Goal: Information Seeking & Learning: Learn about a topic

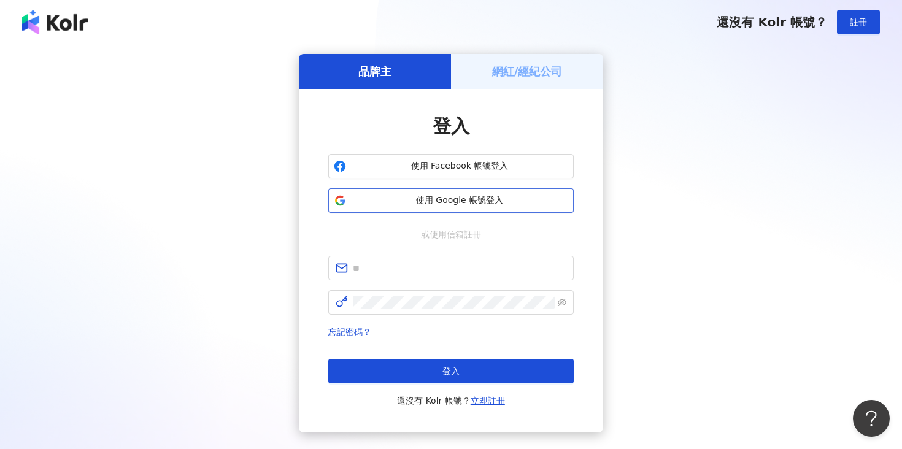
click at [414, 201] on span "使用 Google 帳號登入" at bounding box center [459, 200] width 217 height 12
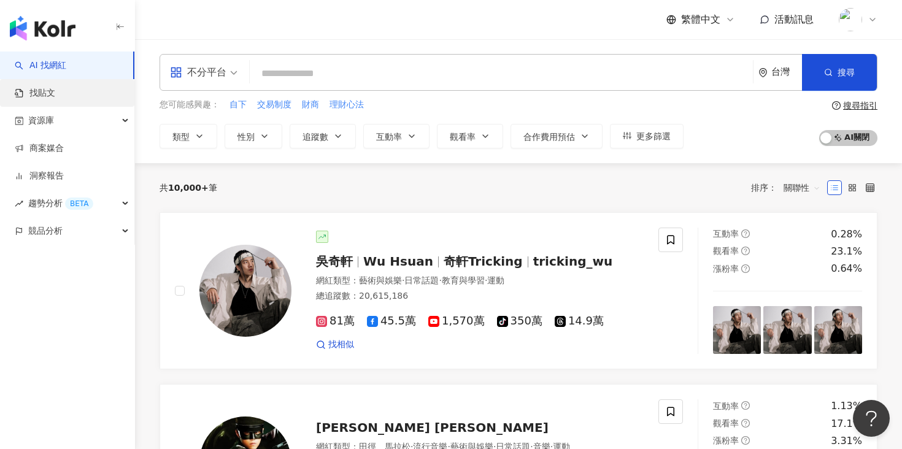
click at [55, 99] on link "找貼文" at bounding box center [35, 93] width 40 height 12
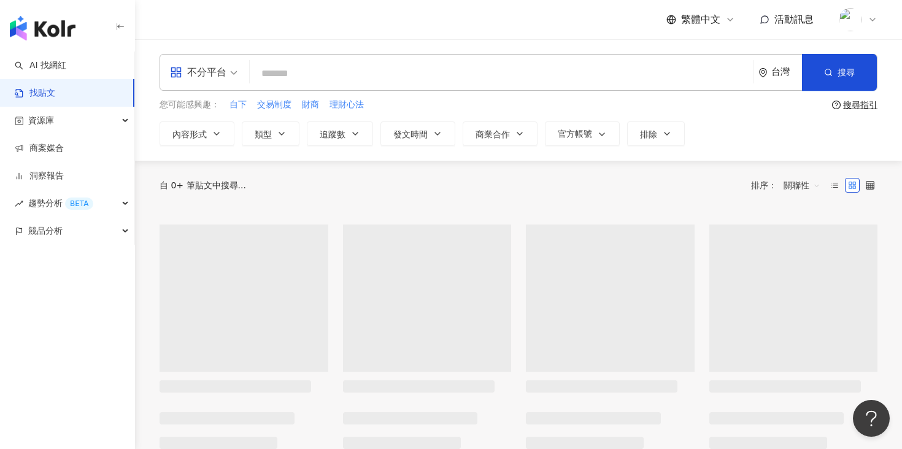
click at [335, 77] on input "search" at bounding box center [501, 73] width 493 height 26
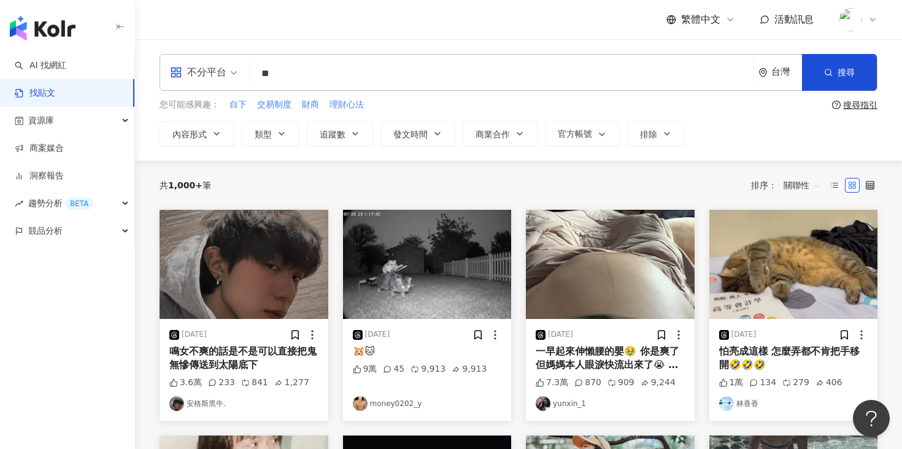
type input "*"
type input "**"
click at [824, 75] on icon "button" at bounding box center [828, 72] width 9 height 9
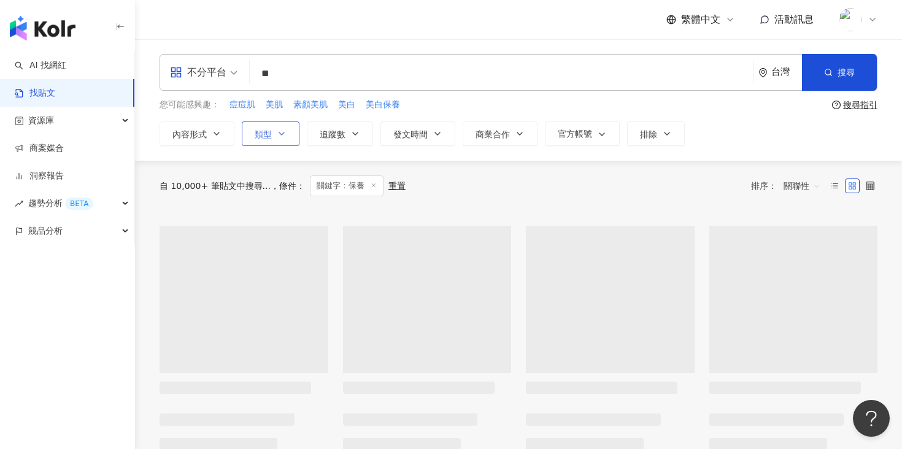
click at [283, 133] on icon "button" at bounding box center [281, 133] width 5 height 2
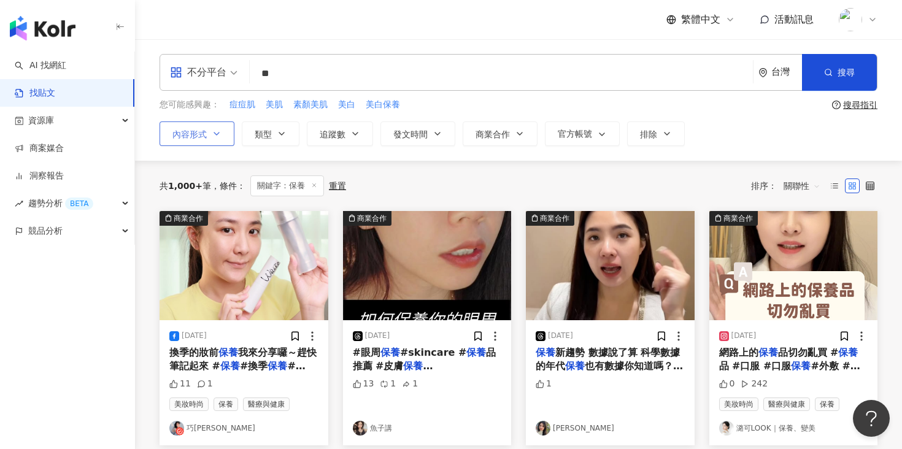
click at [212, 134] on icon "button" at bounding box center [217, 134] width 10 height 10
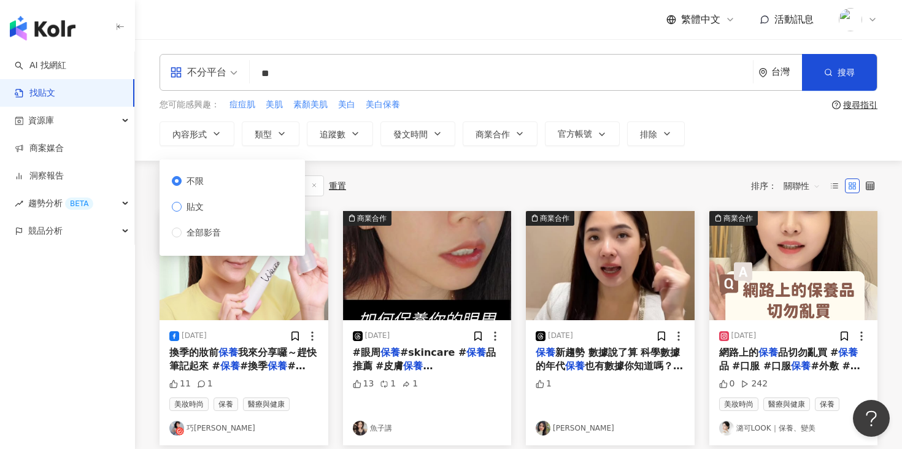
click at [199, 209] on span "貼文" at bounding box center [195, 206] width 27 height 13
click at [454, 178] on div "共 1,000+ 筆 條件 ： 關鍵字：保養 重置 排序： 關聯性" at bounding box center [518, 185] width 718 height 21
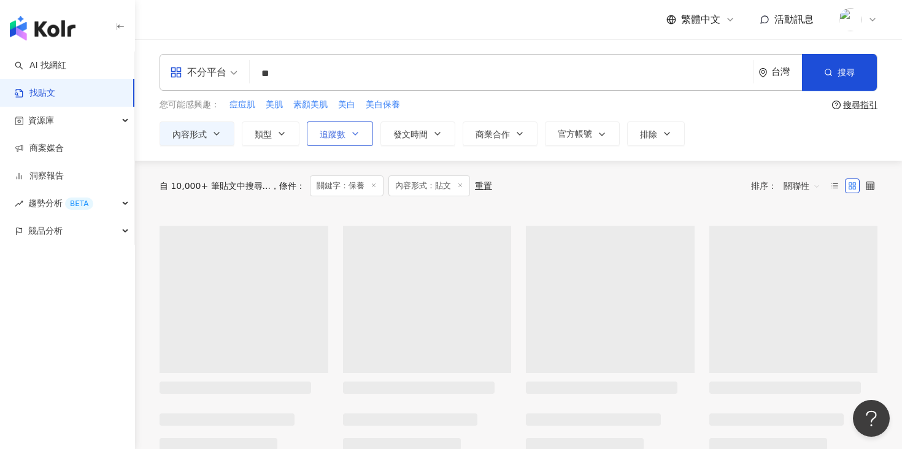
click at [362, 133] on button "追蹤數" at bounding box center [340, 133] width 66 height 25
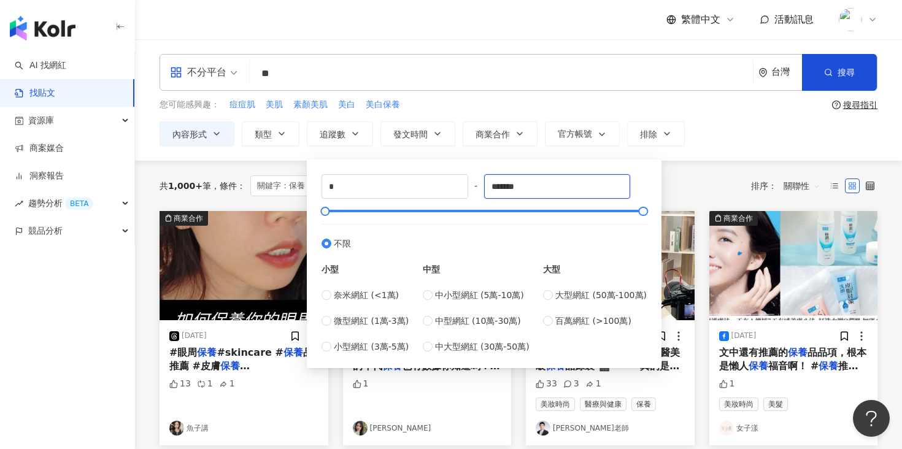
drag, startPoint x: 530, startPoint y: 189, endPoint x: 477, endPoint y: 188, distance: 53.4
click at [477, 188] on div "* - ******* 不限 小型 奈米網紅 (<1萬) 微型網紅 (1萬-3萬) 小型網紅 (3萬-5萬) 中型 中小型網紅 (5萬-10萬) 中型網紅 (…" at bounding box center [483, 263] width 325 height 179
type input "*****"
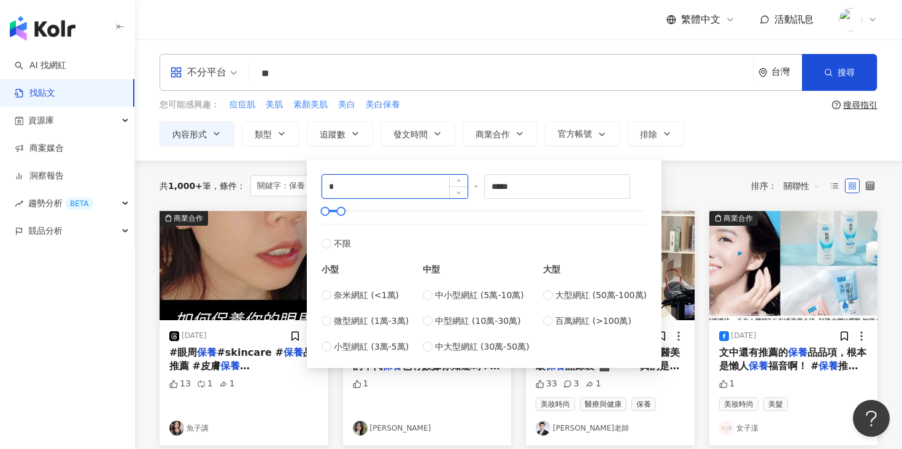
click at [404, 190] on input "*" at bounding box center [394, 186] width 145 height 23
type input "*****"
click at [268, 167] on div "共 1,000+ 筆 條件 ： 關鍵字：保養 內容形式：貼文 重置 排序： 關聯性" at bounding box center [518, 186] width 718 height 50
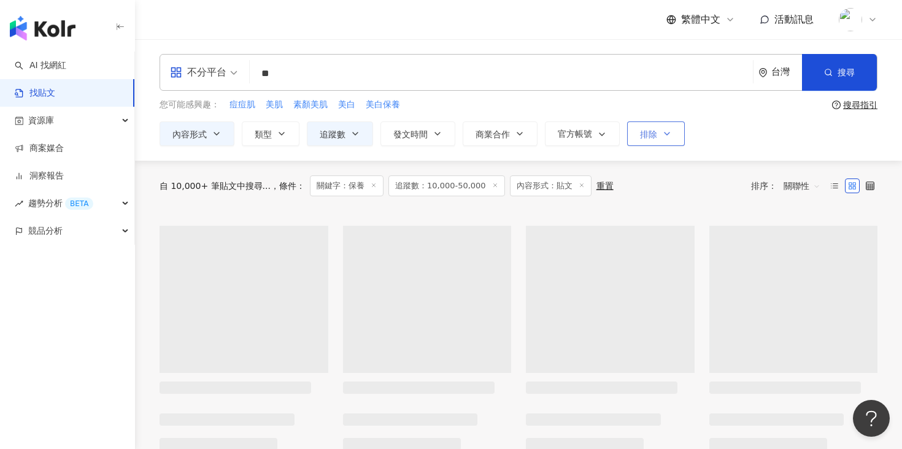
click at [649, 142] on button "排除" at bounding box center [656, 133] width 58 height 25
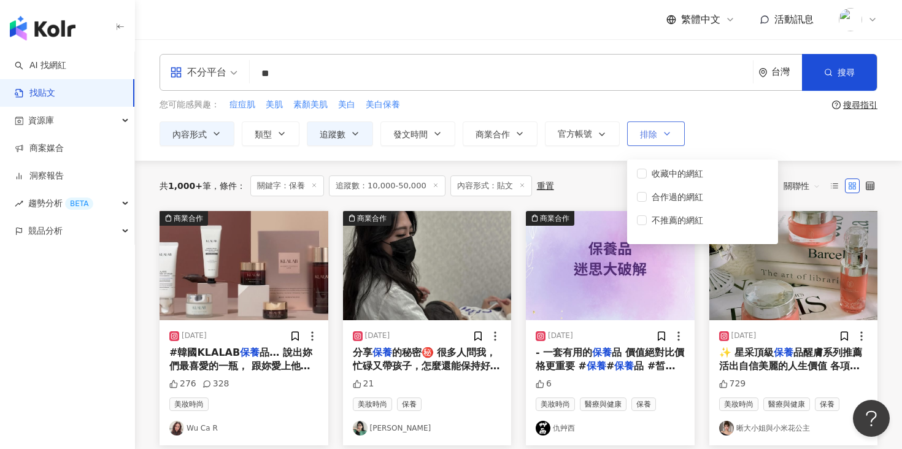
click at [649, 139] on button "排除" at bounding box center [656, 133] width 58 height 25
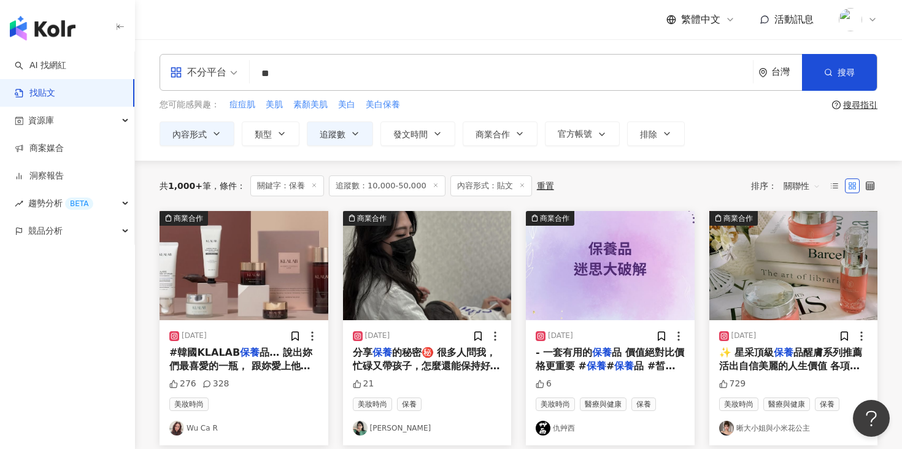
click at [808, 186] on span "關聯性" at bounding box center [801, 186] width 37 height 20
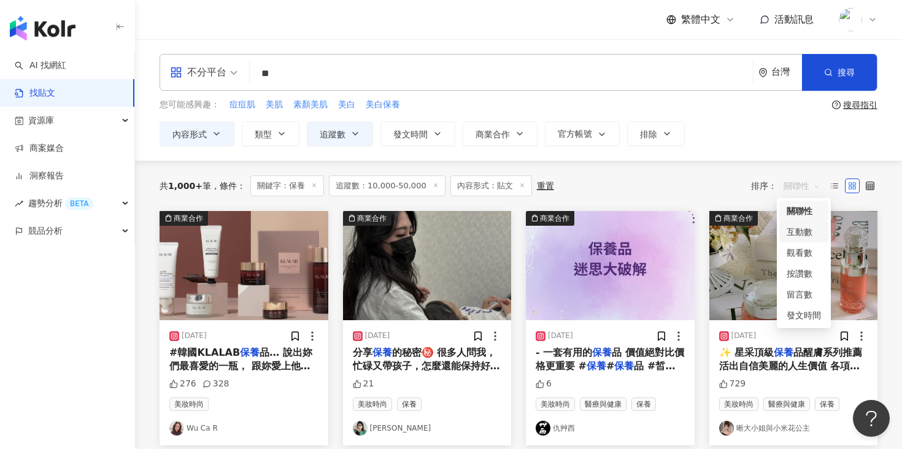
click at [796, 227] on div "互動數" at bounding box center [803, 231] width 34 height 13
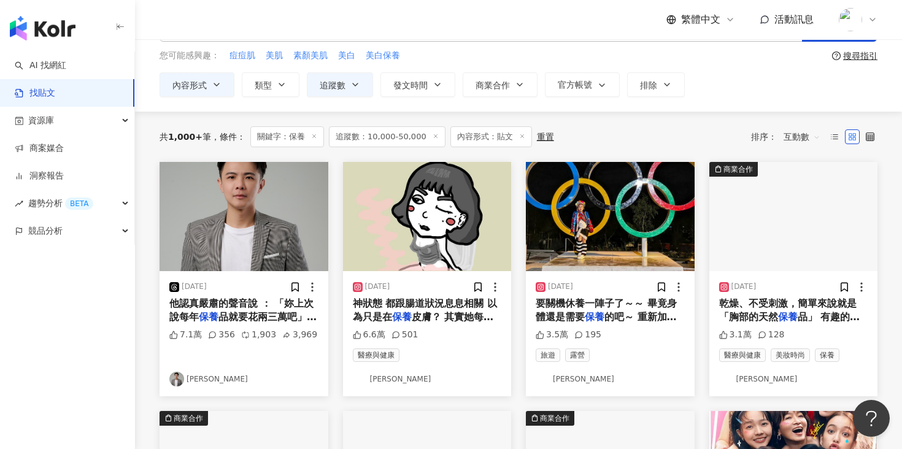
scroll to position [66, 0]
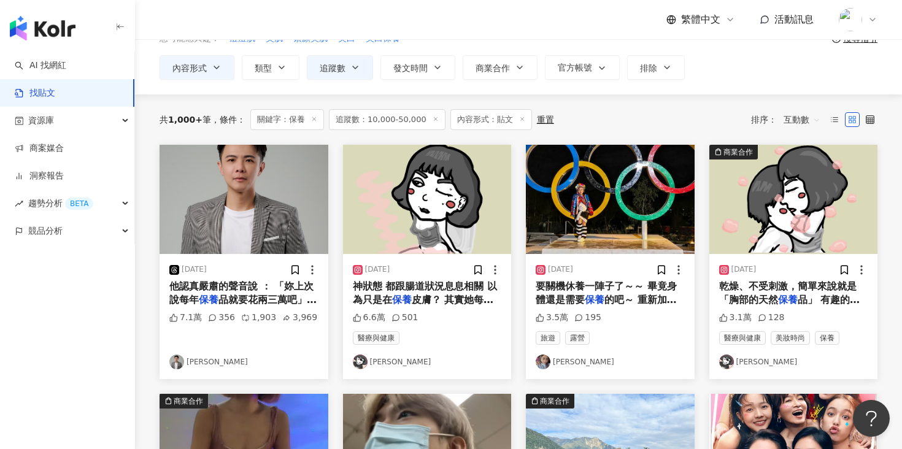
click at [275, 220] on img at bounding box center [243, 199] width 169 height 109
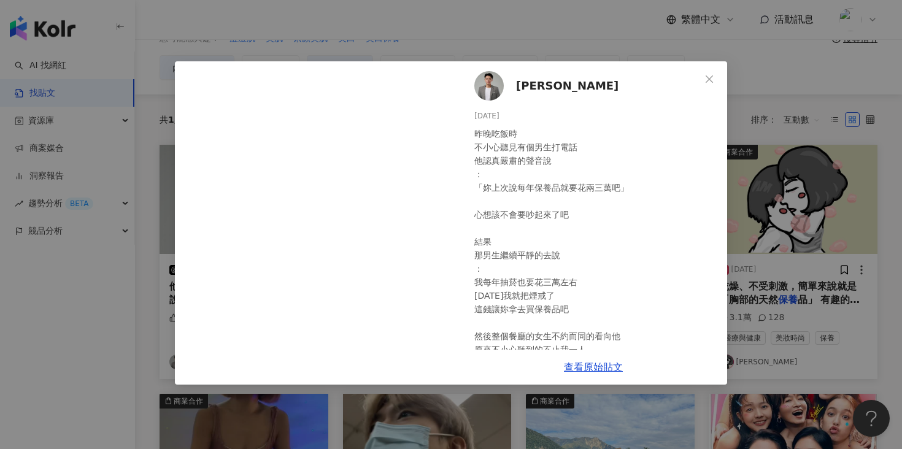
click at [673, 52] on div "謝宗富 2025/1/19 昨晚吃飯時 不小心聽見有個男生打電話 他認真嚴肅的聲音說 ： 「妳上次說每年保養品就要花兩三萬吧」 心想該不會要吵起來了吧 結果 …" at bounding box center [451, 224] width 902 height 449
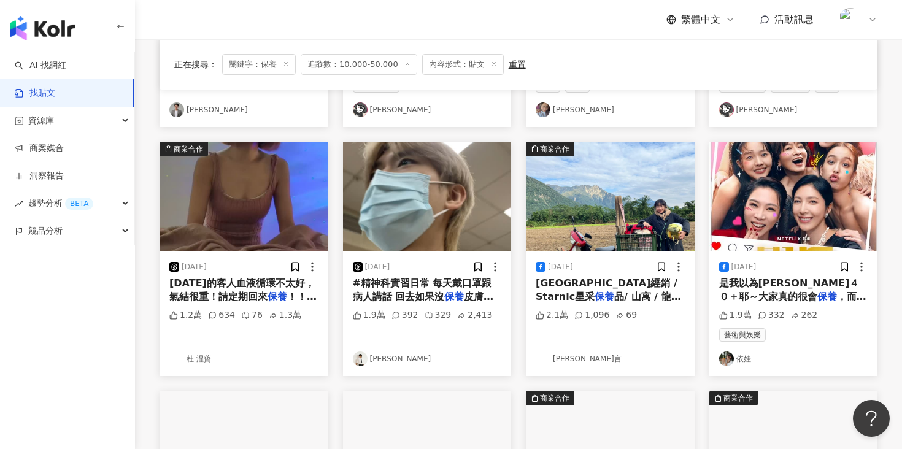
scroll to position [385, 0]
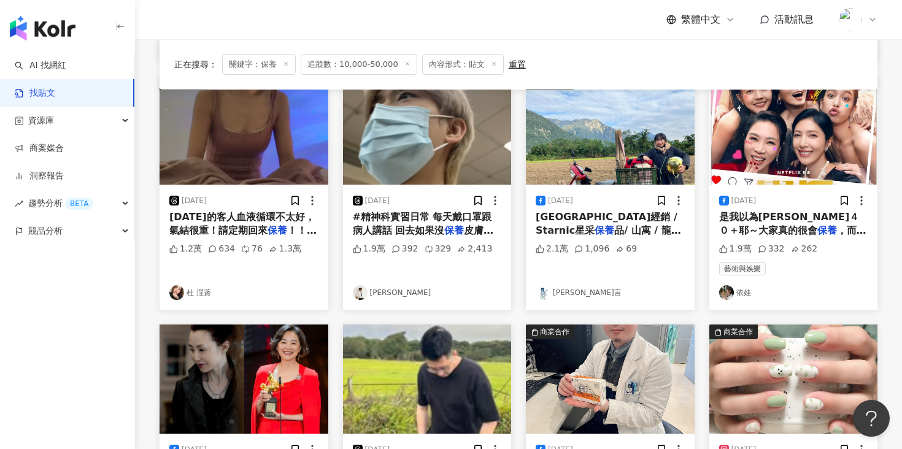
click at [464, 159] on img at bounding box center [427, 129] width 169 height 109
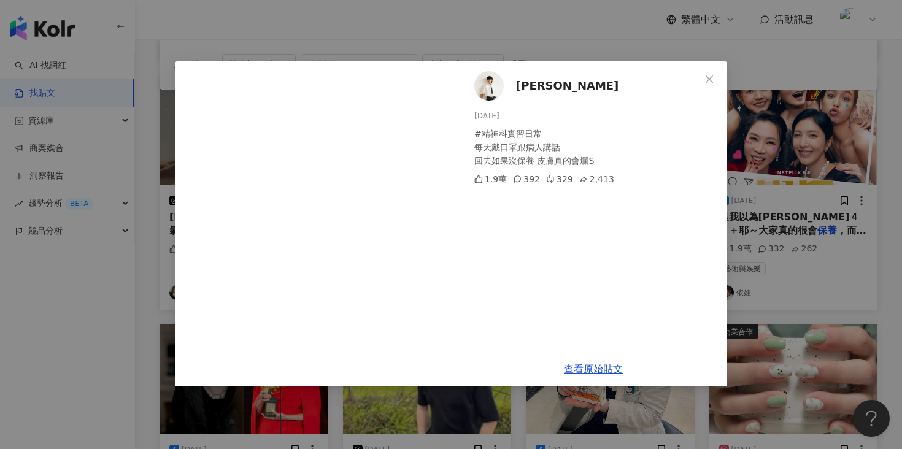
click at [527, 84] on span "張書瑋" at bounding box center [567, 85] width 102 height 17
click at [705, 75] on icon "close" at bounding box center [709, 79] width 10 height 10
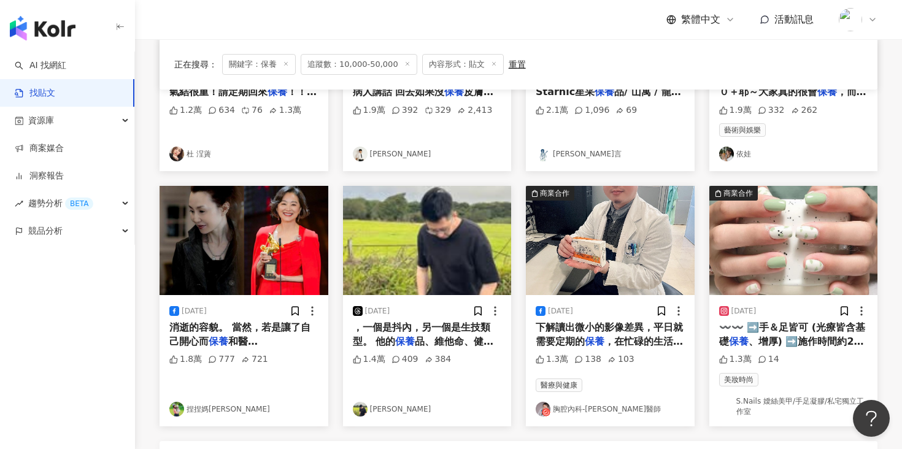
scroll to position [722, 0]
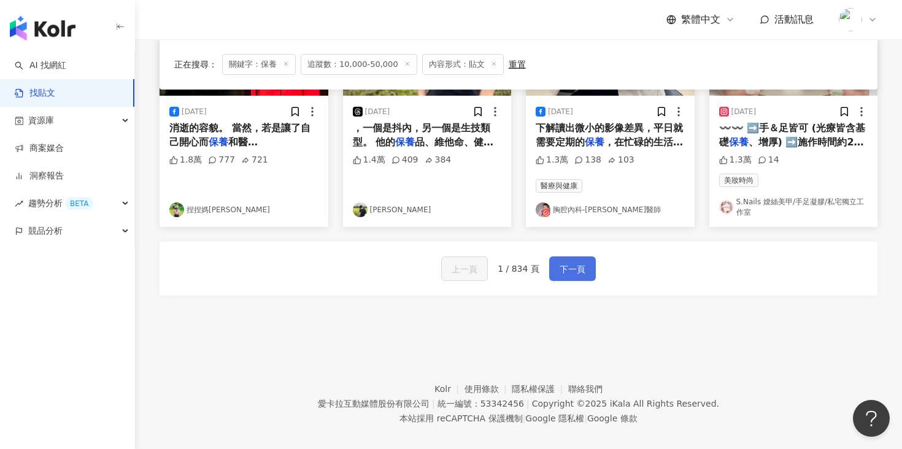
click at [564, 269] on span "下一頁" at bounding box center [572, 269] width 26 height 15
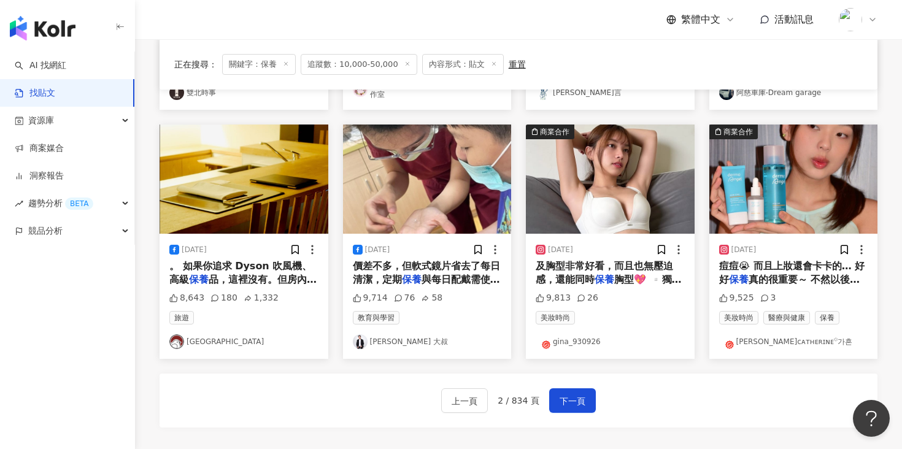
scroll to position [654, 0]
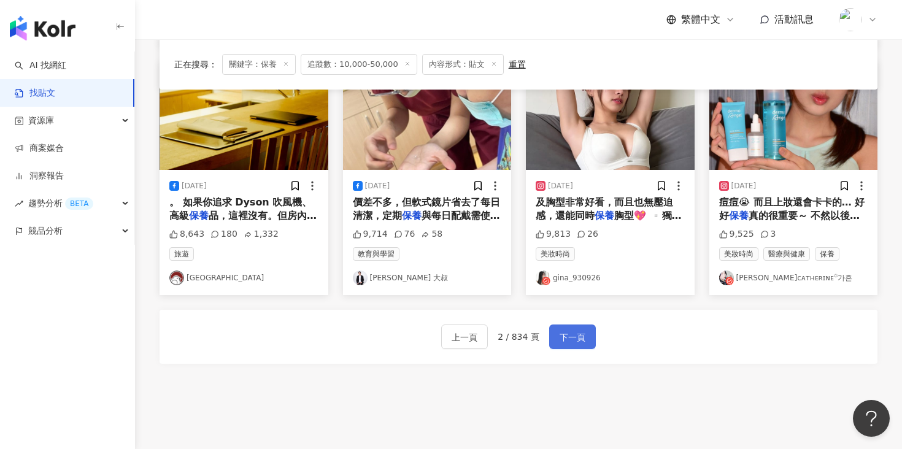
click at [564, 342] on span "下一頁" at bounding box center [572, 337] width 26 height 15
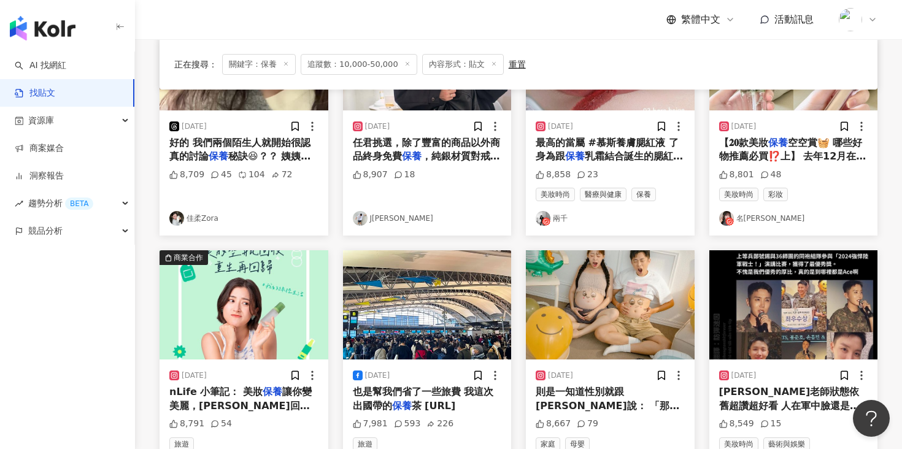
scroll to position [616, 0]
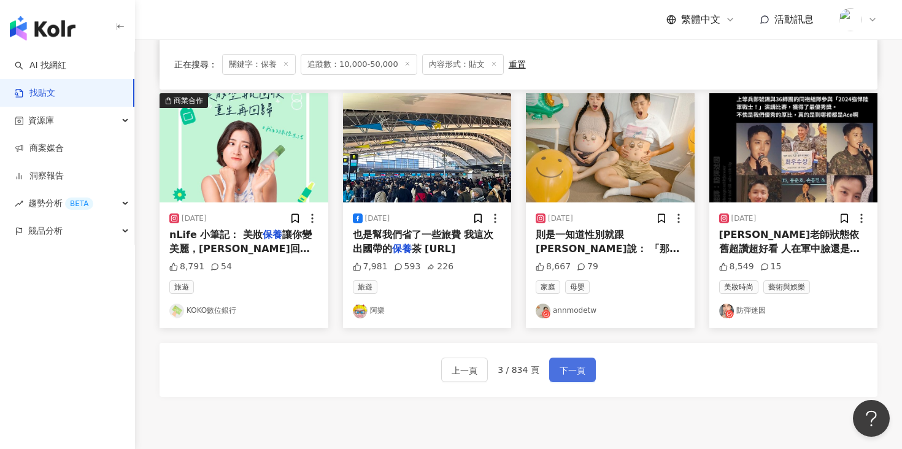
click at [560, 367] on span "下一頁" at bounding box center [572, 370] width 26 height 15
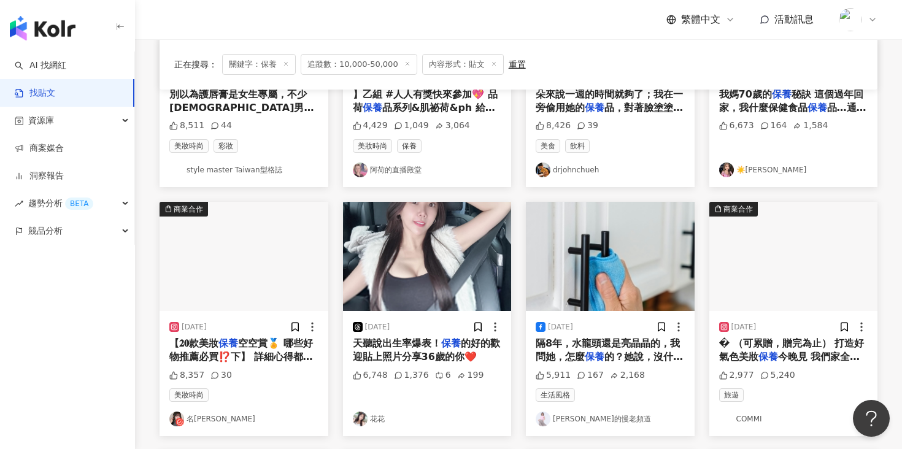
scroll to position [69, 0]
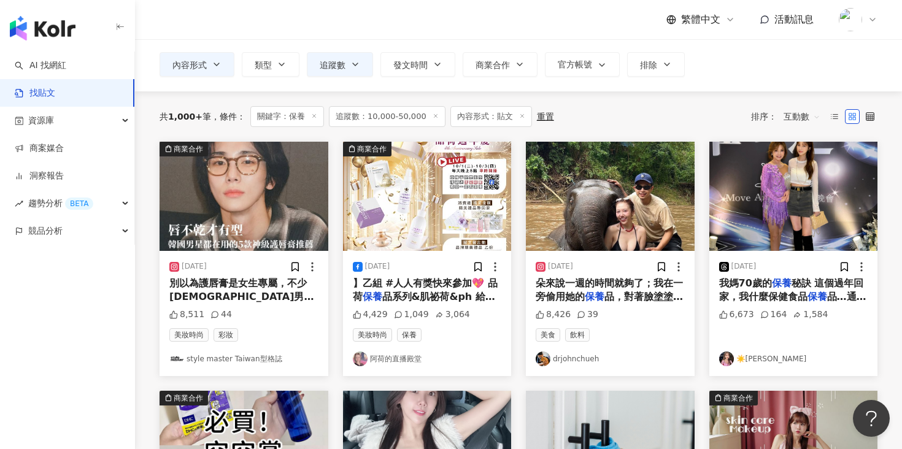
click at [272, 213] on img at bounding box center [243, 196] width 169 height 109
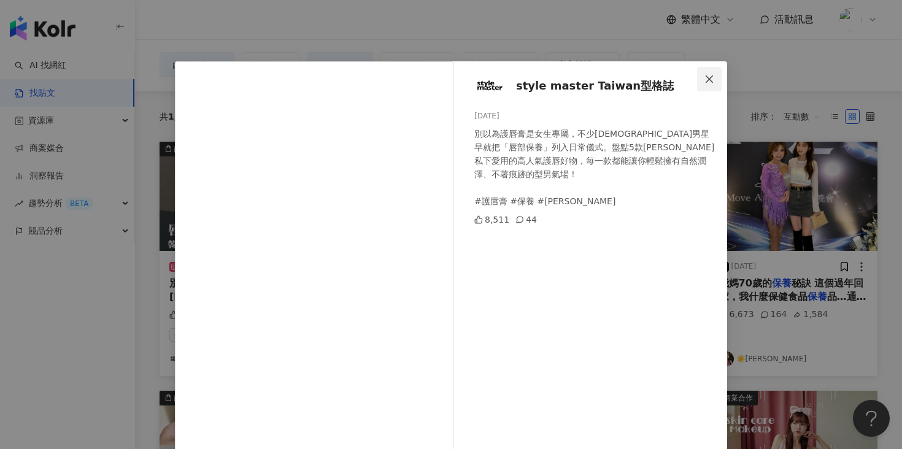
click at [716, 79] on span "Close" at bounding box center [709, 79] width 25 height 10
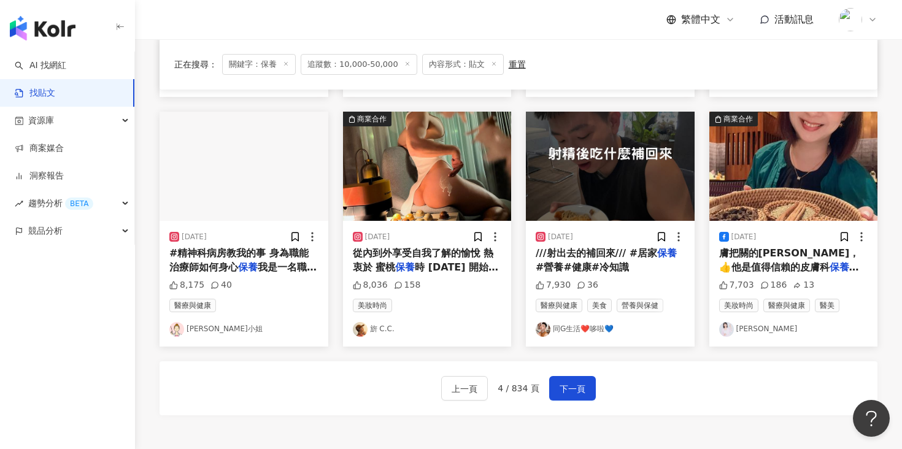
scroll to position [613, 0]
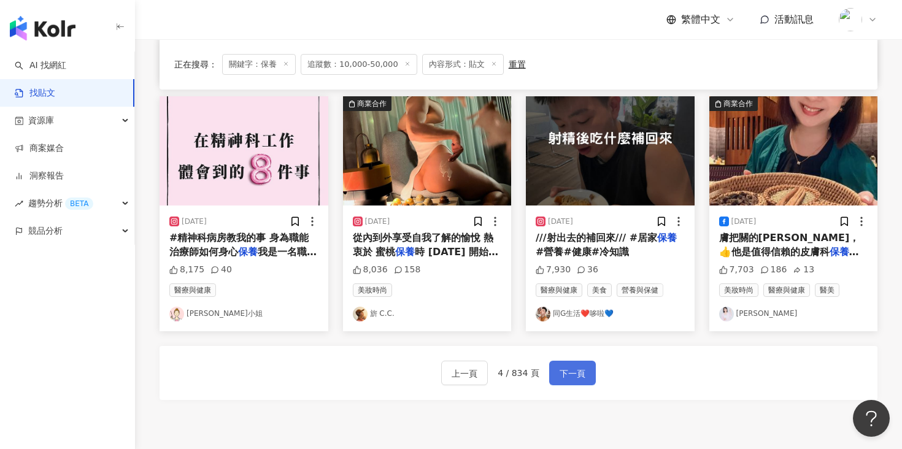
click at [571, 372] on span "下一頁" at bounding box center [572, 373] width 26 height 15
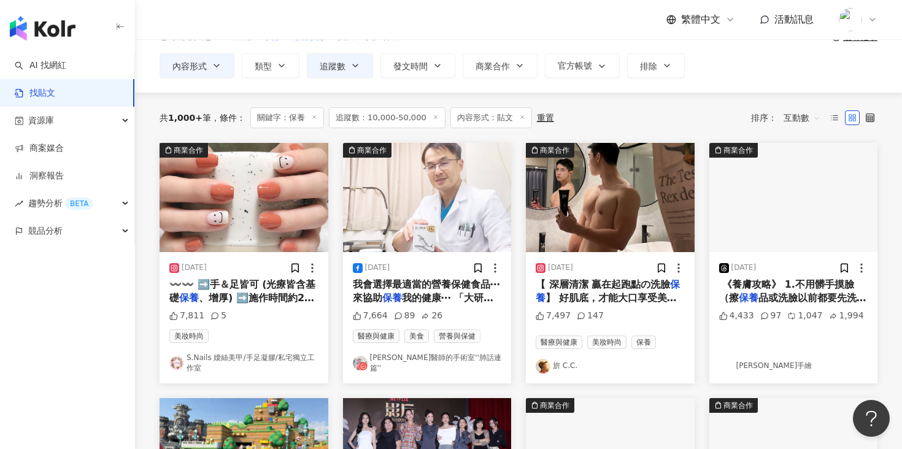
scroll to position [54, 0]
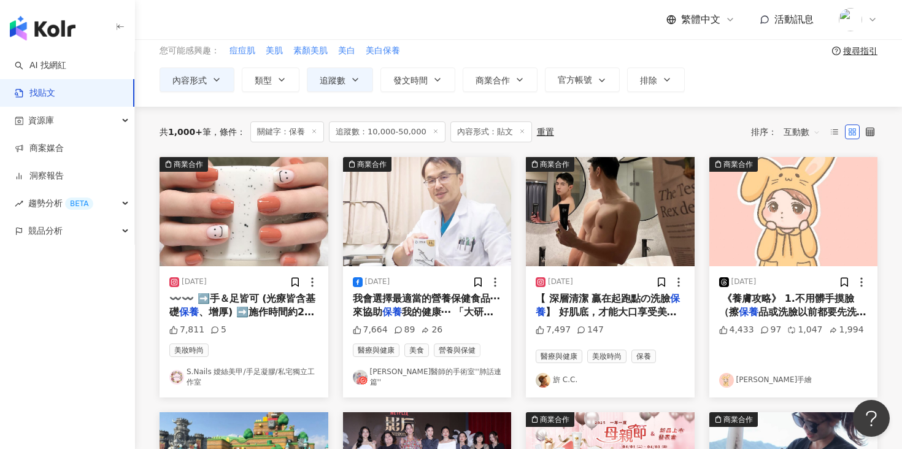
click at [591, 217] on img at bounding box center [610, 211] width 169 height 109
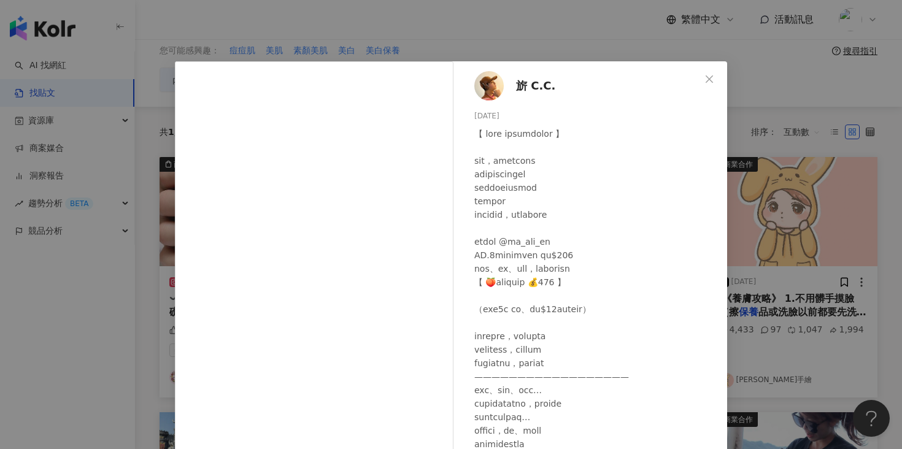
click at [530, 83] on span "旂 C.C." at bounding box center [535, 85] width 39 height 17
click at [711, 80] on icon "close" at bounding box center [709, 79] width 10 height 10
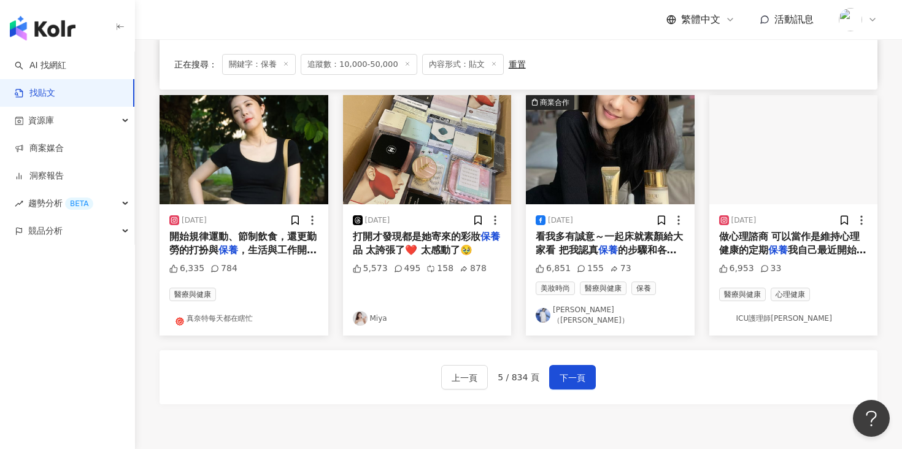
scroll to position [736, 0]
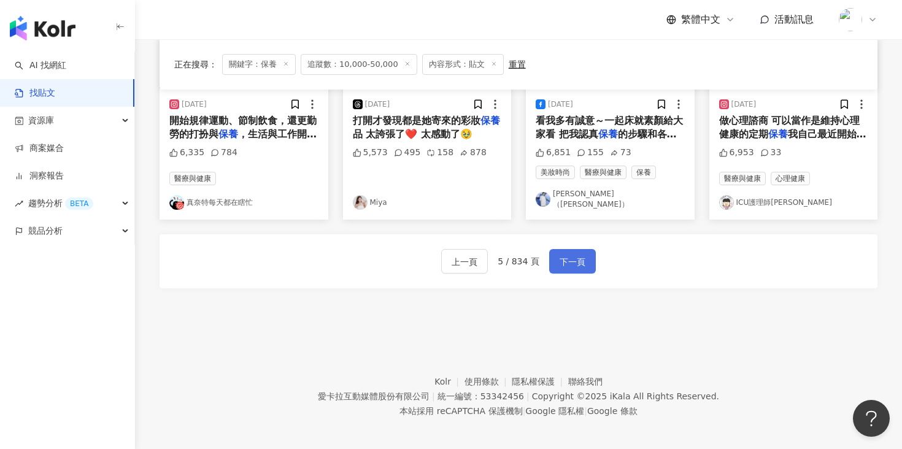
click at [574, 255] on span "下一頁" at bounding box center [572, 262] width 26 height 15
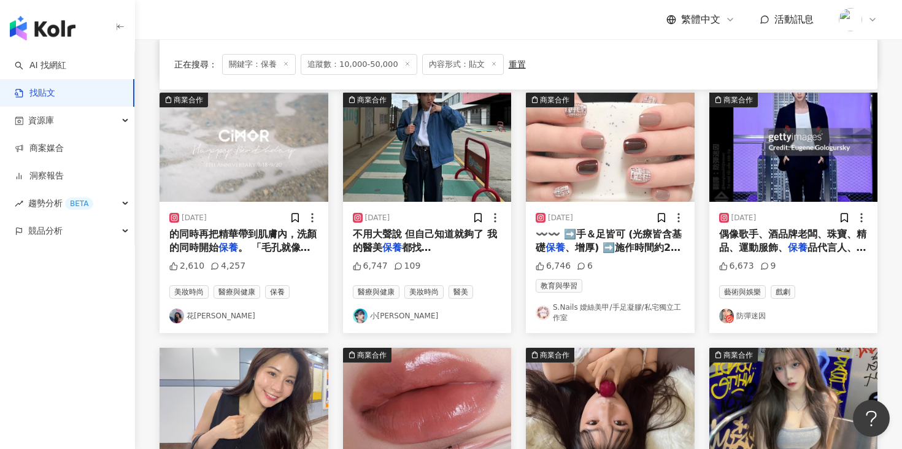
scroll to position [366, 0]
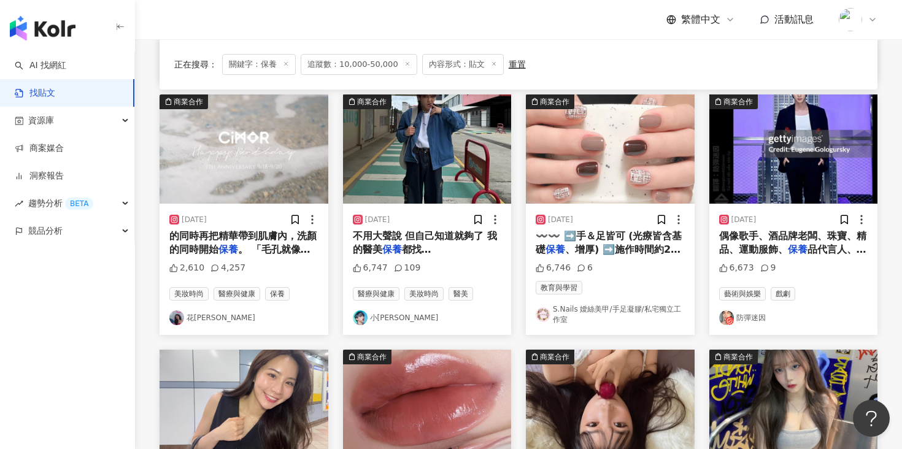
click at [424, 173] on img at bounding box center [427, 148] width 169 height 109
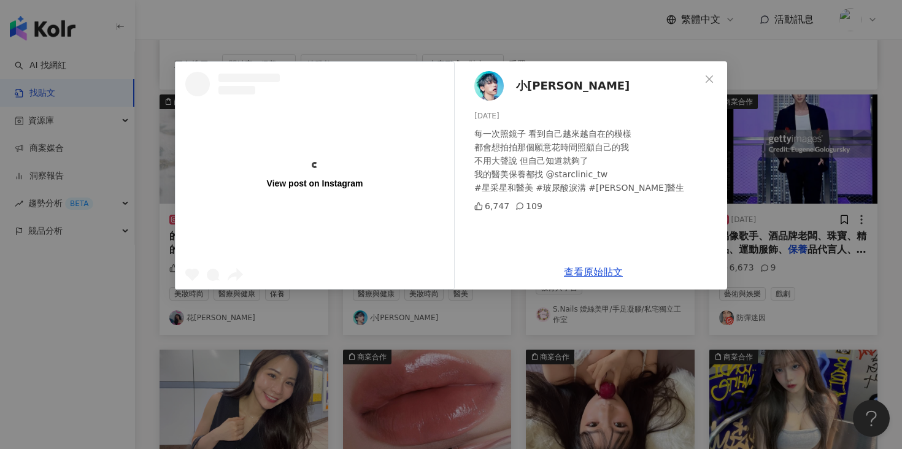
click at [532, 86] on span "小潘 潘永安" at bounding box center [572, 85] width 113 height 17
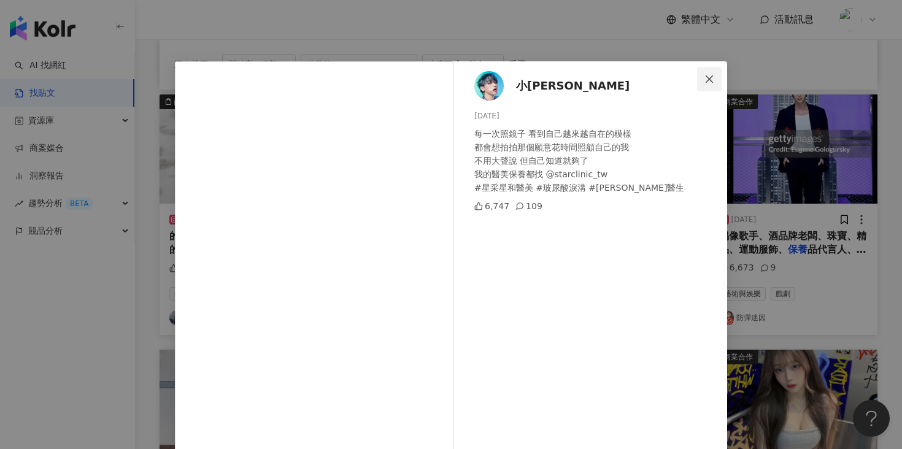
click at [704, 74] on button "Close" at bounding box center [709, 79] width 25 height 25
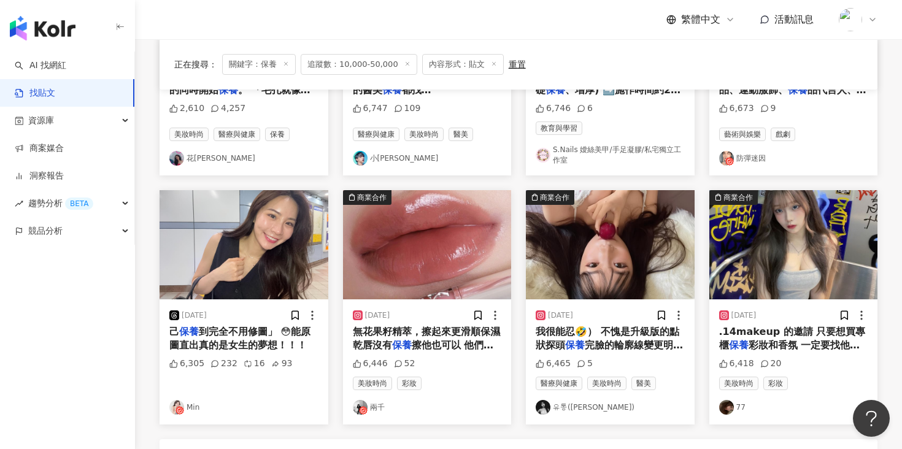
scroll to position [725, 0]
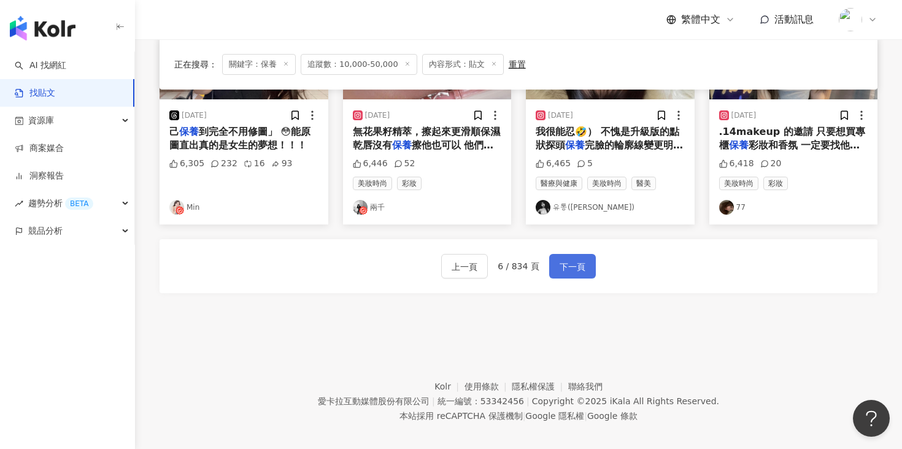
click at [572, 261] on span "下一頁" at bounding box center [572, 266] width 26 height 15
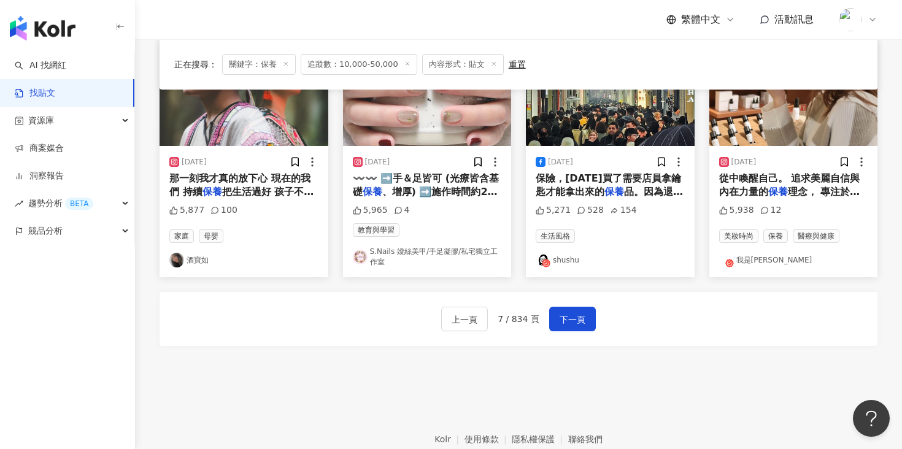
scroll to position [719, 0]
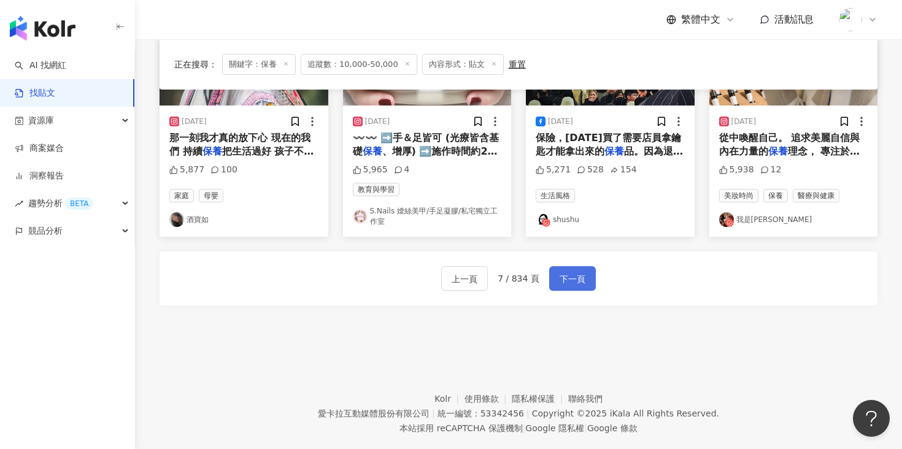
click at [579, 278] on span "下一頁" at bounding box center [572, 279] width 26 height 15
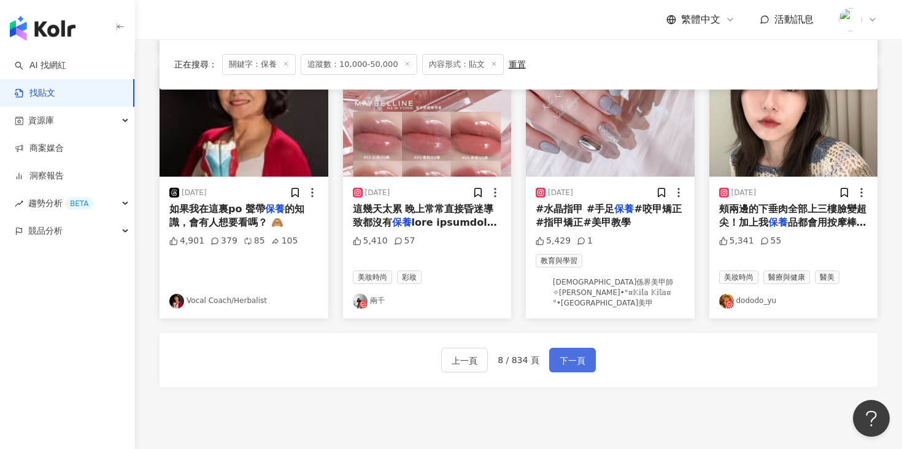
click at [573, 353] on span "下一頁" at bounding box center [572, 360] width 26 height 15
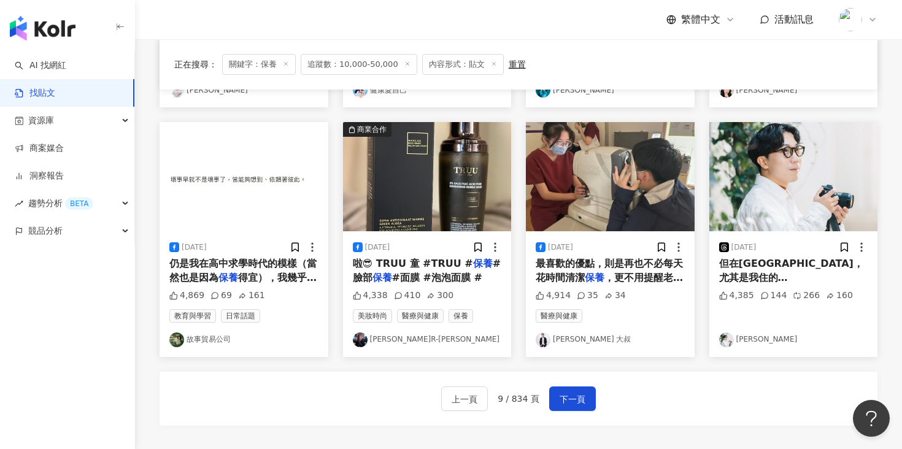
scroll to position [598, 0]
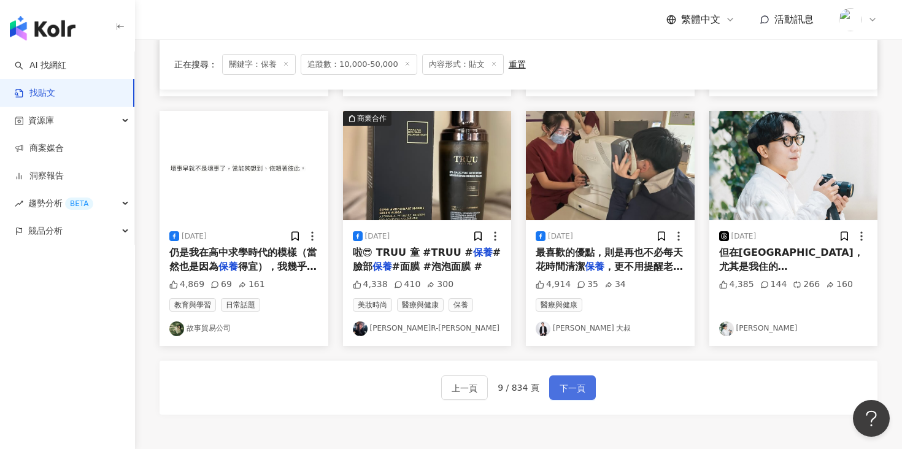
click at [570, 382] on span "下一頁" at bounding box center [572, 388] width 26 height 15
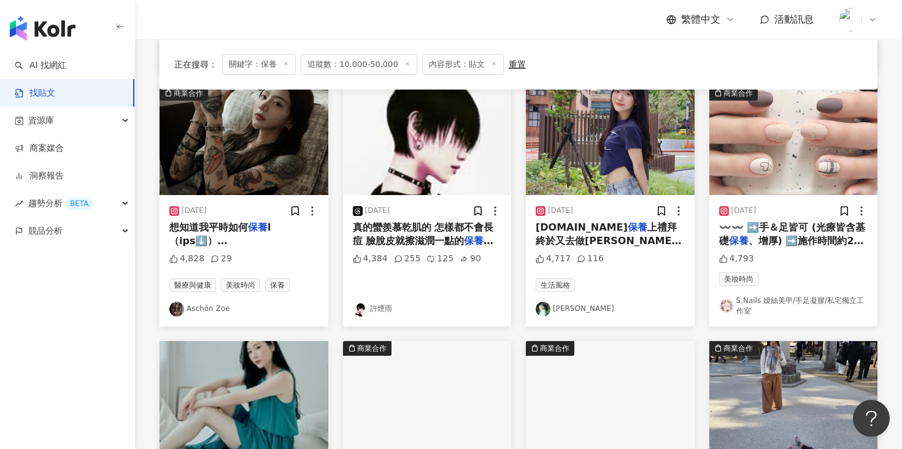
scroll to position [626, 0]
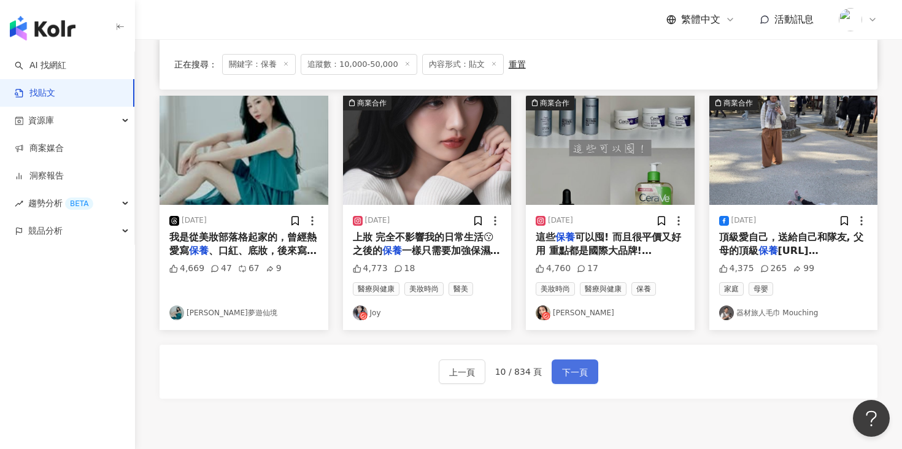
click at [570, 367] on span "下一頁" at bounding box center [575, 372] width 26 height 15
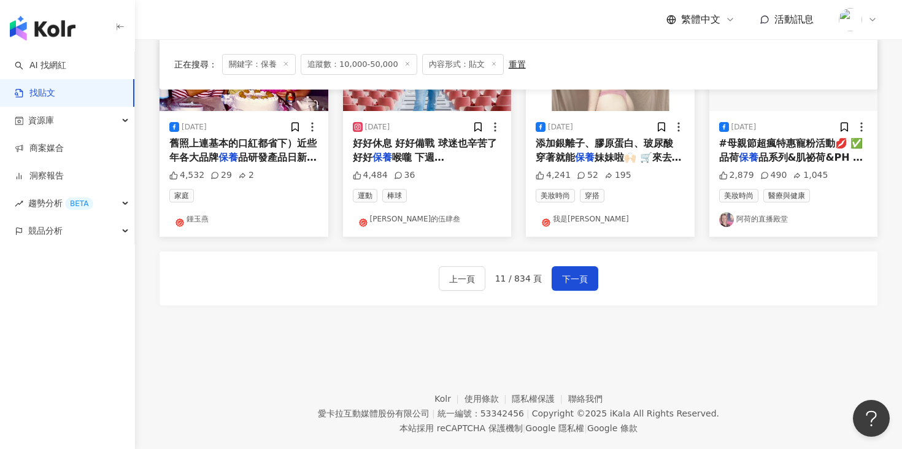
scroll to position [730, 0]
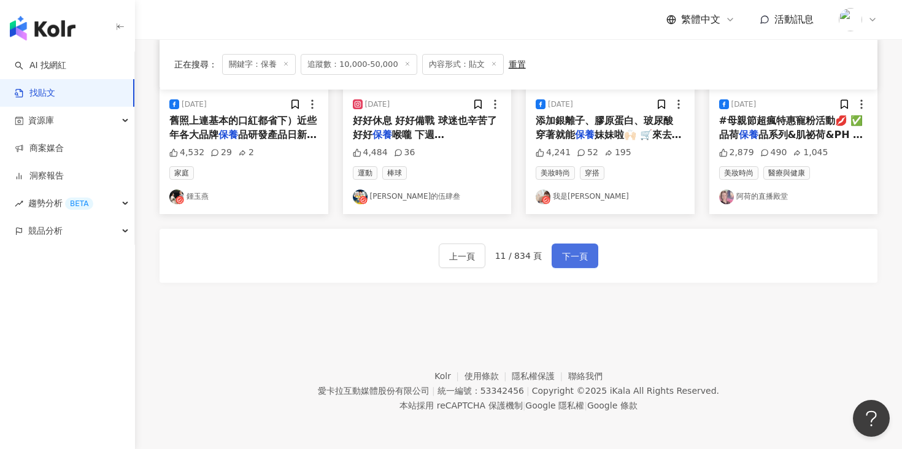
click at [576, 257] on span "下一頁" at bounding box center [575, 256] width 26 height 15
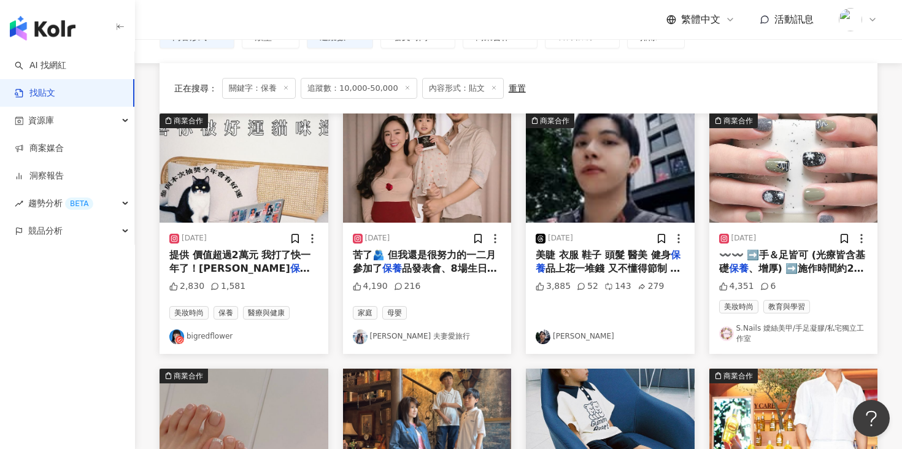
scroll to position [136, 0]
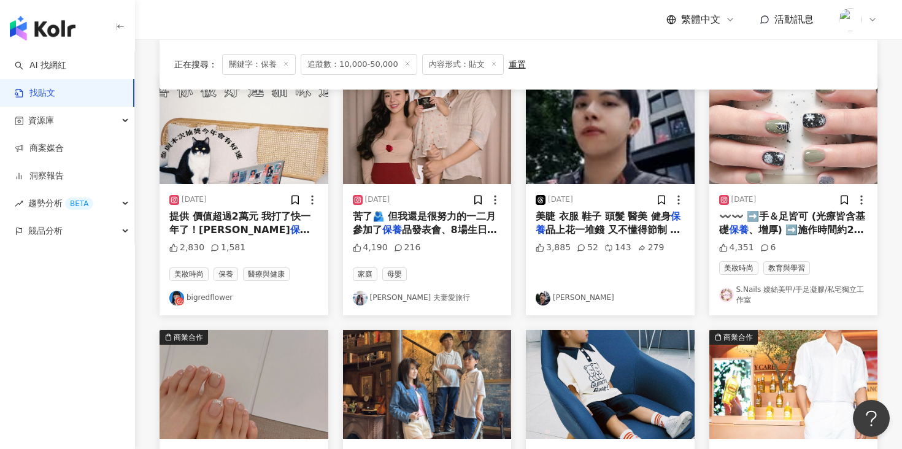
click at [574, 166] on img at bounding box center [610, 129] width 169 height 109
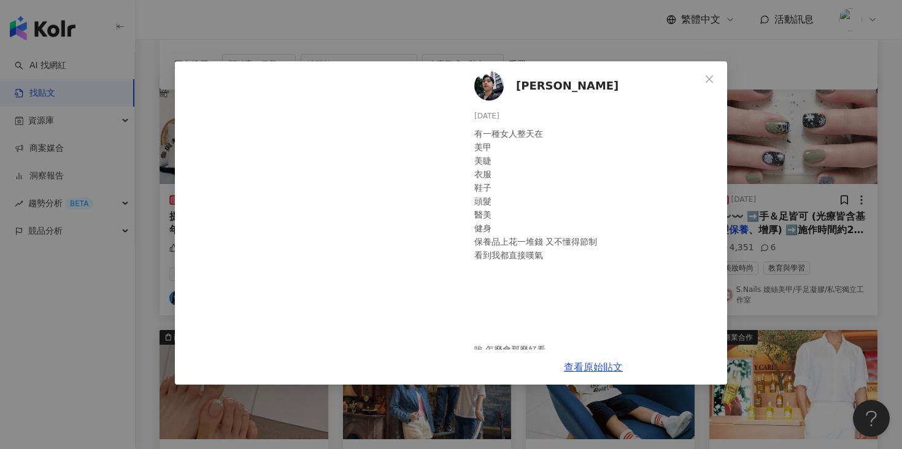
click at [529, 86] on span "韓翔" at bounding box center [567, 85] width 102 height 17
click at [718, 73] on button "Close" at bounding box center [709, 79] width 25 height 25
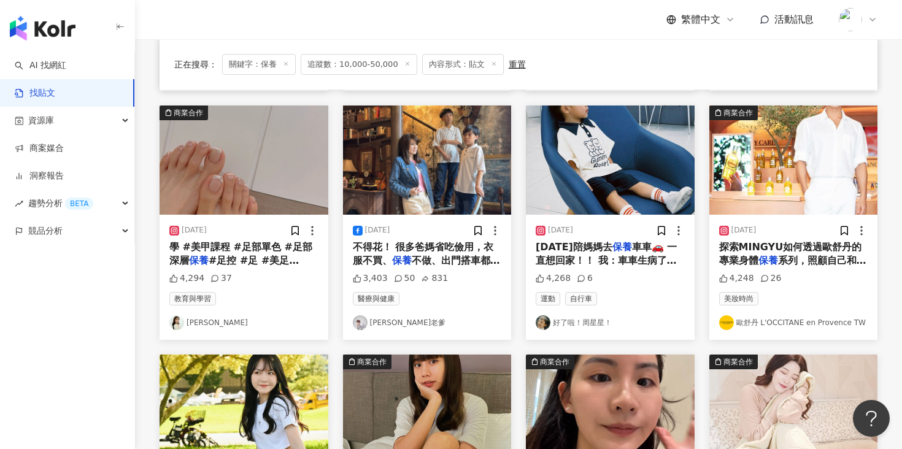
scroll to position [363, 0]
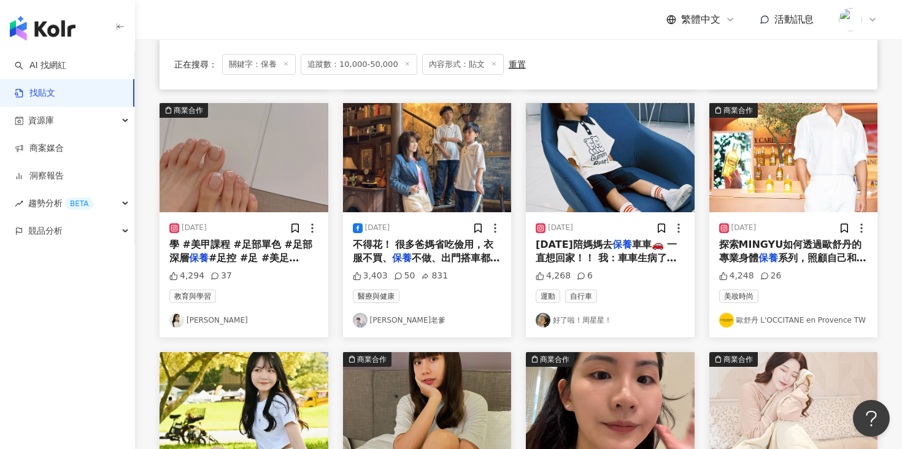
click at [789, 151] on img at bounding box center [793, 157] width 169 height 109
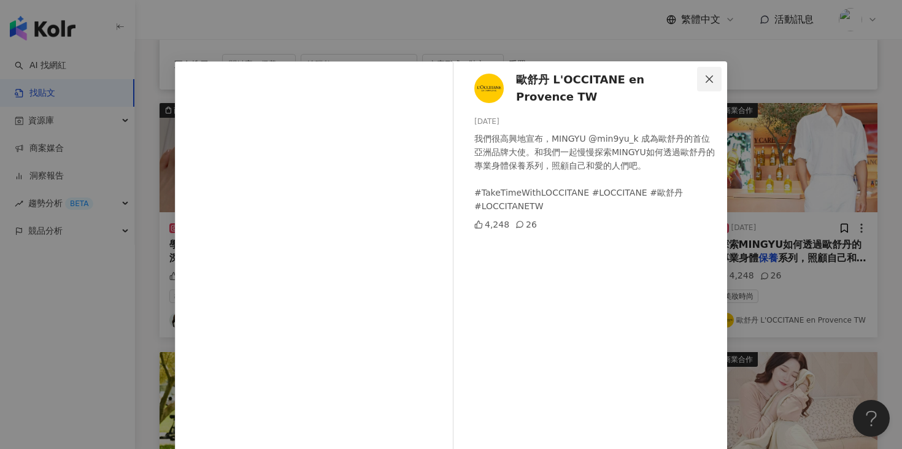
click at [702, 80] on span "Close" at bounding box center [709, 79] width 25 height 10
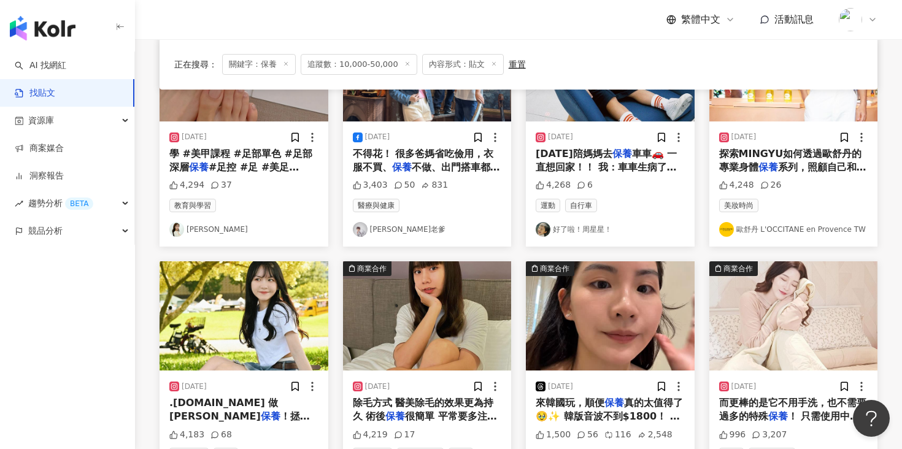
scroll to position [593, 0]
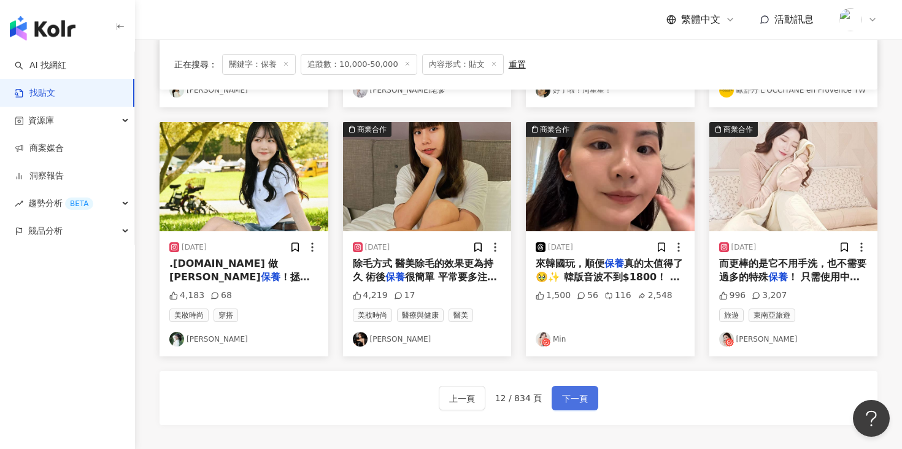
click at [564, 400] on span "下一頁" at bounding box center [575, 398] width 26 height 15
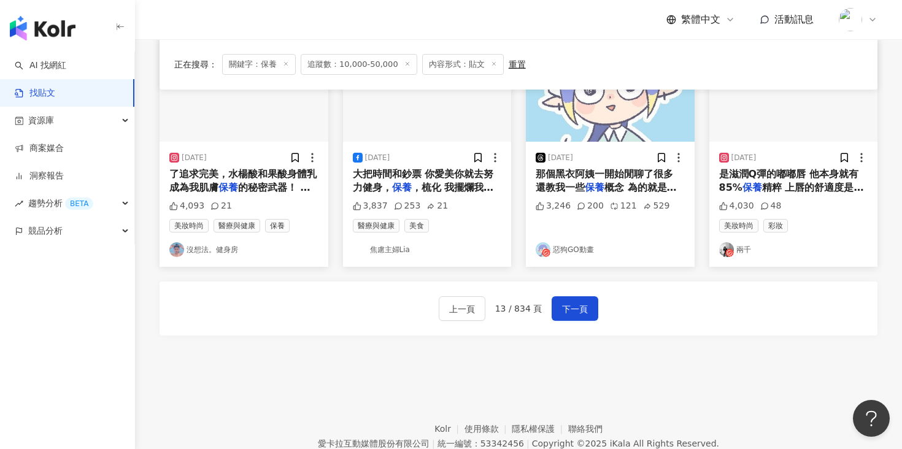
scroll to position [736, 0]
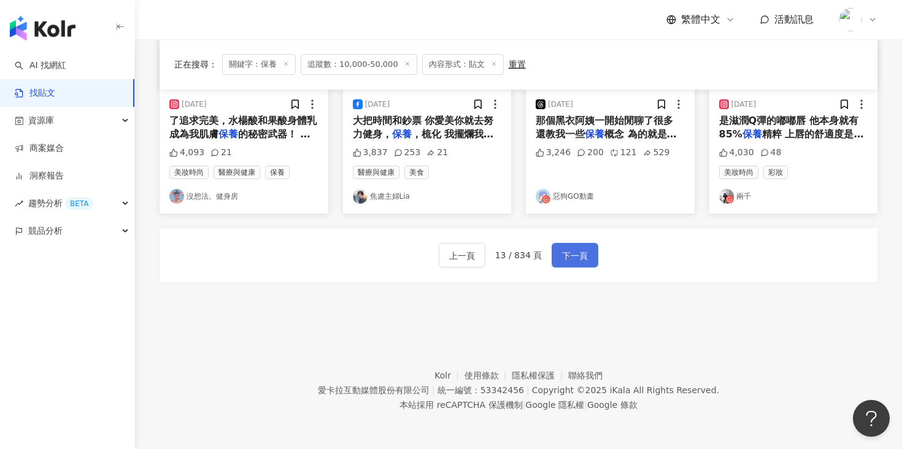
click at [589, 246] on button "下一頁" at bounding box center [574, 255] width 47 height 25
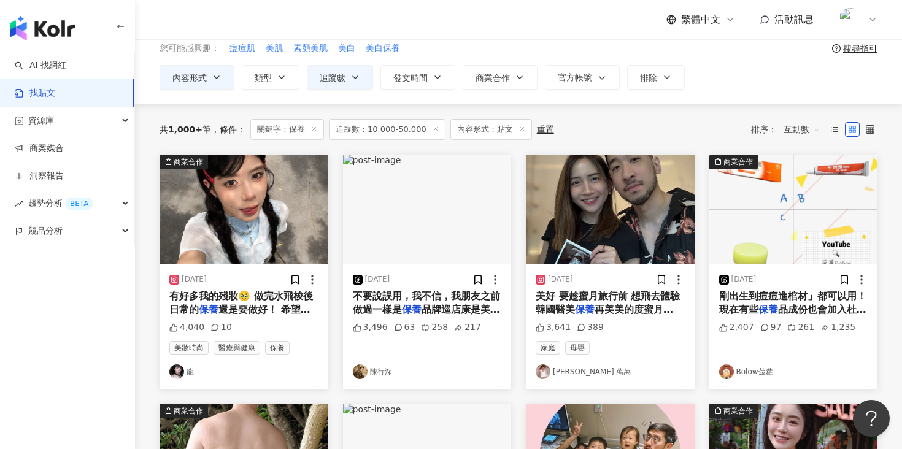
scroll to position [0, 0]
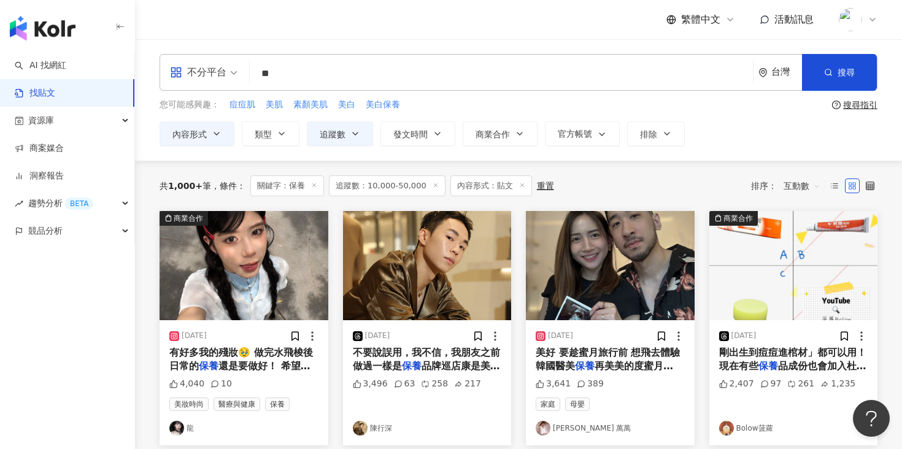
click at [413, 274] on img at bounding box center [427, 265] width 169 height 109
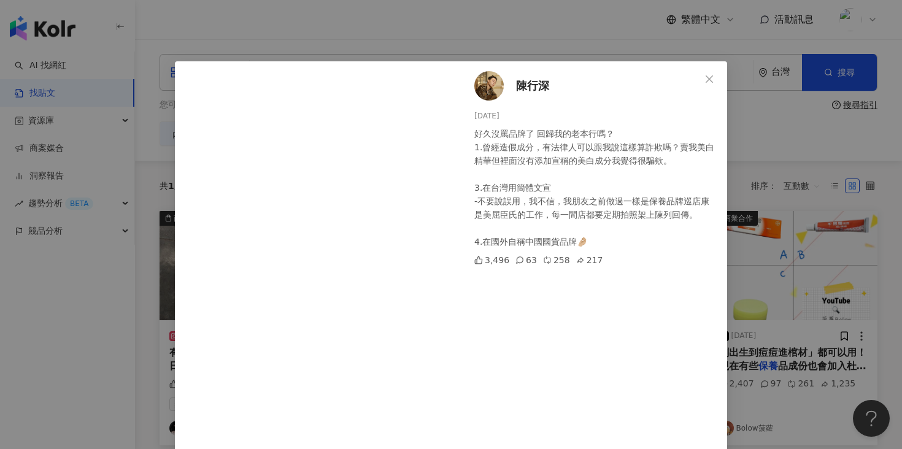
click at [534, 79] on span "陳行深" at bounding box center [532, 85] width 33 height 17
click at [738, 128] on div "陳行深 2025/6/29 好久沒罵品牌了 回歸我的老本行嗎？ 1.曾經造假成分，有法律人可以跟我說這樣算詐欺嗎？賣我美白精華但裡面沒有添加宣稱的美白成分我覺…" at bounding box center [451, 224] width 902 height 449
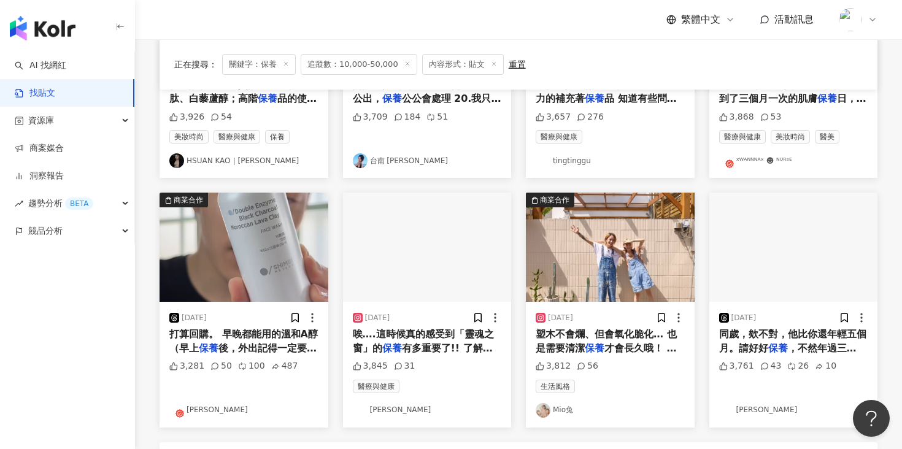
scroll to position [603, 0]
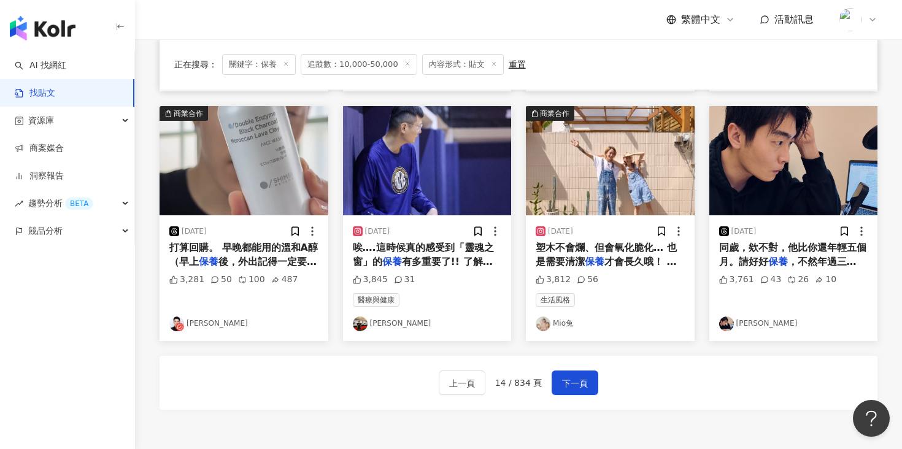
click at [210, 196] on img at bounding box center [243, 160] width 169 height 109
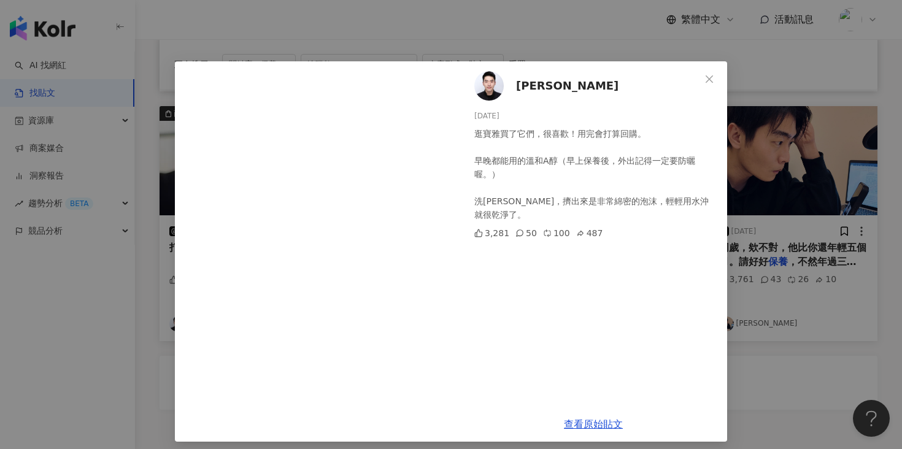
click at [530, 87] on span "馬梓豪" at bounding box center [567, 85] width 102 height 17
click at [711, 70] on button "Close" at bounding box center [709, 79] width 25 height 25
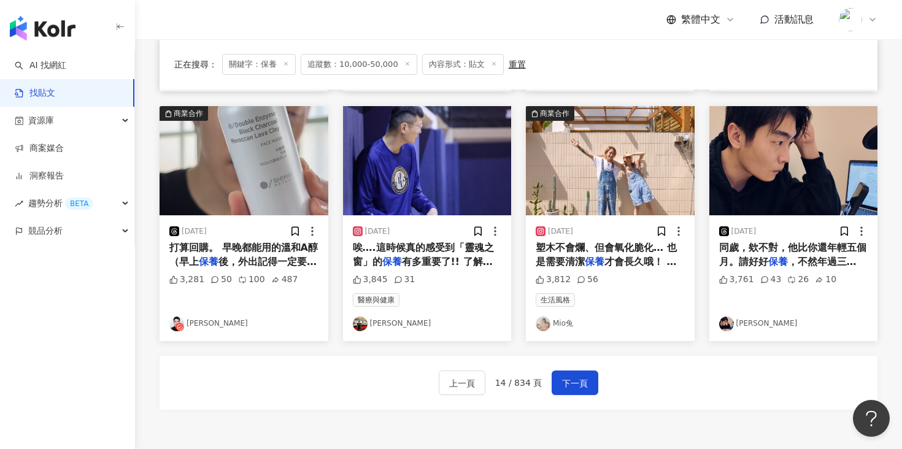
scroll to position [702, 0]
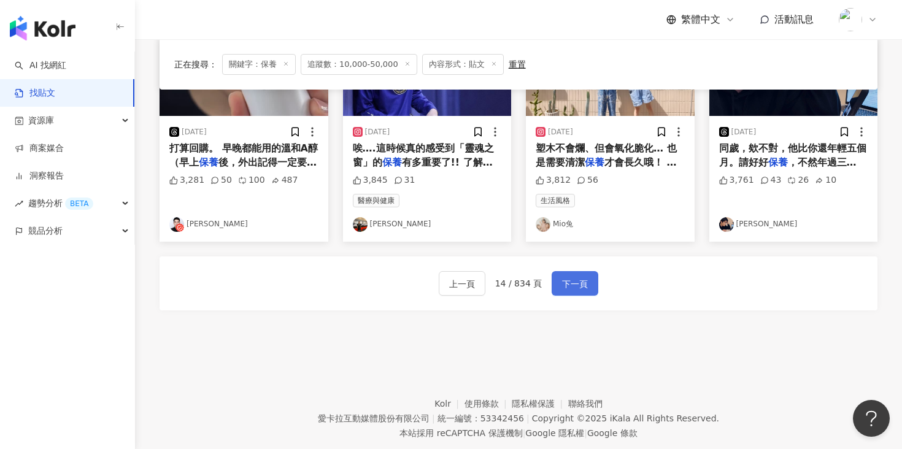
click at [588, 288] on button "下一頁" at bounding box center [574, 283] width 47 height 25
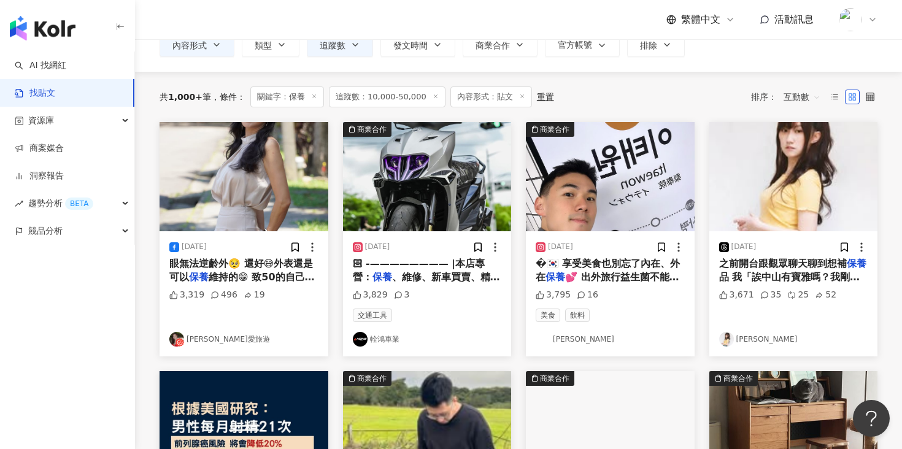
scroll to position [90, 0]
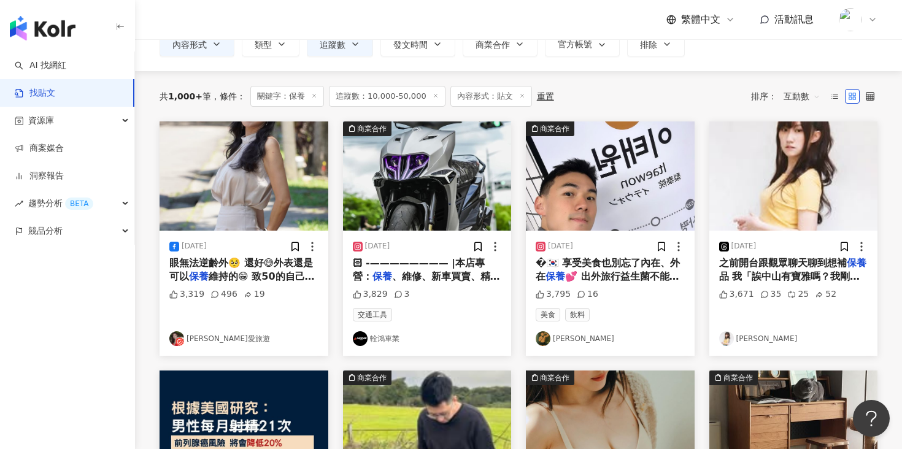
click at [592, 210] on img at bounding box center [610, 175] width 169 height 109
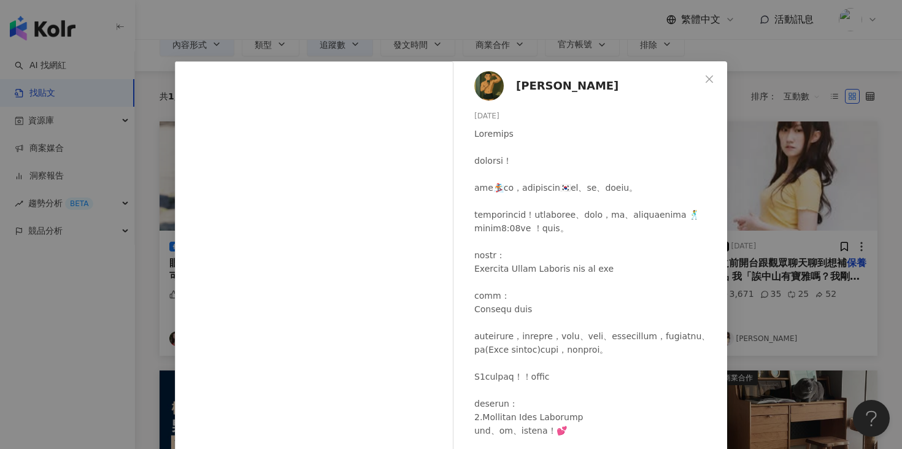
click at [527, 85] on span "HSIANG翔" at bounding box center [567, 85] width 102 height 17
click at [115, 294] on div "HSIANG翔 2024/3/25 3,795 16 查看原始貼文" at bounding box center [451, 224] width 902 height 449
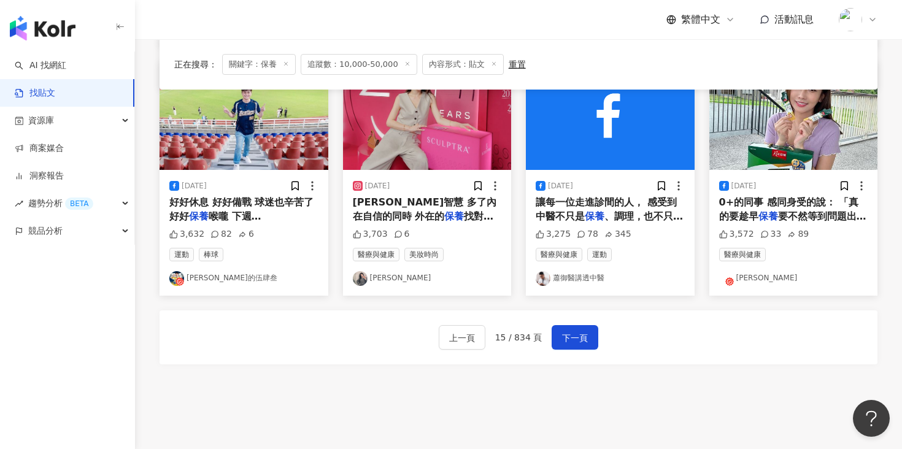
scroll to position [730, 0]
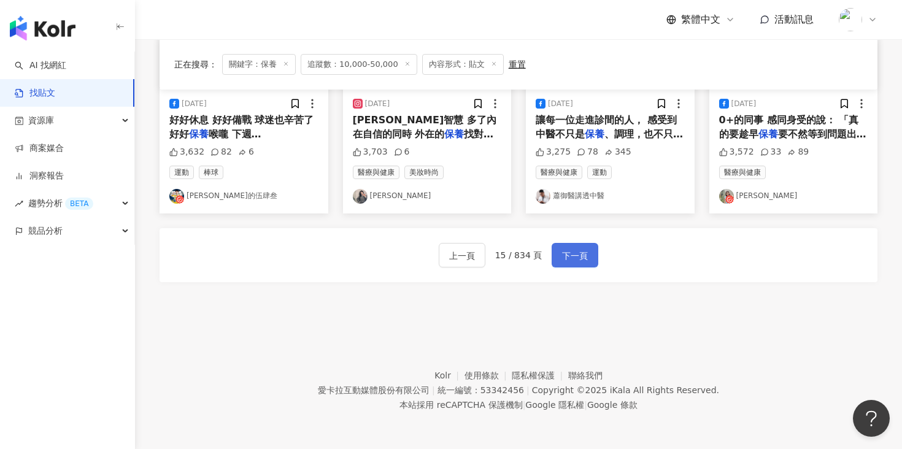
click at [567, 257] on span "下一頁" at bounding box center [575, 255] width 26 height 15
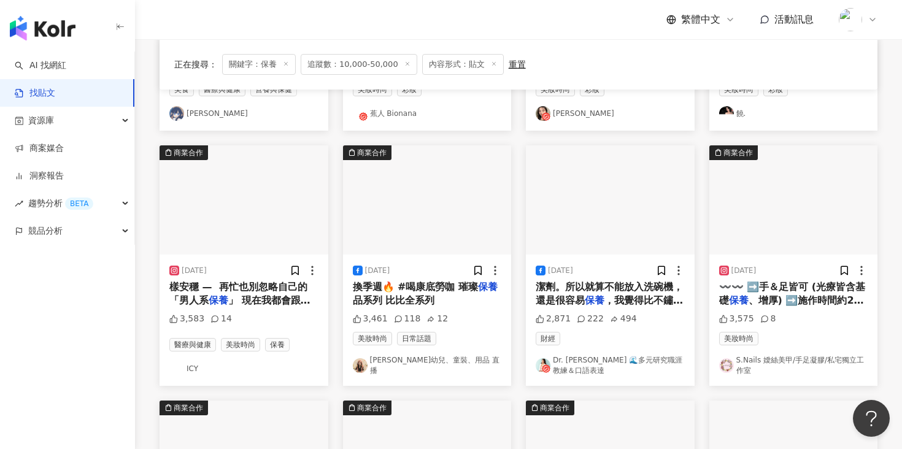
scroll to position [320, 0]
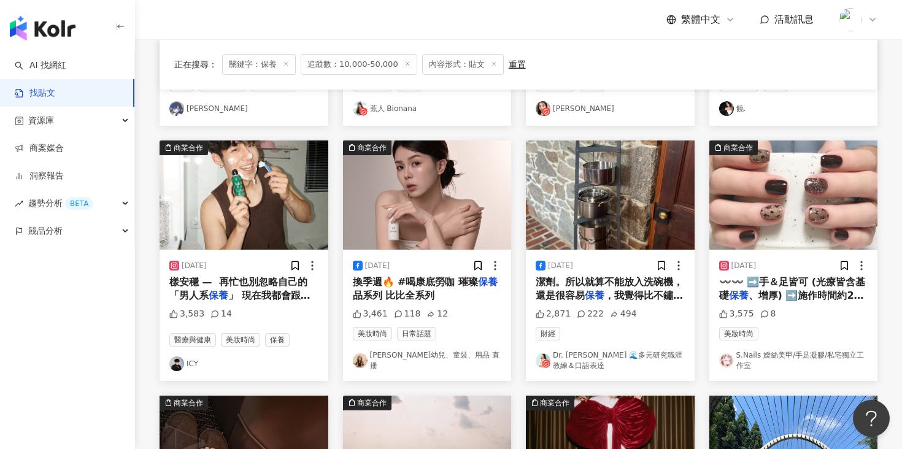
click at [228, 210] on img at bounding box center [243, 194] width 169 height 109
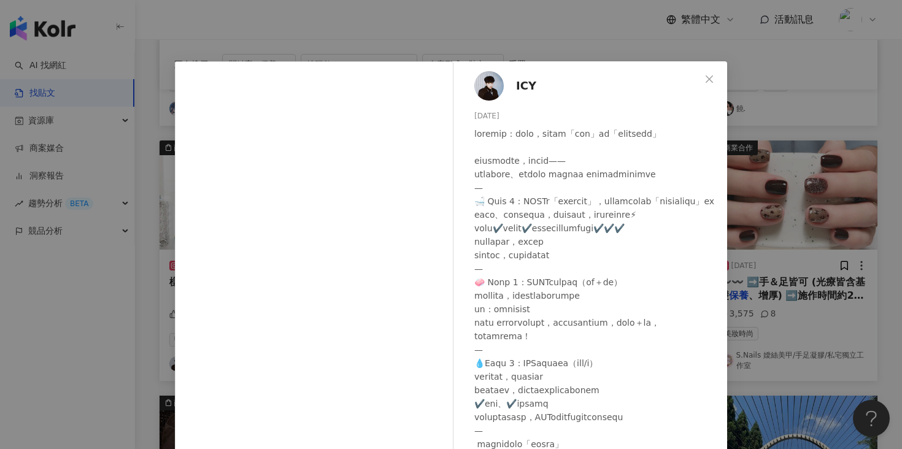
click at [70, 321] on div "ICY 2025/5/15 3,583 14 查看原始貼文" at bounding box center [451, 224] width 902 height 449
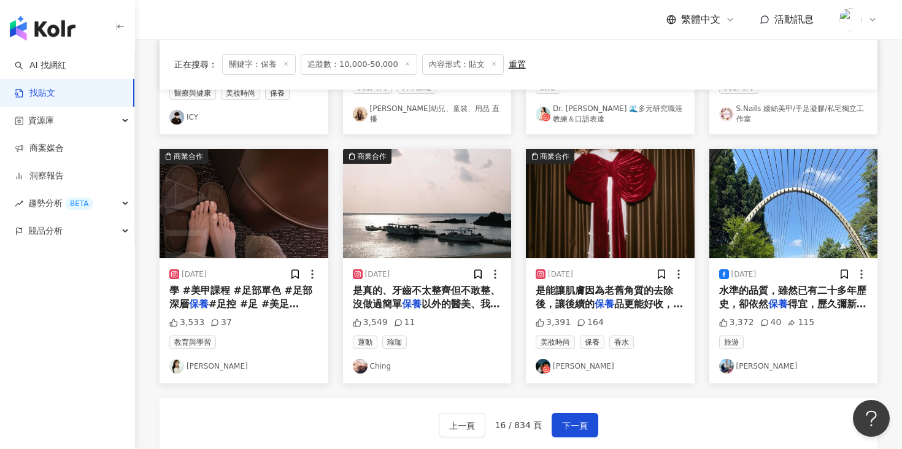
scroll to position [678, 0]
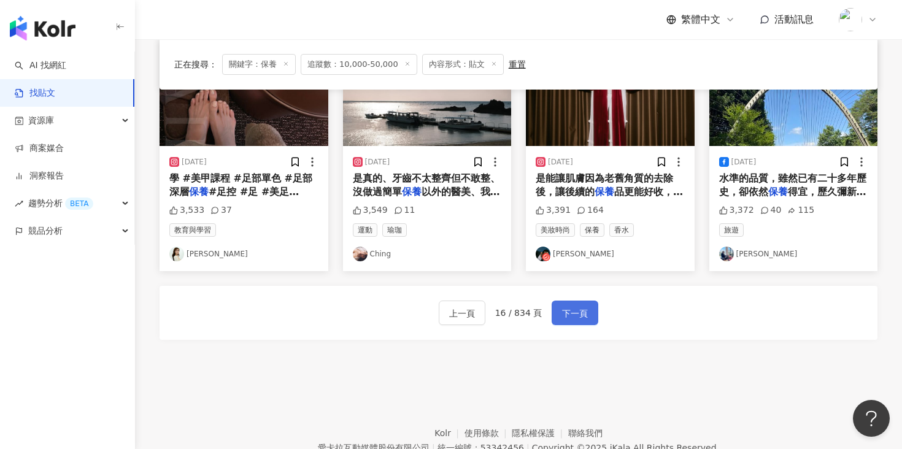
click at [574, 306] on span "下一頁" at bounding box center [575, 313] width 26 height 15
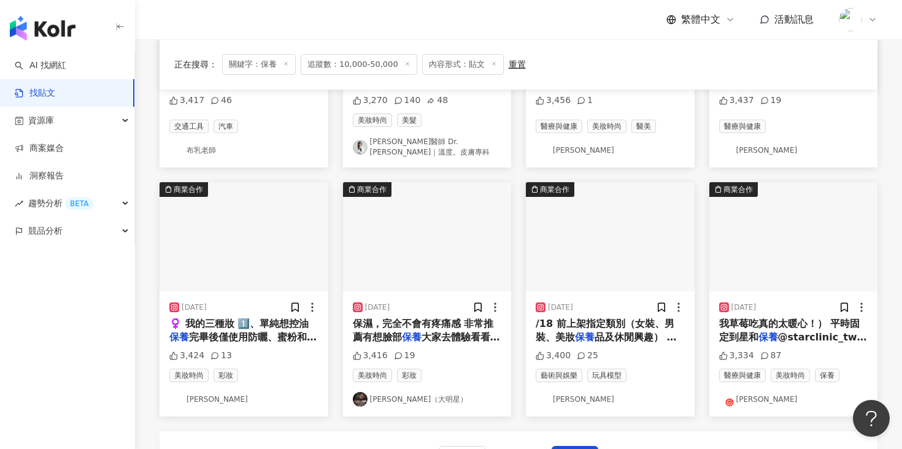
scroll to position [575, 0]
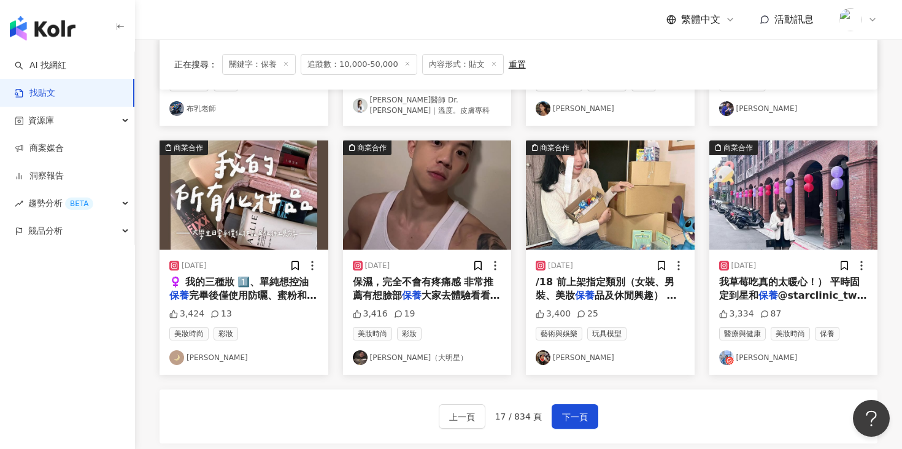
click at [453, 221] on img at bounding box center [427, 194] width 169 height 109
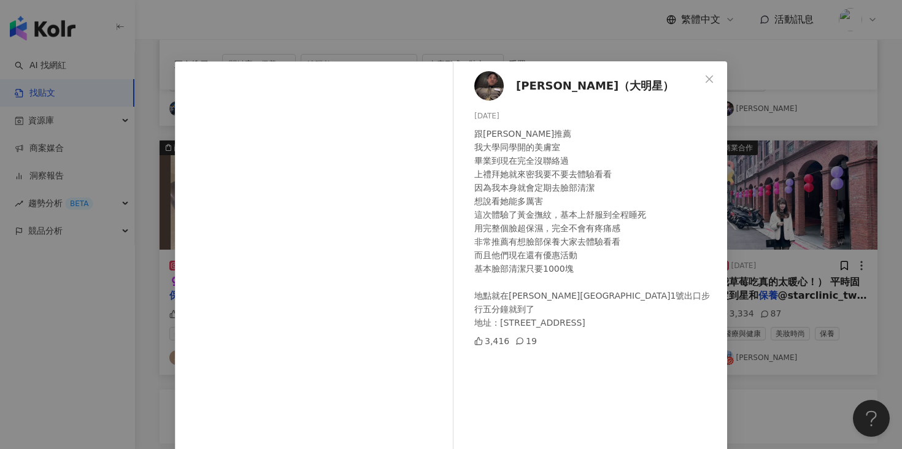
click at [548, 88] on span "黃鄧霖（大明星）" at bounding box center [595, 85] width 158 height 17
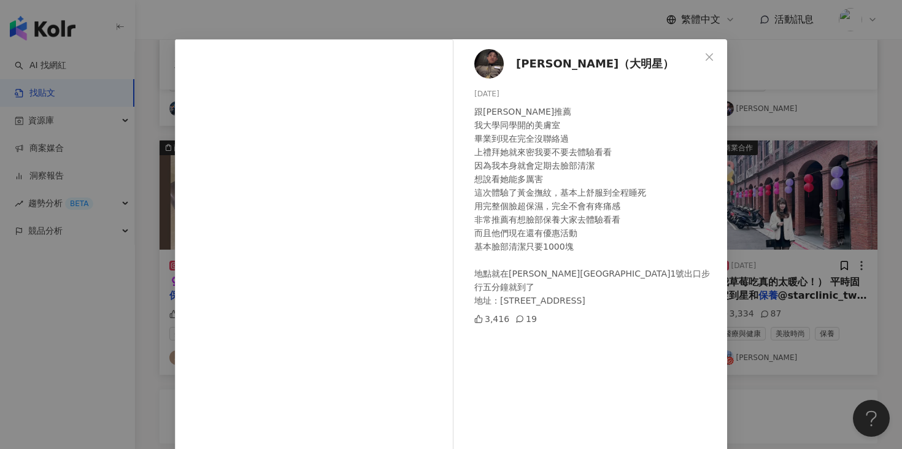
scroll to position [23, 0]
click at [737, 88] on div "黃鄧霖（大明星） 2025/2/20 跟大家推薦 我大學同學開的美膚室 畢業到現在完全沒聯絡過 上禮拜她就來密我要不要去體驗看看 因為我本身就會定期去臉部清潔…" at bounding box center [451, 224] width 902 height 449
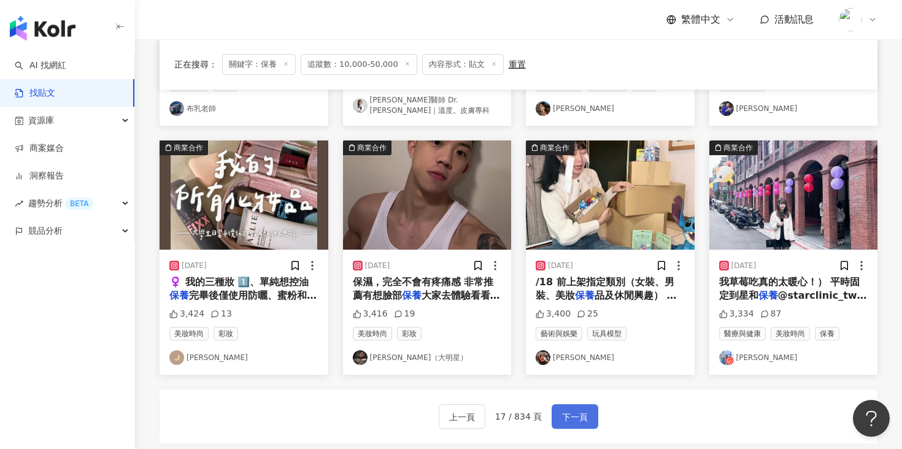
click at [570, 410] on span "下一頁" at bounding box center [575, 417] width 26 height 15
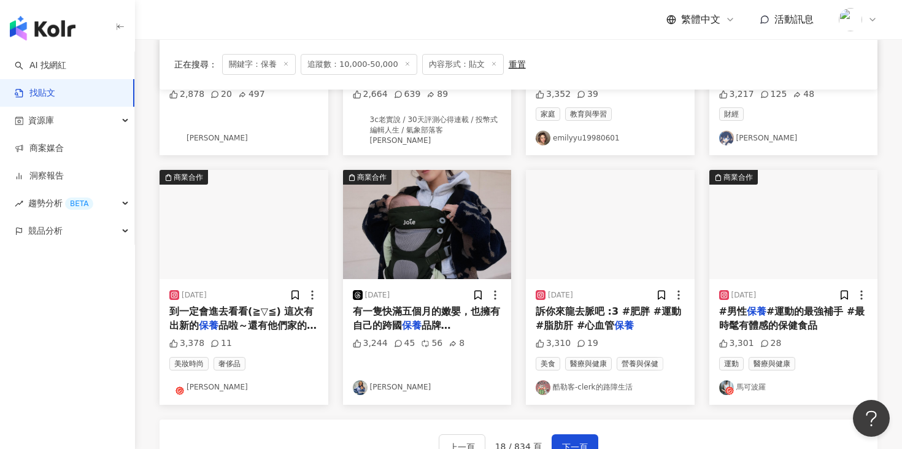
scroll to position [706, 0]
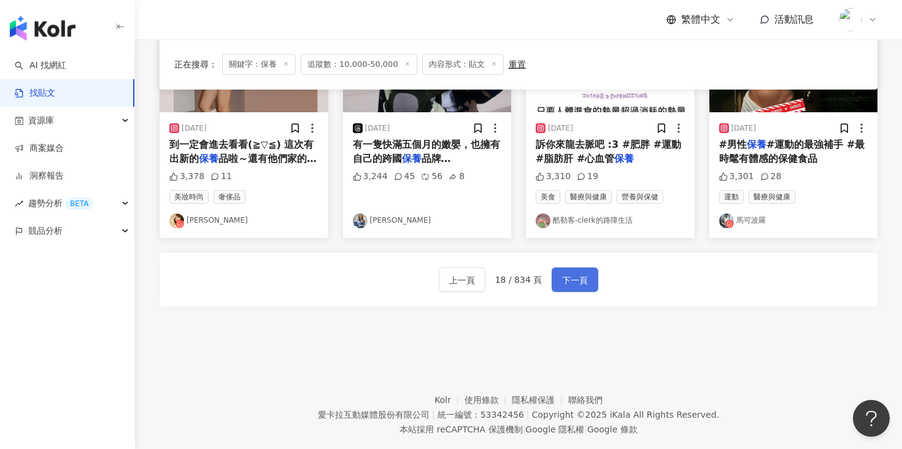
click at [573, 282] on span "下一頁" at bounding box center [575, 280] width 26 height 15
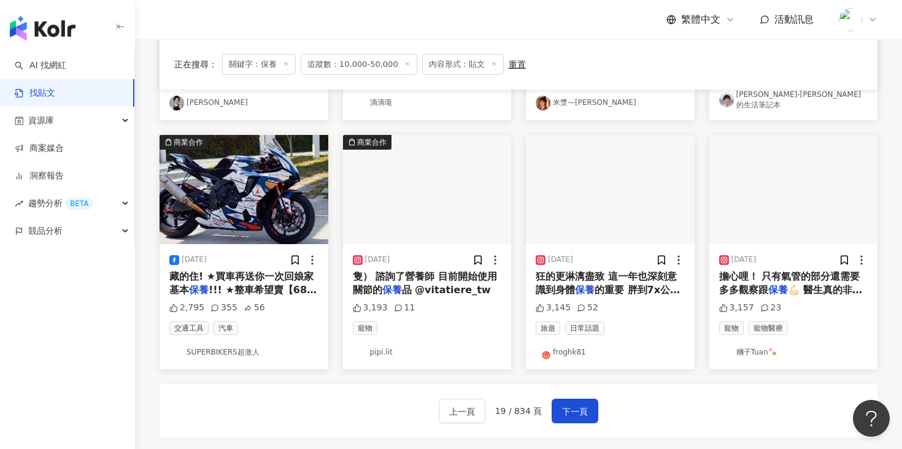
scroll to position [642, 0]
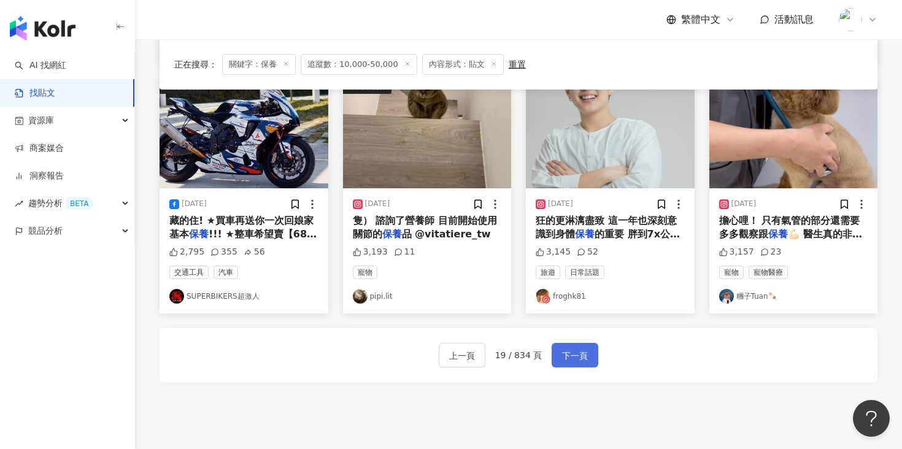
click at [581, 353] on span "下一頁" at bounding box center [575, 355] width 26 height 15
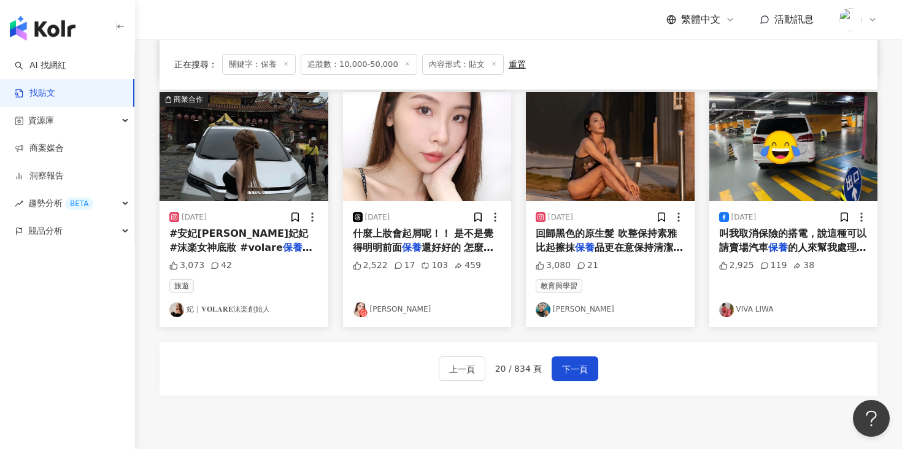
scroll to position [684, 0]
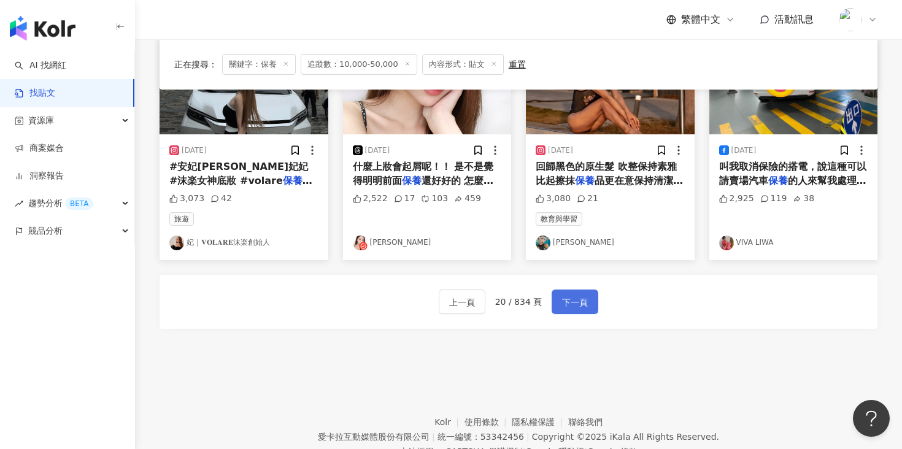
click at [566, 308] on span "下一頁" at bounding box center [575, 302] width 26 height 15
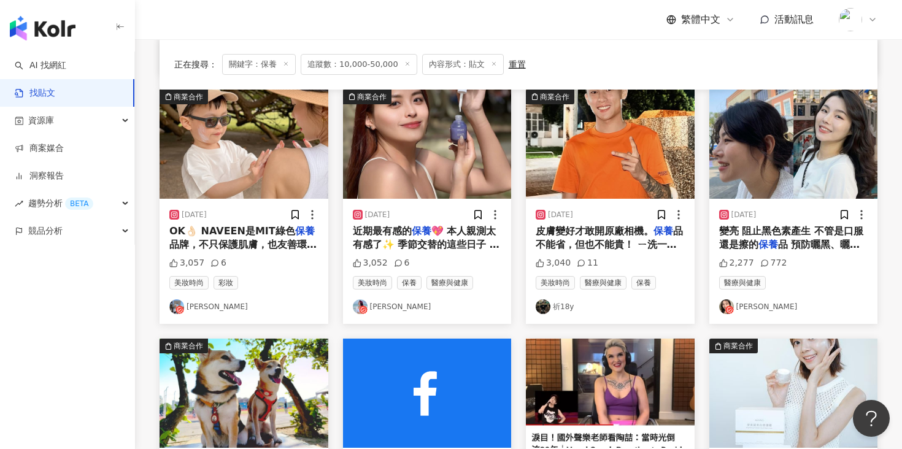
scroll to position [357, 0]
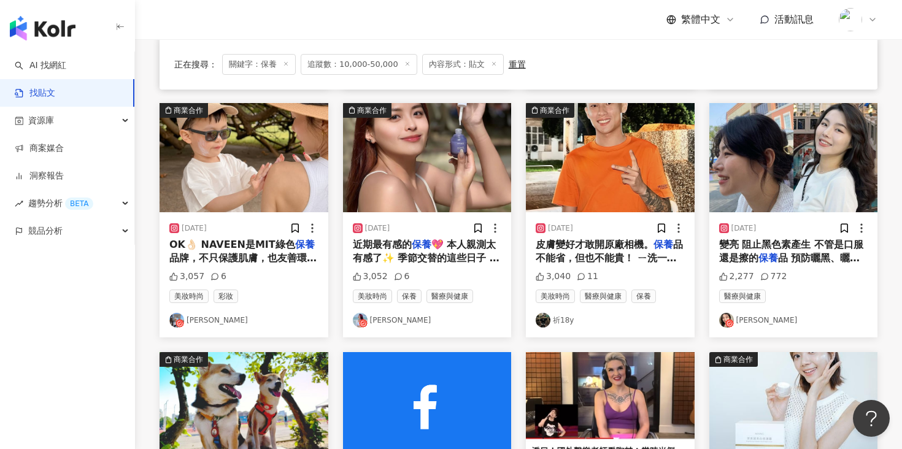
click at [581, 178] on img at bounding box center [610, 157] width 169 height 109
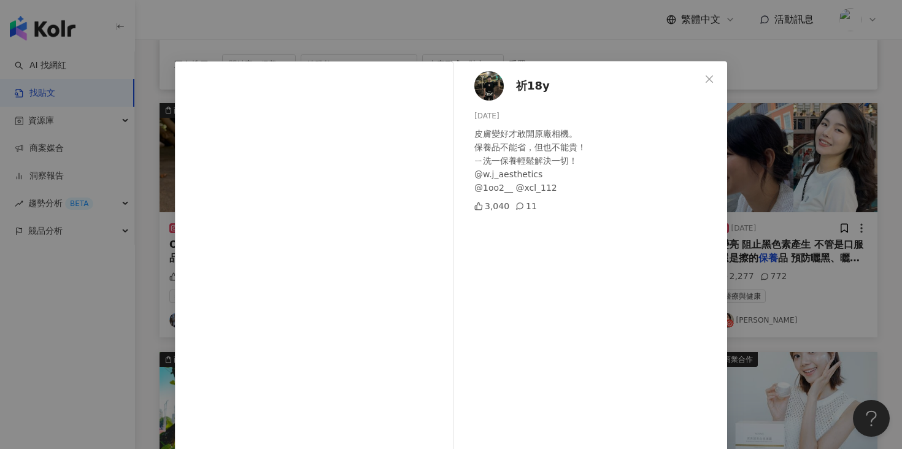
click at [127, 290] on div "祈18y 2025/5/26 皮膚變好才敢開原廠相機。 保養品不能省，但也不能貴！ ㄧ洗一保養輕鬆解決一切！ @w.j_aesthetics @1oo2__ …" at bounding box center [451, 224] width 902 height 449
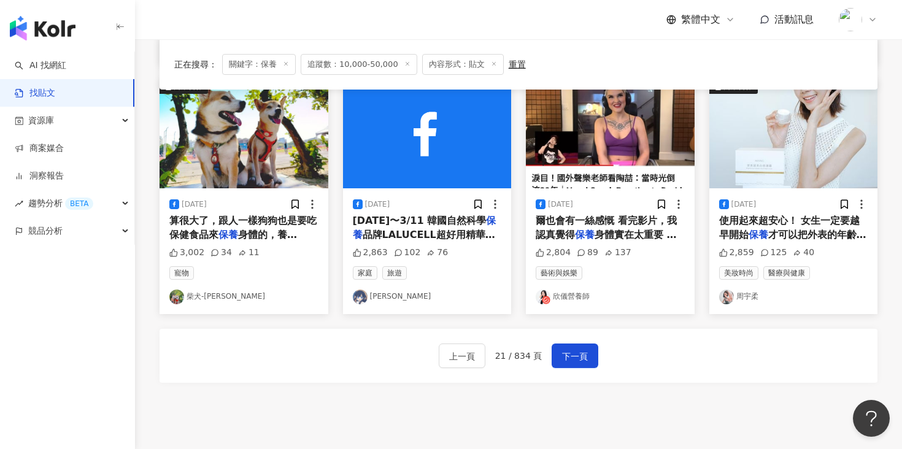
scroll to position [730, 0]
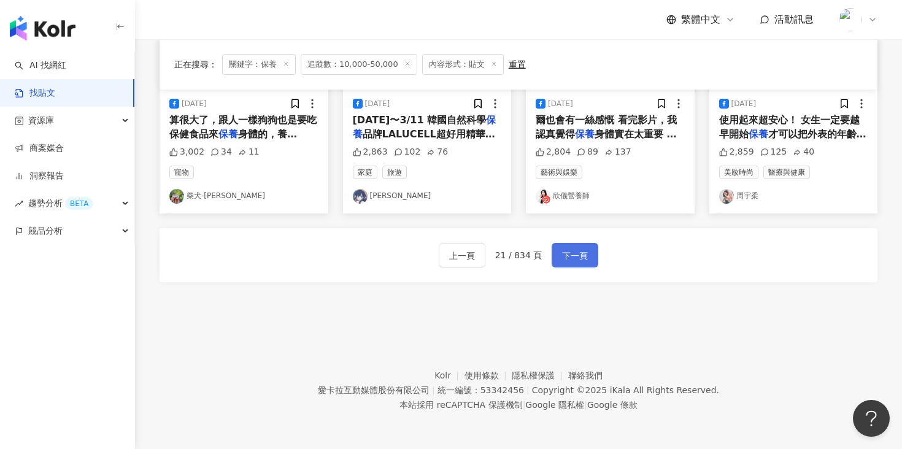
click at [584, 247] on button "下一頁" at bounding box center [574, 255] width 47 height 25
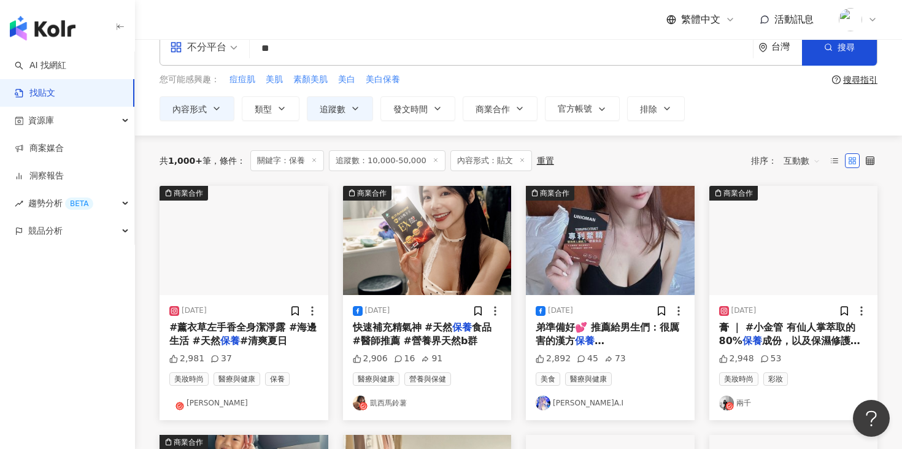
scroll to position [52, 0]
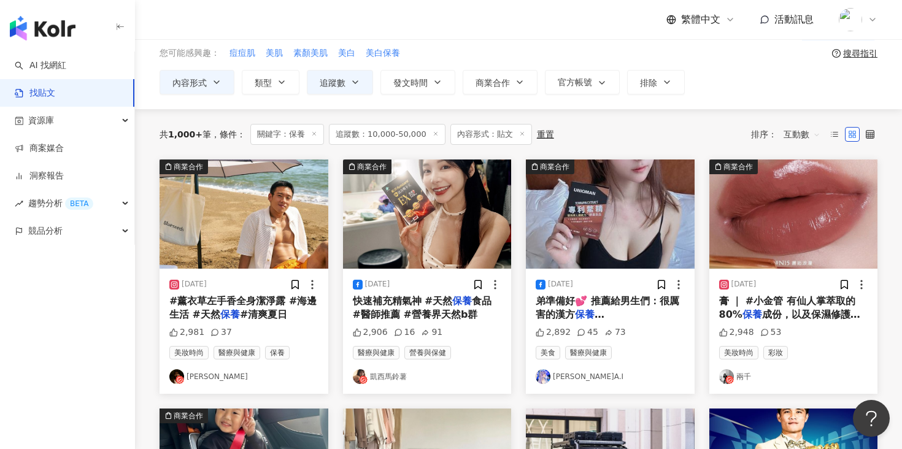
click at [262, 242] on img at bounding box center [243, 213] width 169 height 109
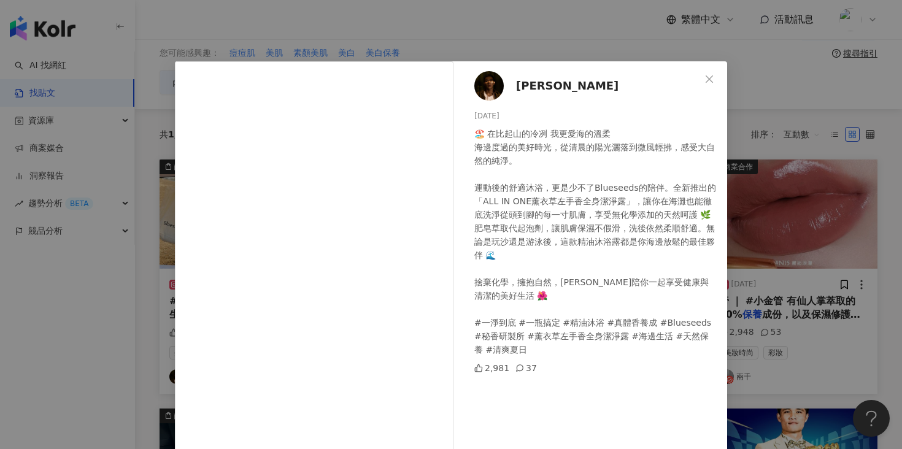
click at [451, 16] on div "Erik Huang 2024/8/26 🏖️ 在比起山的冷冽 我更愛海的溫柔 海邊度過的美好時光，從清晨的陽光灑落到微風輕拂，感受大自然的純淨。 運動後的舒…" at bounding box center [451, 224] width 902 height 449
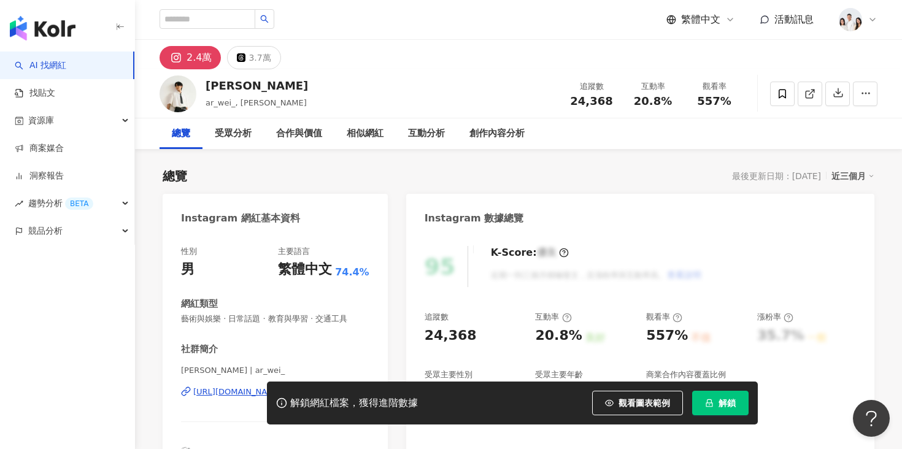
scroll to position [66, 0]
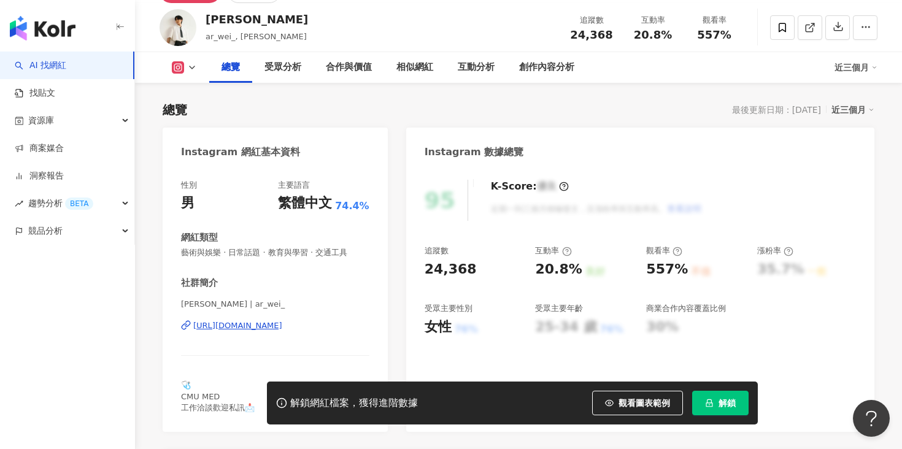
click at [279, 321] on div "https://www.instagram.com/ar_wei_/" at bounding box center [237, 325] width 89 height 11
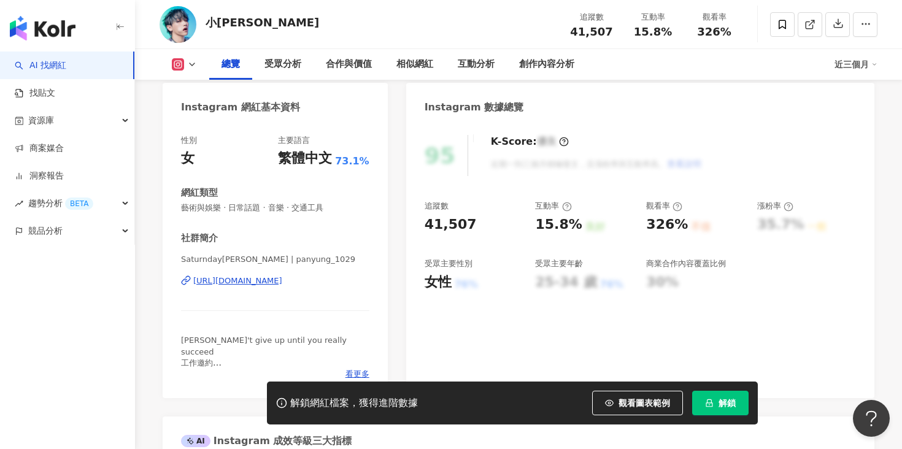
scroll to position [27, 0]
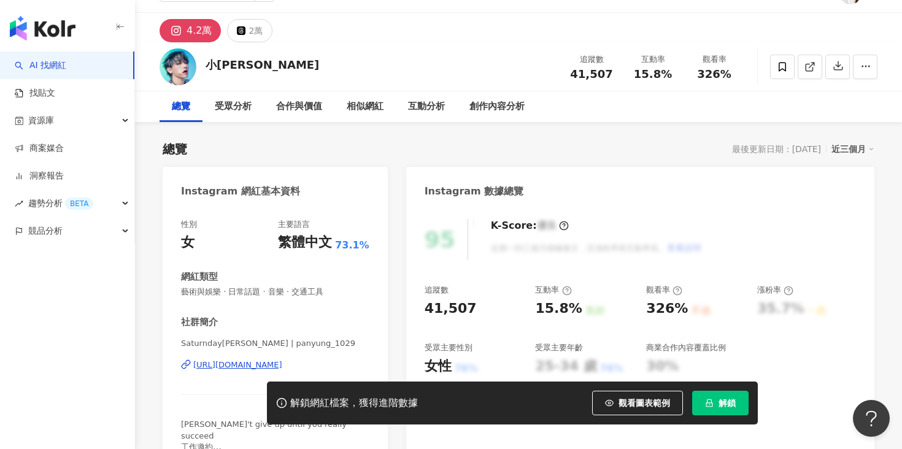
click at [239, 362] on div "https://www.instagram.com/panyung_1029/" at bounding box center [237, 364] width 89 height 11
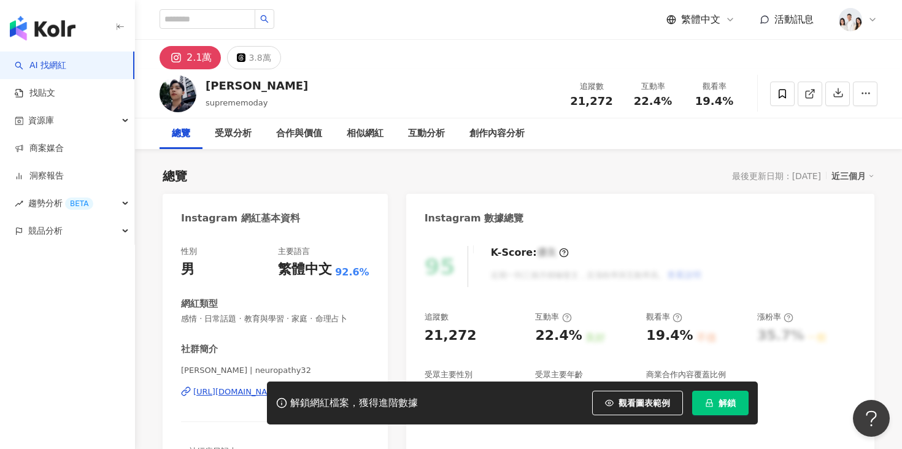
click at [220, 394] on div "解鎖網紅檔案，獲得進階數據 觀看圖表範例 解鎖" at bounding box center [451, 402] width 902 height 43
click at [225, 390] on div "解鎖網紅檔案，獲得進階數據 觀看圖表範例 解鎖" at bounding box center [451, 402] width 902 height 43
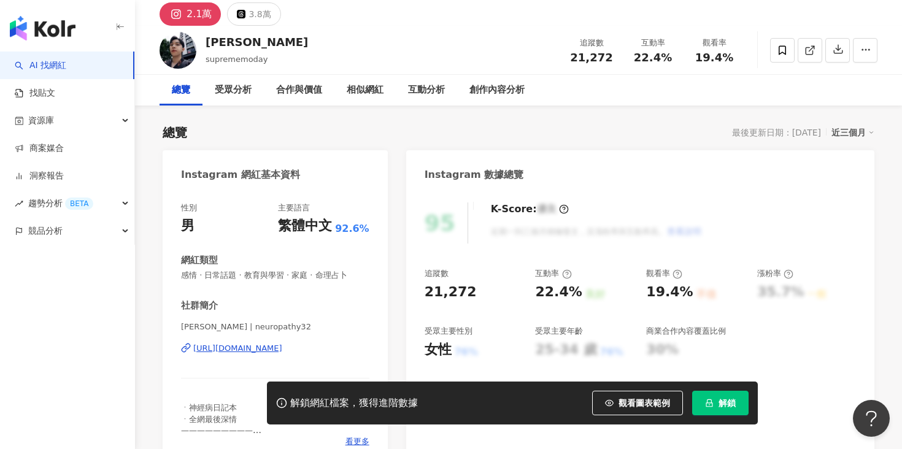
click at [238, 350] on div "https://www.instagram.com/neuropathy32/" at bounding box center [237, 348] width 89 height 11
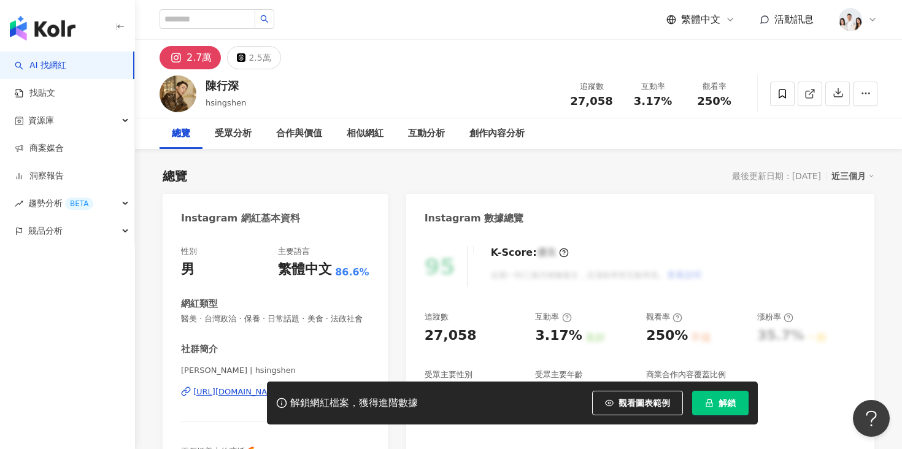
scroll to position [34, 0]
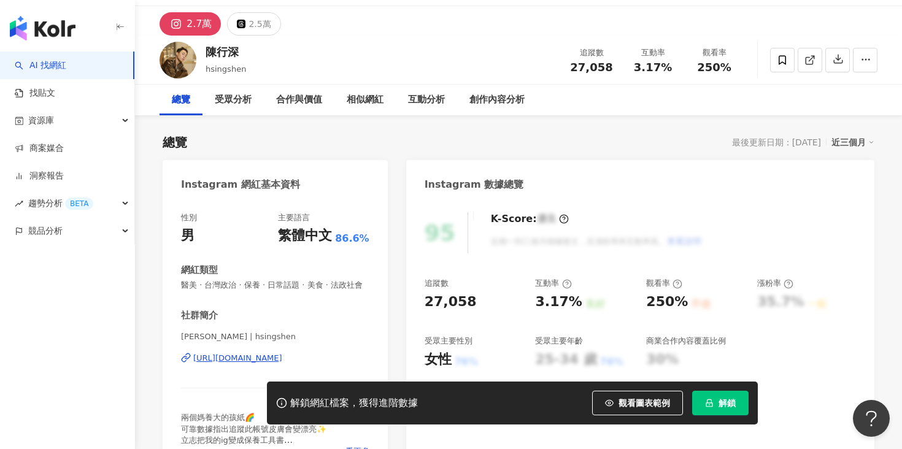
click at [253, 356] on div "https://www.instagram.com/hsingshen/" at bounding box center [237, 358] width 89 height 11
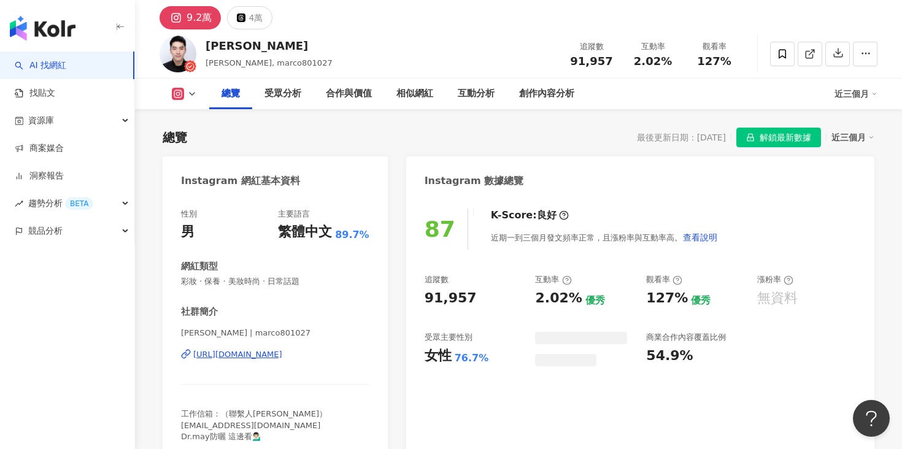
scroll to position [105, 0]
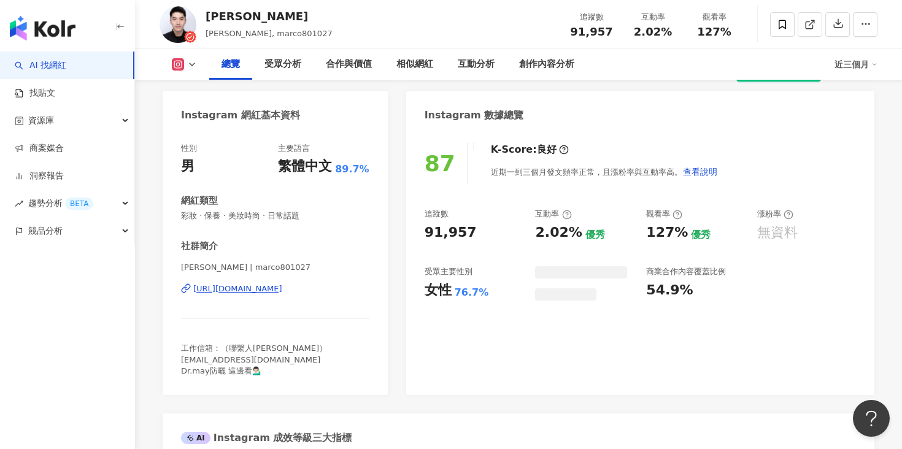
click at [282, 291] on div "[URL][DOMAIN_NAME]" at bounding box center [237, 288] width 89 height 11
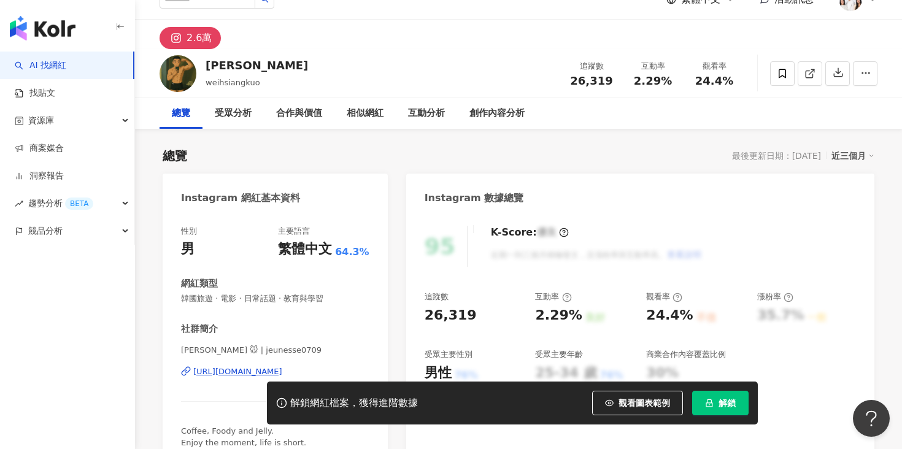
click at [232, 372] on div "[URL][DOMAIN_NAME]" at bounding box center [237, 371] width 89 height 11
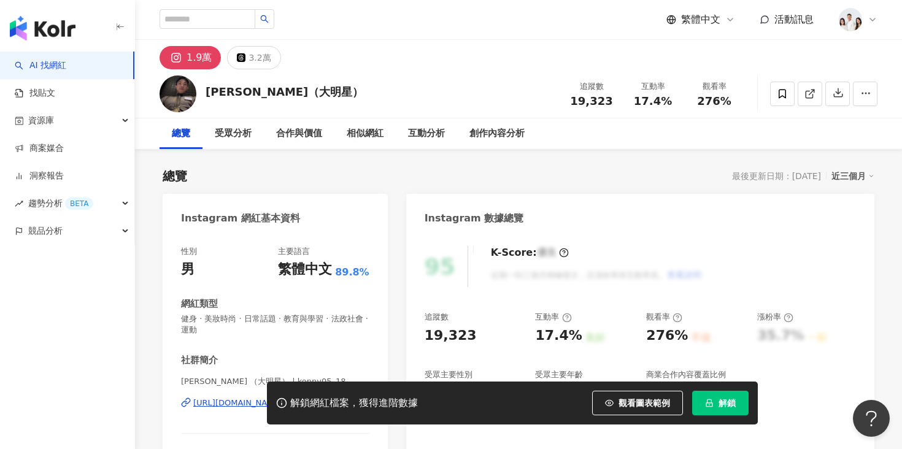
click at [282, 397] on div "https://www.instagram.com/kenny05_18/" at bounding box center [237, 402] width 89 height 11
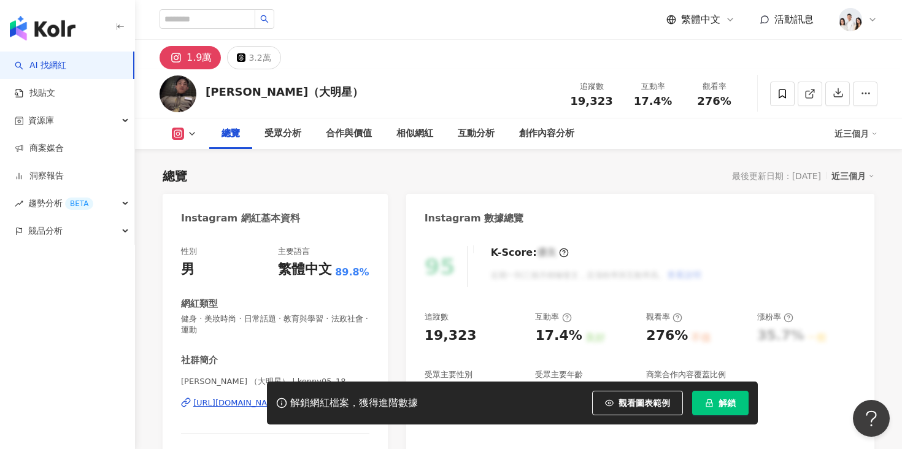
scroll to position [99, 0]
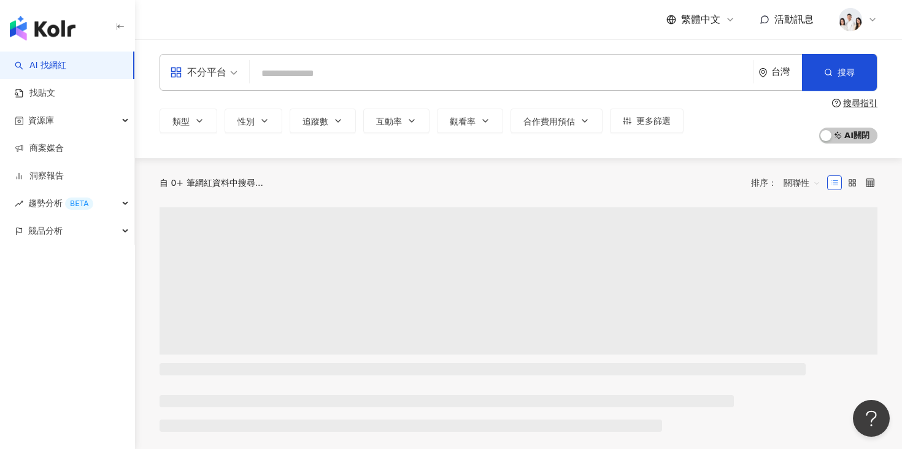
click at [330, 74] on input "search" at bounding box center [501, 73] width 493 height 23
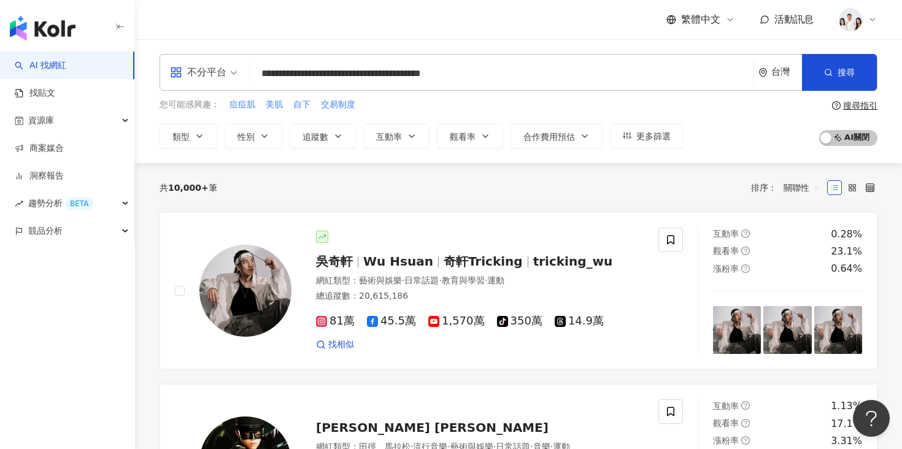
click at [502, 77] on input "**********" at bounding box center [501, 73] width 493 height 23
type input "**********"
click at [811, 71] on button "搜尋" at bounding box center [839, 72] width 75 height 37
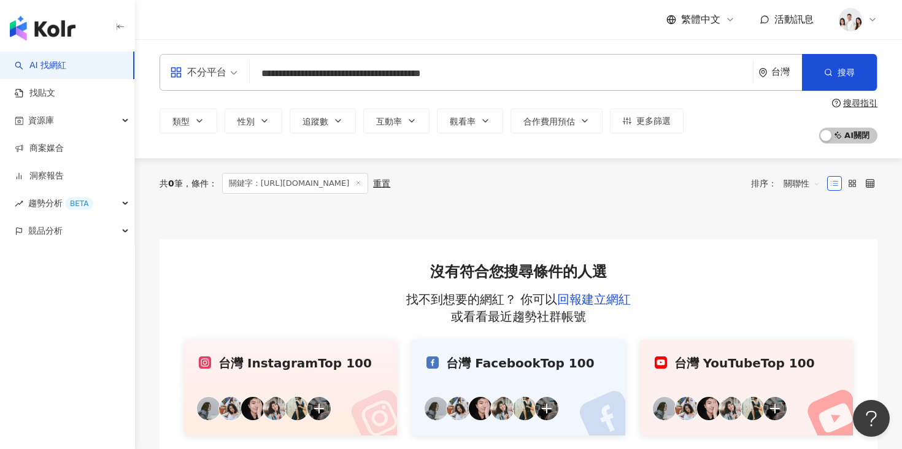
click at [475, 84] on input "**********" at bounding box center [501, 73] width 493 height 23
paste input "**********"
type input "**********"
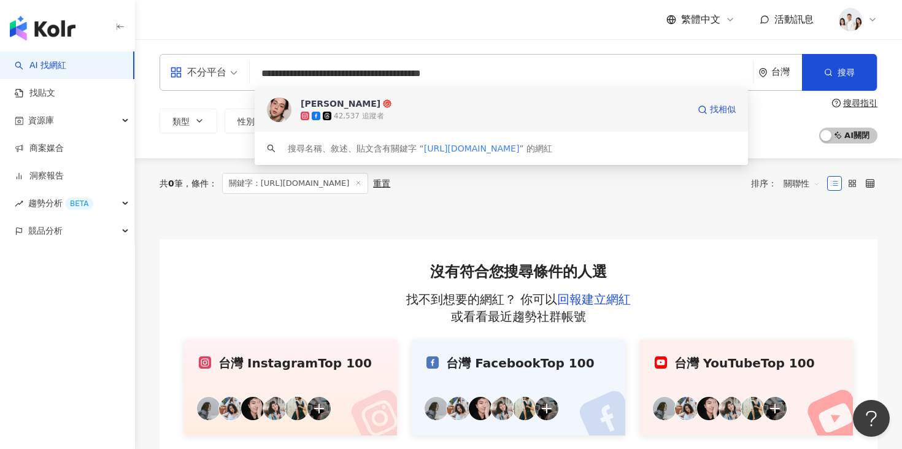
click at [440, 108] on span "T.H 唐瀚" at bounding box center [495, 104] width 388 height 12
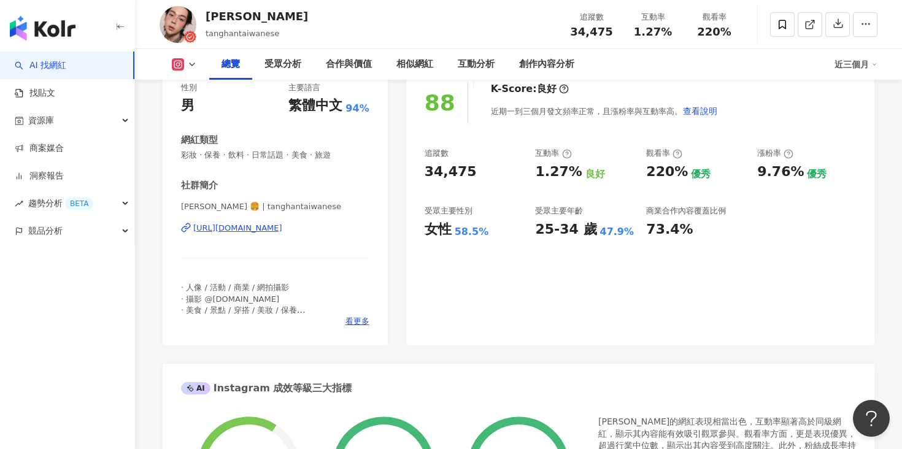
scroll to position [185, 0]
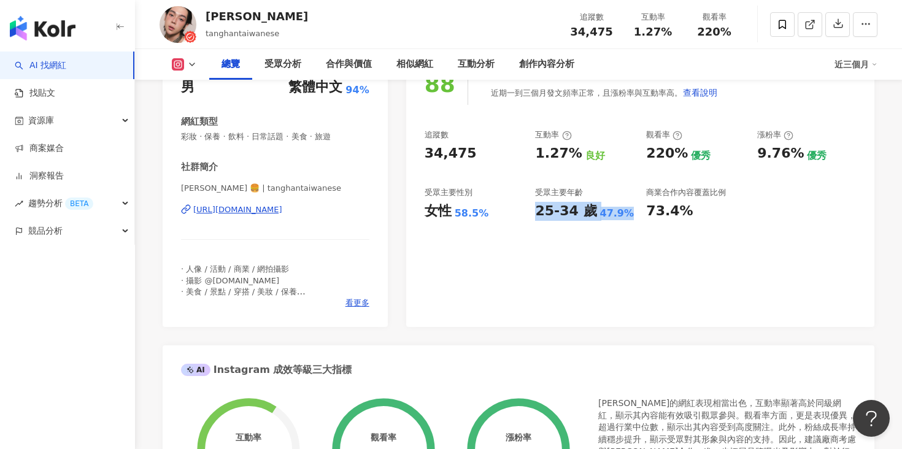
drag, startPoint x: 537, startPoint y: 212, endPoint x: 621, endPoint y: 215, distance: 84.1
click at [621, 215] on div "25-34 歲 47.9%" at bounding box center [584, 211] width 99 height 19
drag, startPoint x: 628, startPoint y: 216, endPoint x: 594, endPoint y: 215, distance: 33.8
click at [594, 215] on div "25-34 歲 47.9%" at bounding box center [584, 211] width 99 height 19
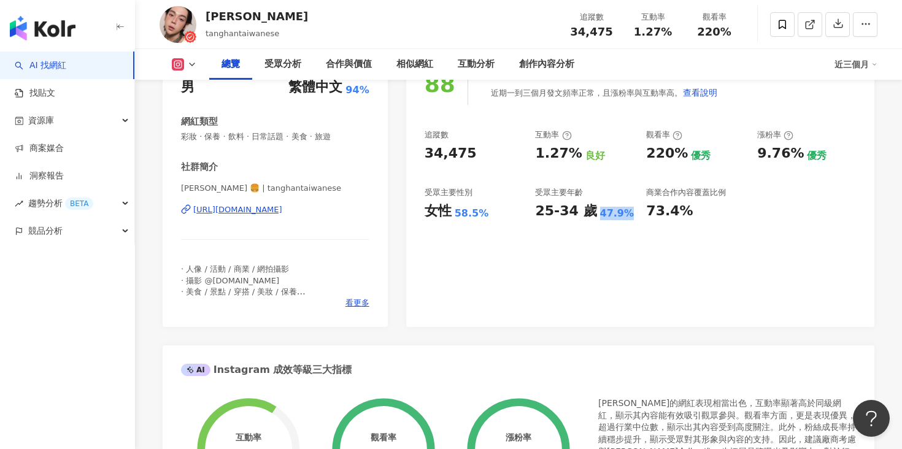
copy div "47.9%"
click at [288, 62] on div "受眾分析" at bounding box center [282, 64] width 37 height 15
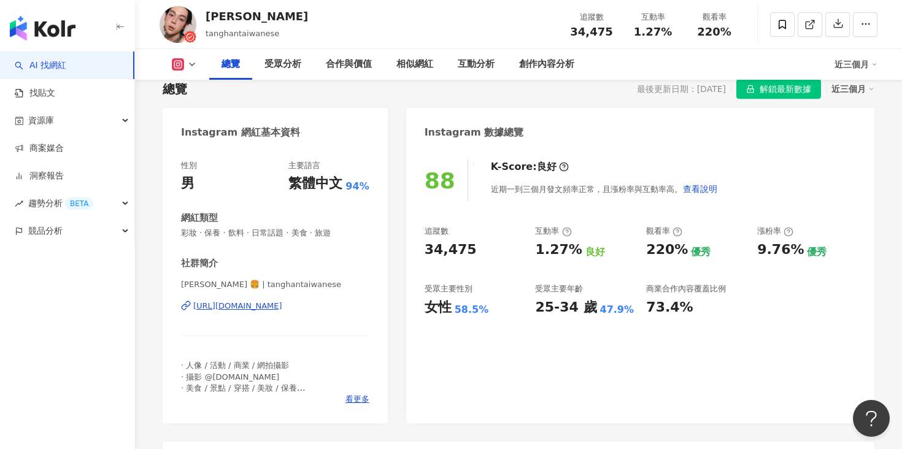
scroll to position [103, 0]
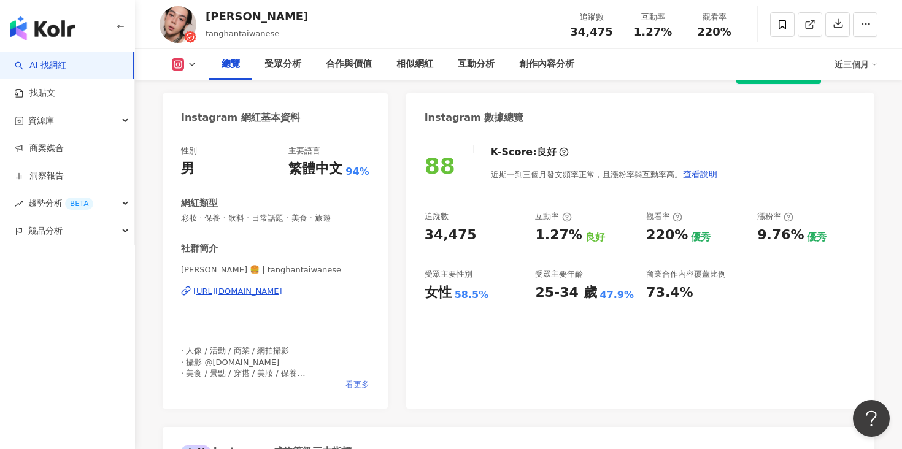
click at [350, 384] on span "看更多" at bounding box center [357, 384] width 24 height 11
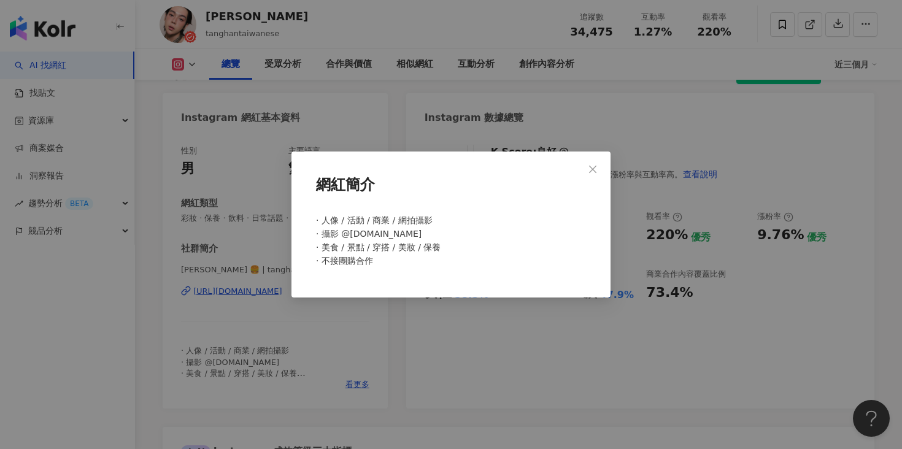
click at [342, 362] on div "網紅簡介 · 人像 / 活動 / 商業 / 網拍攝影 · 攝影 @tanghan.photography · 美食 / 景點 / 穿搭 / 美妝 / 保養 ·…" at bounding box center [451, 224] width 902 height 449
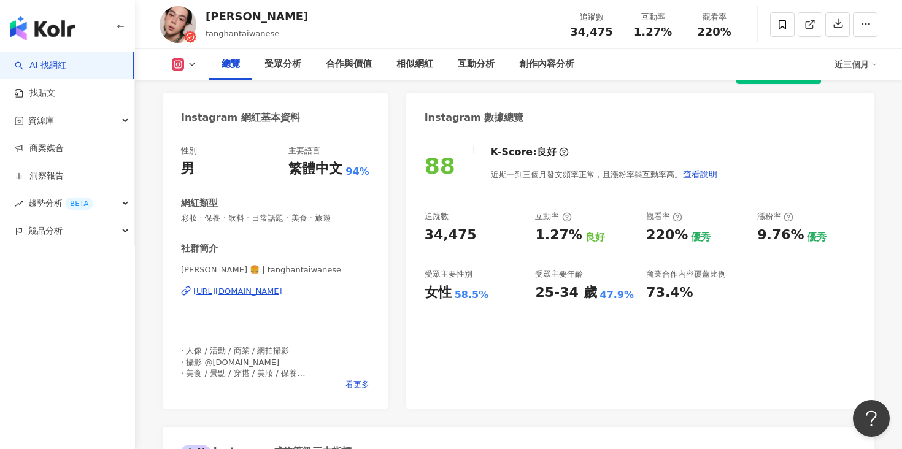
scroll to position [0, 0]
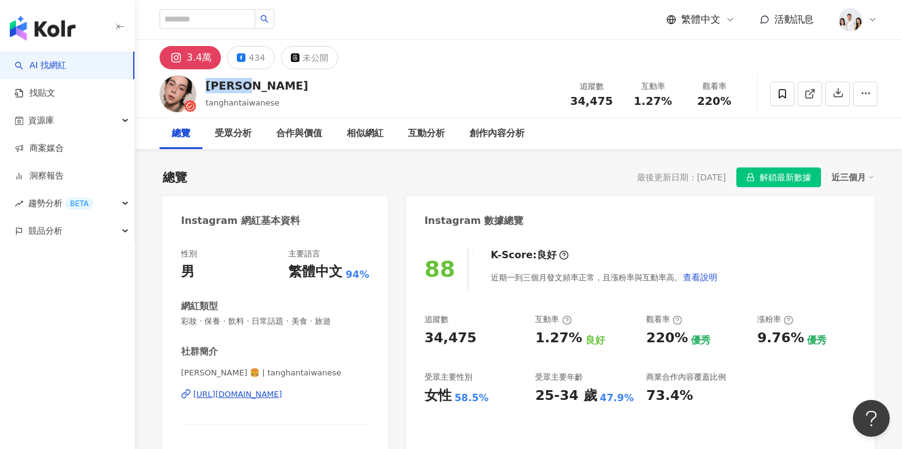
drag, startPoint x: 249, startPoint y: 86, endPoint x: 205, endPoint y: 86, distance: 44.2
click at [205, 86] on div "T.H 唐瀚 tanghantaiwanese 追蹤數 34,475 互動率 1.27% 觀看率 220%" at bounding box center [518, 93] width 767 height 48
copy div "T.H 唐瀚"
click at [213, 18] on input "search" at bounding box center [207, 19] width 96 height 20
paste input "**********"
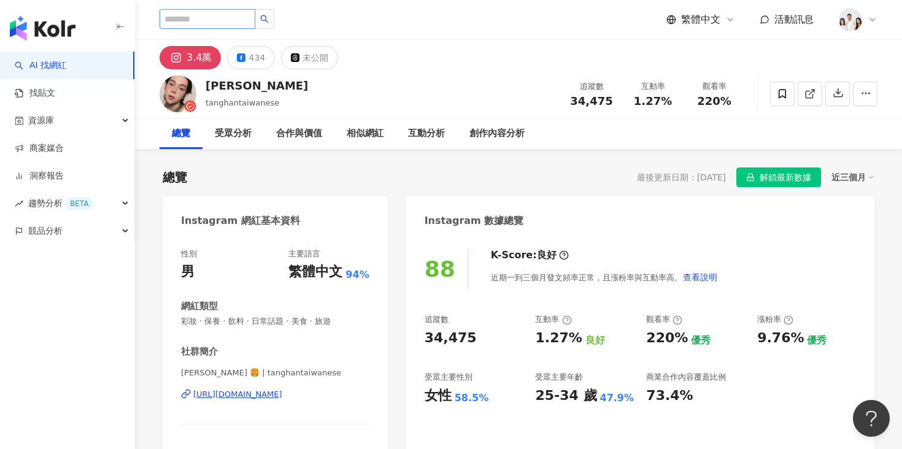
type input "**********"
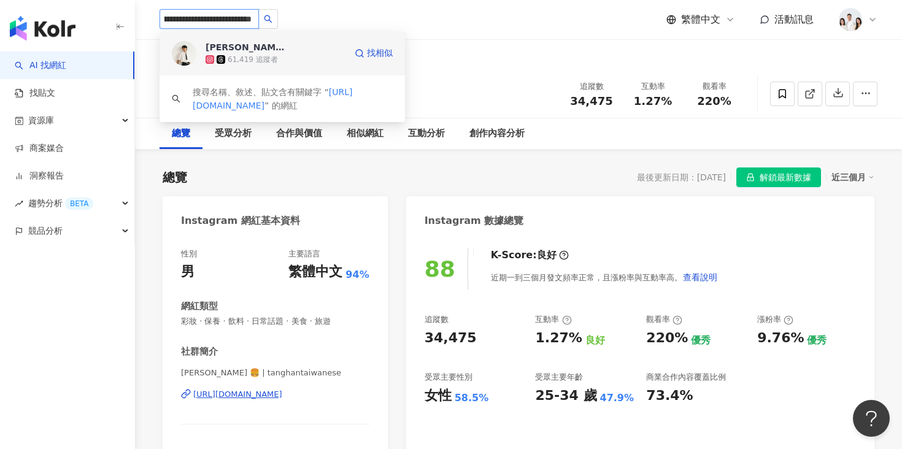
click at [258, 49] on span "[PERSON_NAME]" at bounding box center [245, 47] width 80 height 12
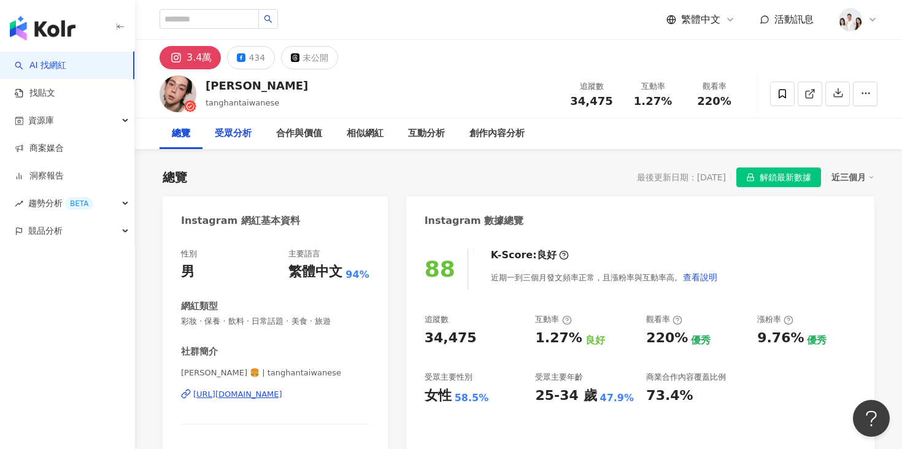
click at [243, 137] on div "受眾分析" at bounding box center [233, 133] width 37 height 15
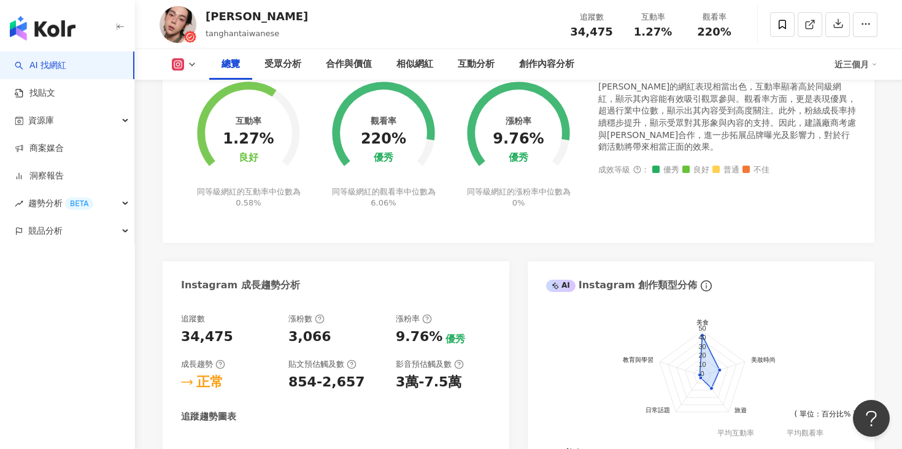
scroll to position [246, 0]
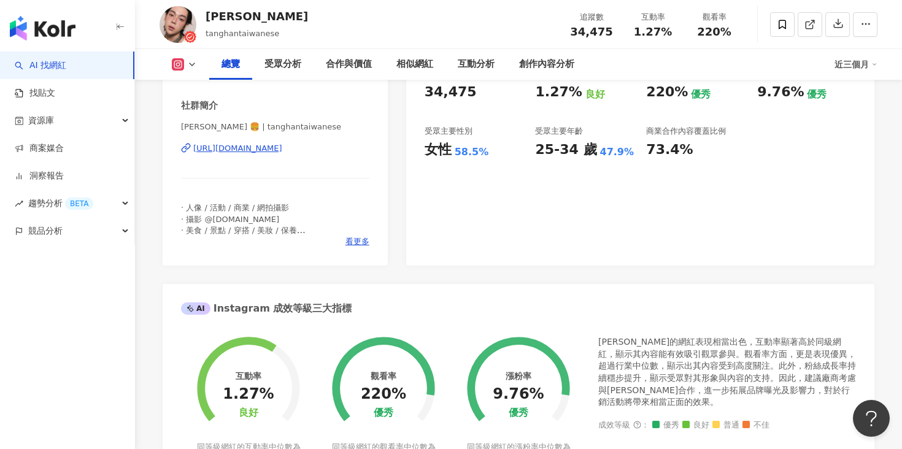
click at [63, 72] on link "AI 找網紅" at bounding box center [41, 65] width 52 height 12
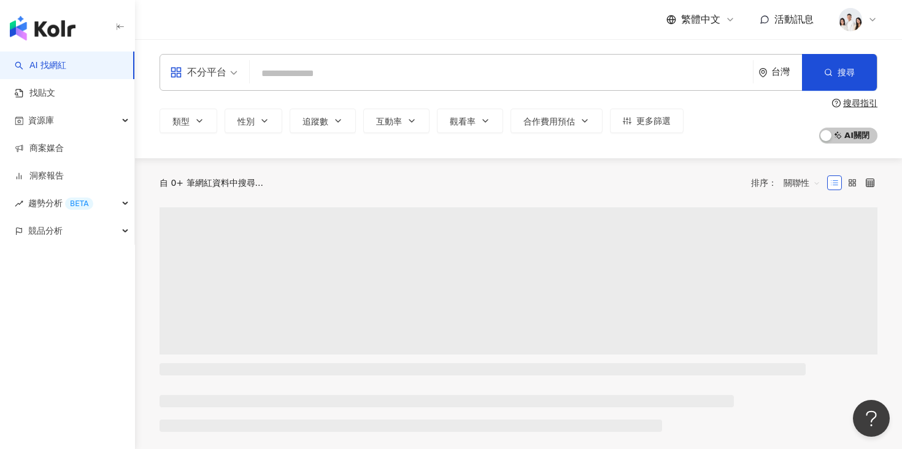
click at [289, 66] on input "search" at bounding box center [501, 73] width 493 height 23
type input "**********"
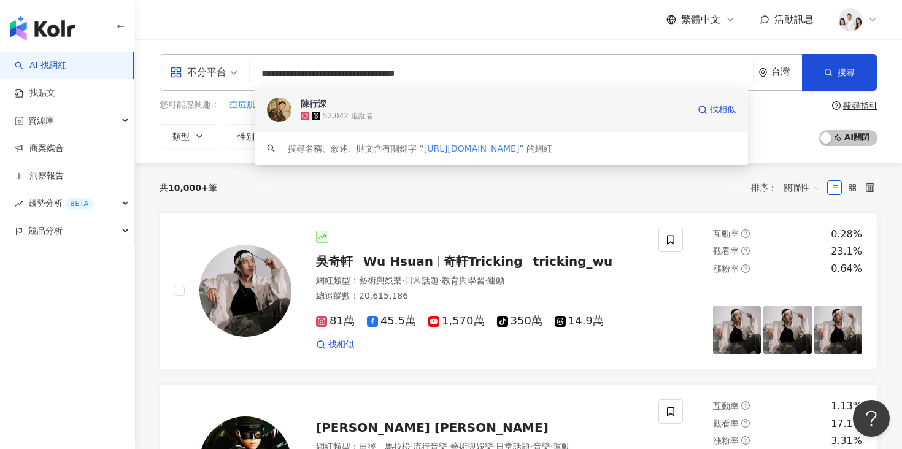
click at [359, 113] on div "52,042 追蹤者" at bounding box center [348, 116] width 50 height 10
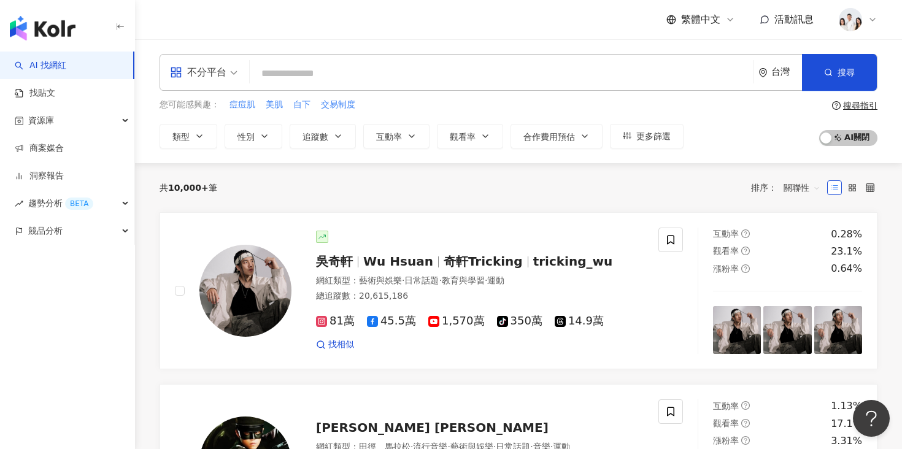
click at [350, 70] on input "search" at bounding box center [501, 73] width 493 height 23
paste input "**********"
type input "**********"
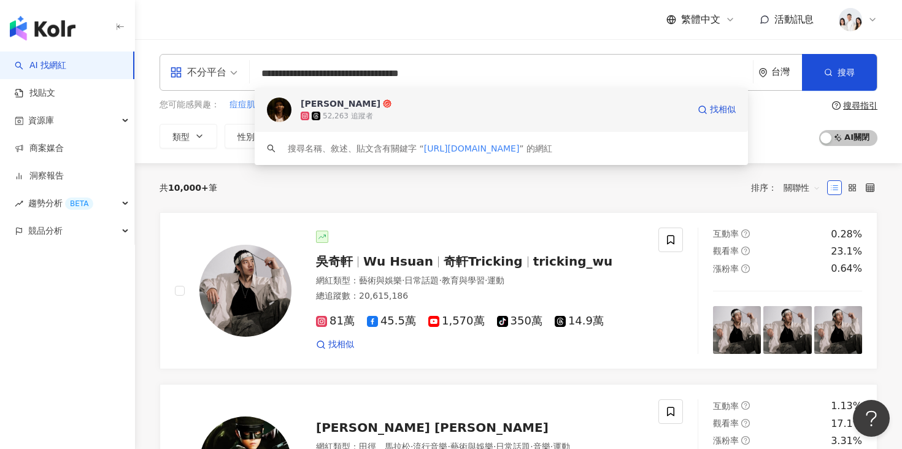
click at [361, 110] on div "52,263 追蹤者" at bounding box center [495, 116] width 388 height 12
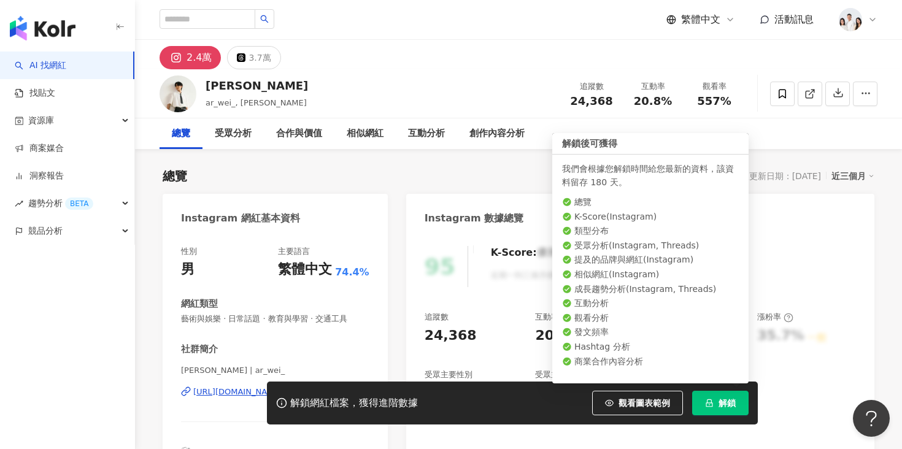
click at [700, 402] on button "解鎖" at bounding box center [720, 403] width 56 height 25
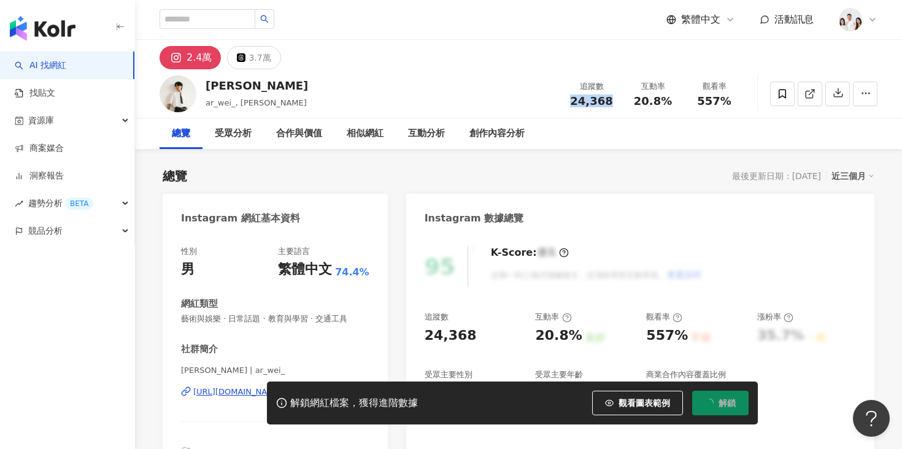
drag, startPoint x: 576, startPoint y: 101, endPoint x: 610, endPoint y: 101, distance: 33.7
click at [610, 101] on div "24,368" at bounding box center [591, 101] width 47 height 12
copy span "24,368"
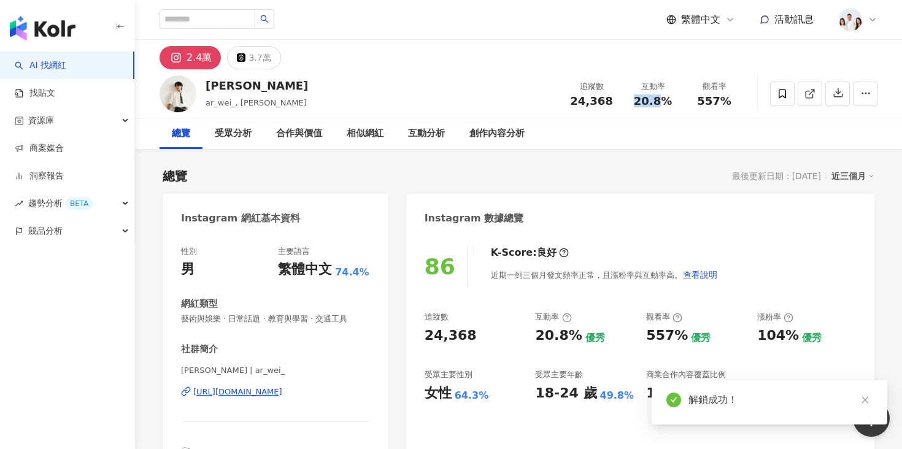
click at [663, 100] on span "20.8%" at bounding box center [653, 101] width 38 height 12
drag, startPoint x: 670, startPoint y: 102, endPoint x: 638, endPoint y: 100, distance: 31.3
click at [638, 100] on div "20.8%" at bounding box center [652, 101] width 47 height 12
copy span "20.8%"
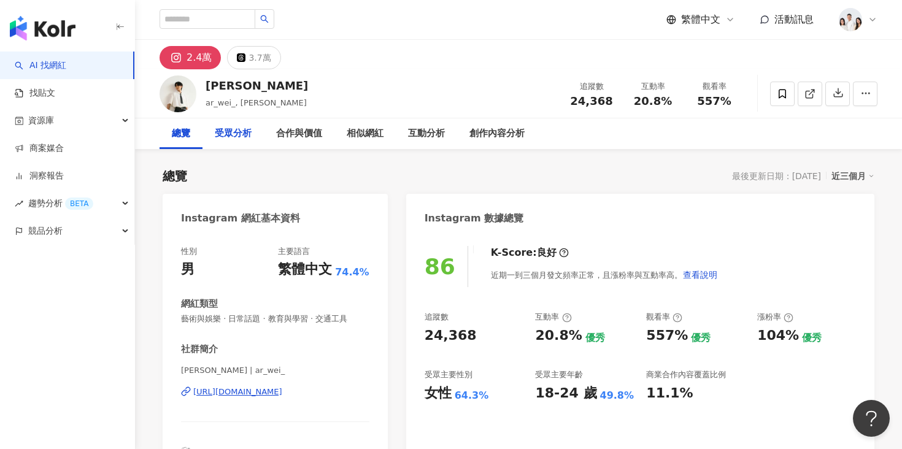
click at [226, 137] on div "受眾分析" at bounding box center [233, 133] width 37 height 15
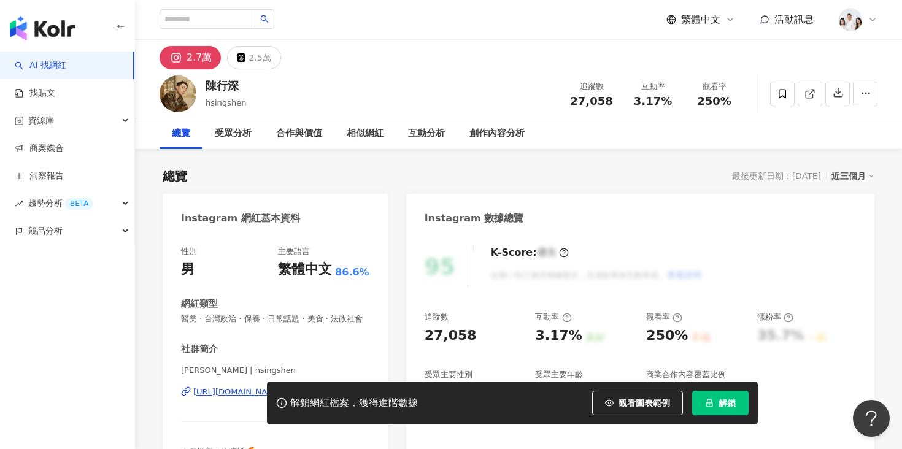
click at [713, 405] on icon "lock" at bounding box center [709, 403] width 9 height 9
drag, startPoint x: 575, startPoint y: 100, endPoint x: 608, endPoint y: 101, distance: 33.1
click at [608, 101] on span "27,058" at bounding box center [591, 100] width 42 height 13
copy span "27,058"
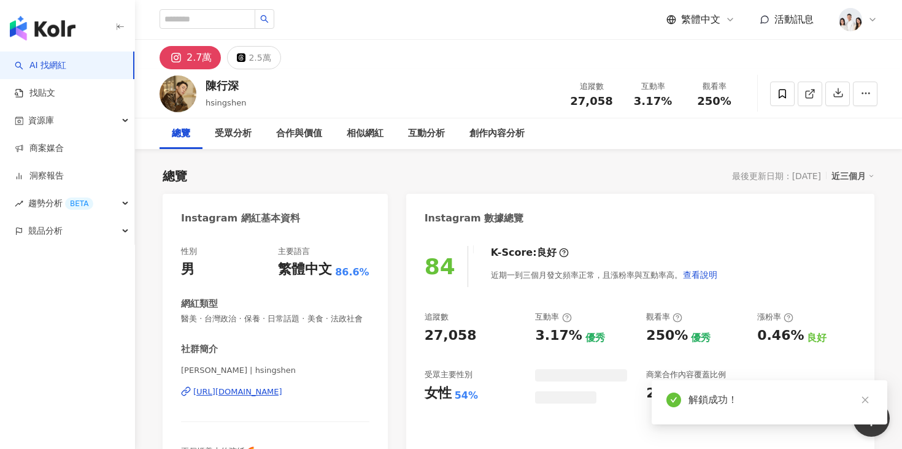
drag, startPoint x: 634, startPoint y: 99, endPoint x: 665, endPoint y: 100, distance: 31.9
click at [665, 101] on div "3.17%" at bounding box center [652, 101] width 47 height 12
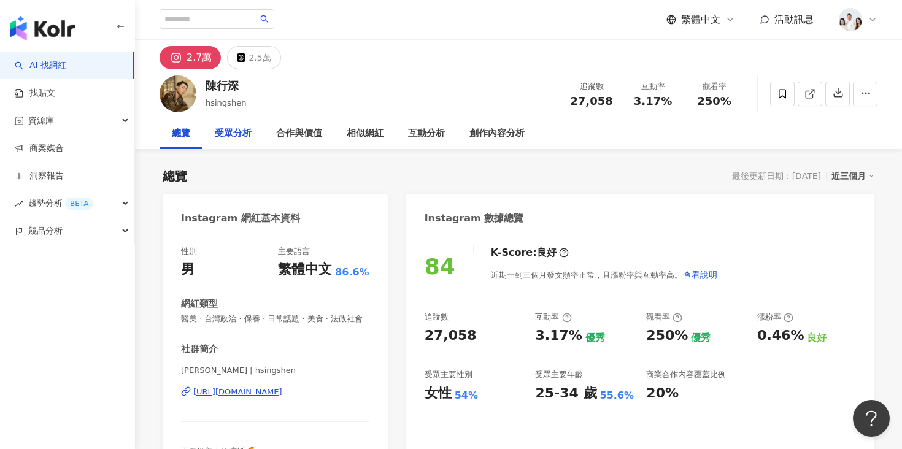
click at [248, 137] on div "受眾分析" at bounding box center [233, 133] width 37 height 15
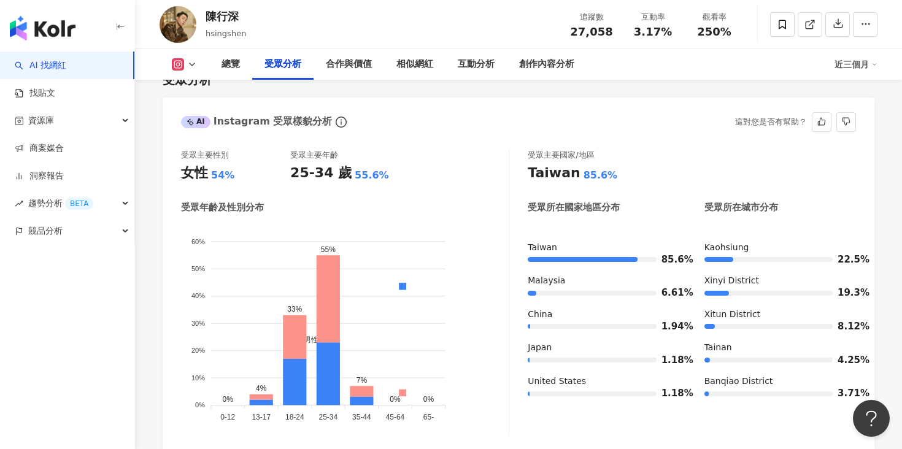
scroll to position [1055, 0]
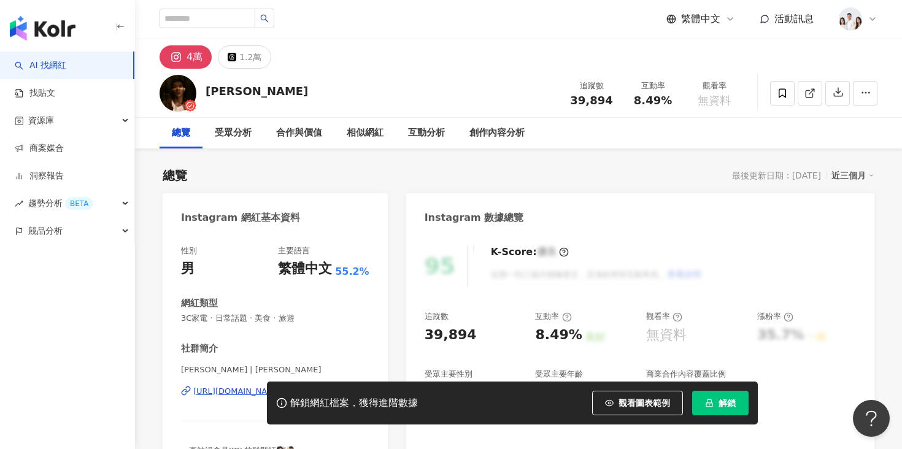
scroll to position [33, 0]
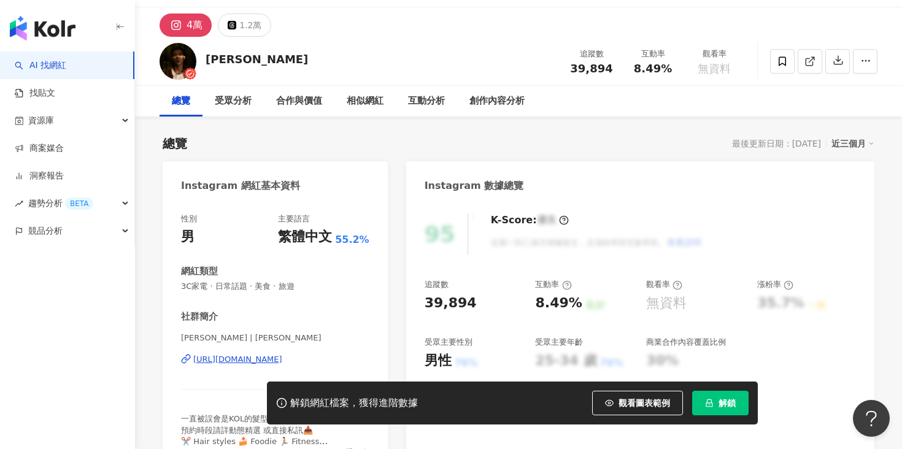
click at [712, 391] on button "解鎖" at bounding box center [720, 403] width 56 height 25
drag, startPoint x: 570, startPoint y: 66, endPoint x: 607, endPoint y: 66, distance: 37.4
click at [607, 66] on div "39,894" at bounding box center [591, 69] width 47 height 12
copy span "39,894"
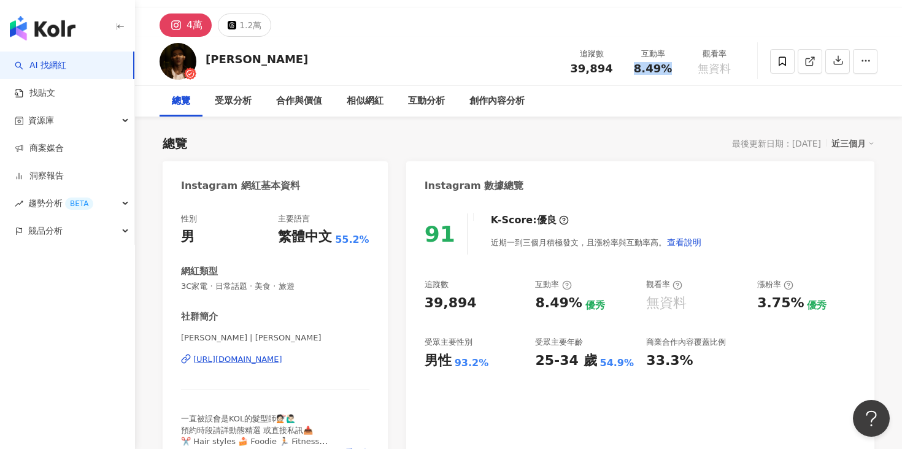
drag, startPoint x: 662, startPoint y: 69, endPoint x: 670, endPoint y: 68, distance: 8.0
click at [670, 69] on div "8.49%" at bounding box center [652, 69] width 47 height 12
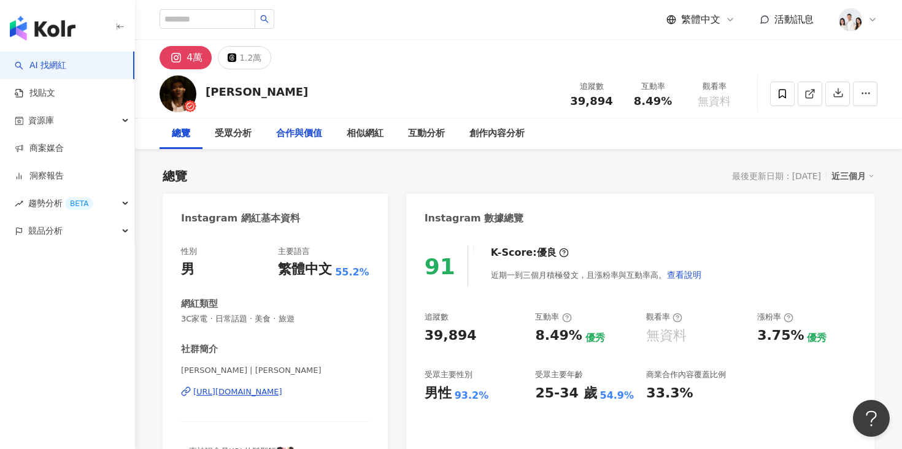
click at [292, 136] on div "合作與價值" at bounding box center [299, 133] width 46 height 15
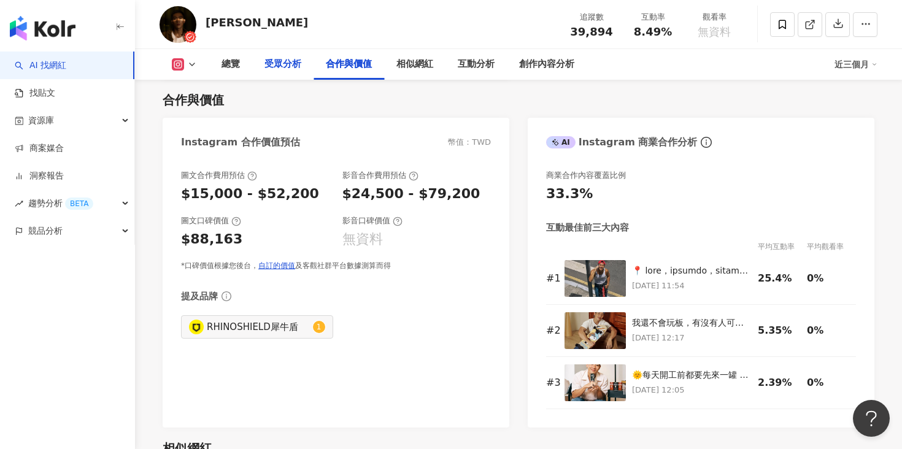
click at [288, 62] on div "受眾分析" at bounding box center [282, 64] width 37 height 15
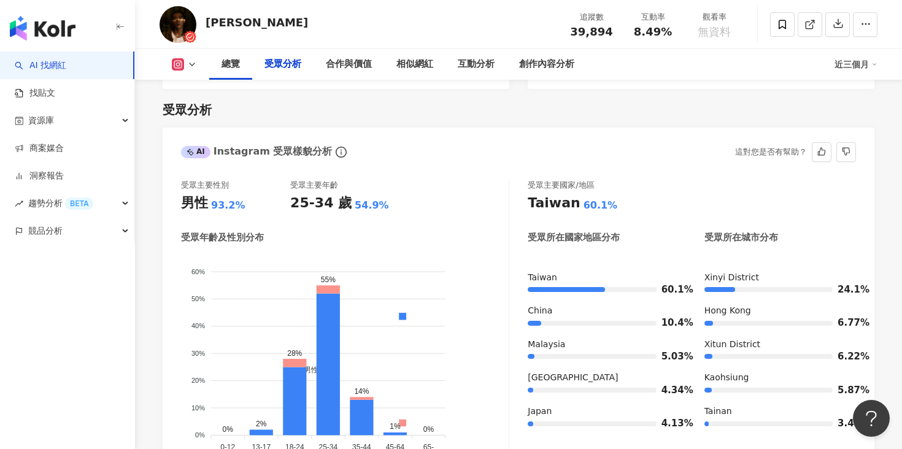
scroll to position [1094, 0]
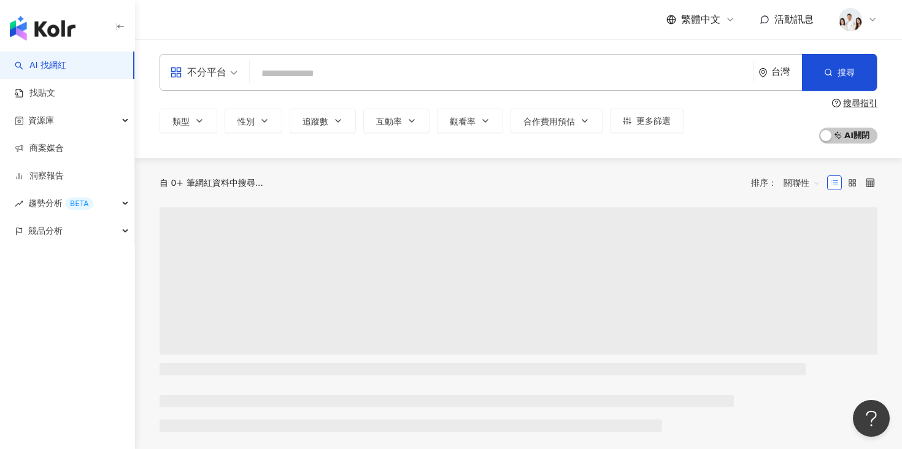
click at [370, 65] on input "search" at bounding box center [501, 73] width 493 height 23
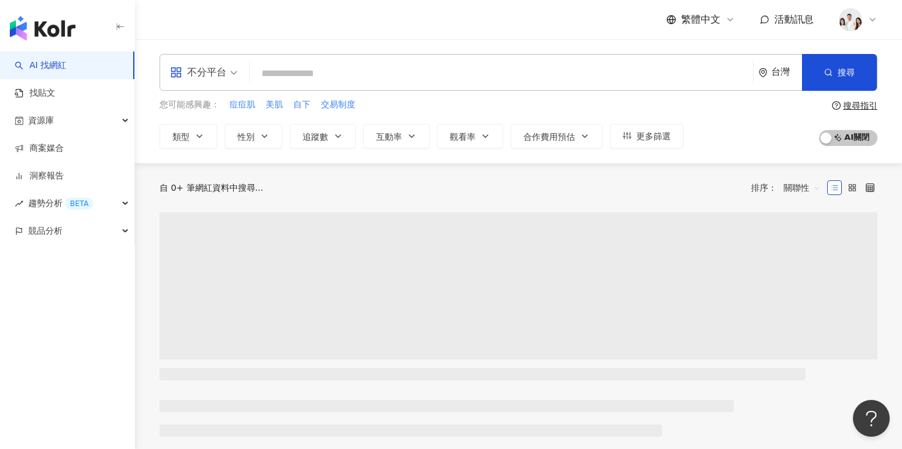
type input "**********"
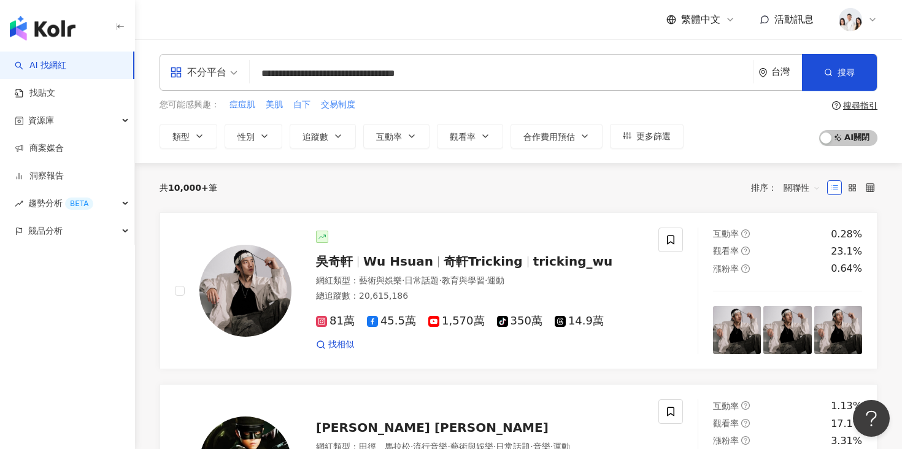
click at [557, 76] on input "**********" at bounding box center [501, 73] width 493 height 23
type input "**********"
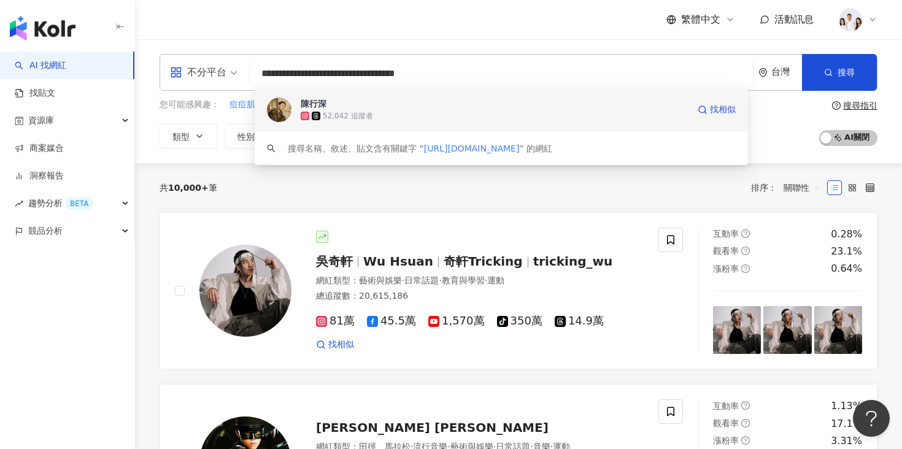
click at [416, 100] on span "陳行深" at bounding box center [495, 104] width 388 height 12
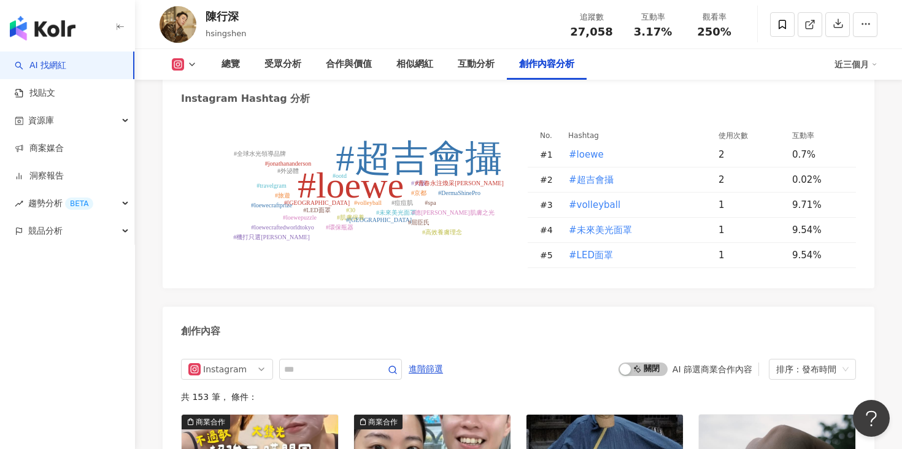
scroll to position [3732, 0]
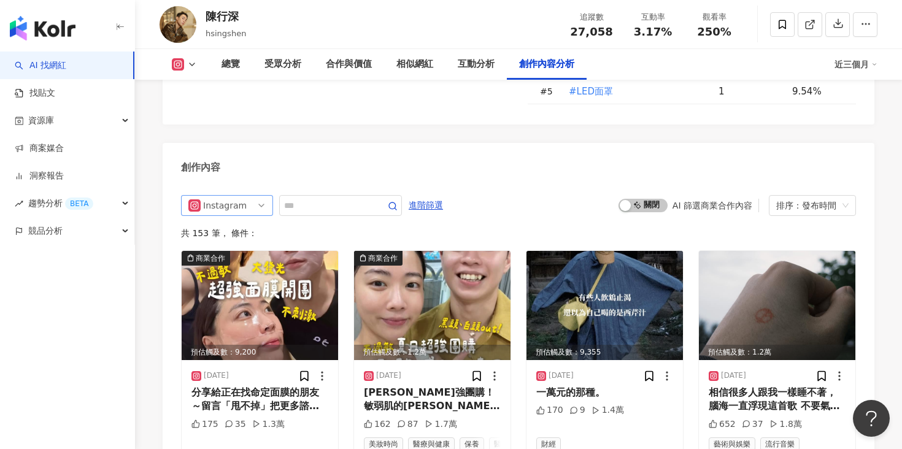
click at [266, 195] on div "Instagram" at bounding box center [227, 205] width 92 height 21
click at [266, 195] on div "Instagram all ig threads 不分平台 Instagram Threads" at bounding box center [227, 205] width 92 height 21
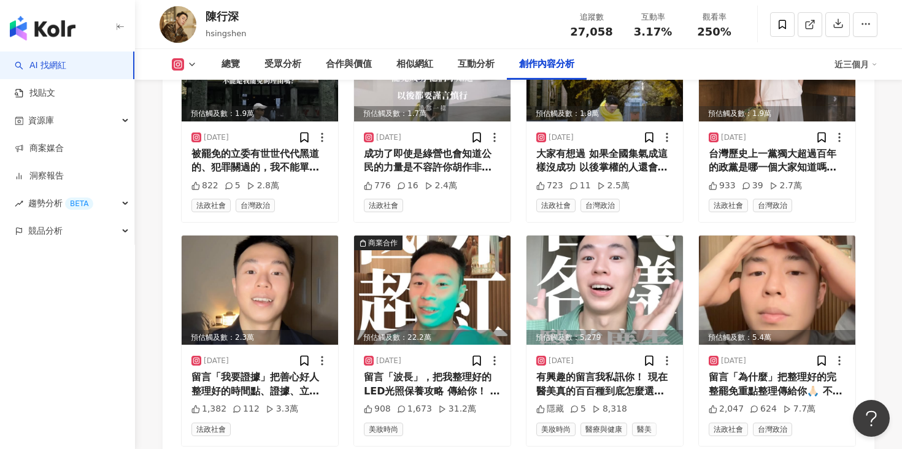
scroll to position [4261, 0]
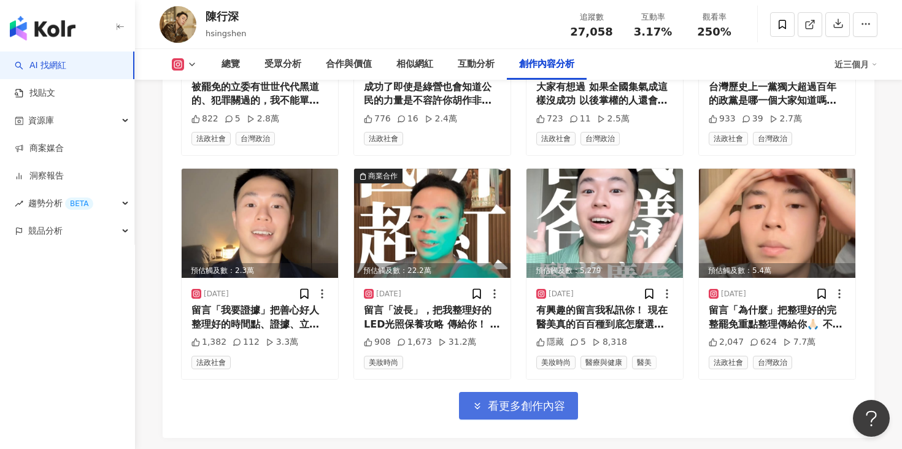
click at [549, 399] on span "看更多創作內容" at bounding box center [526, 405] width 77 height 13
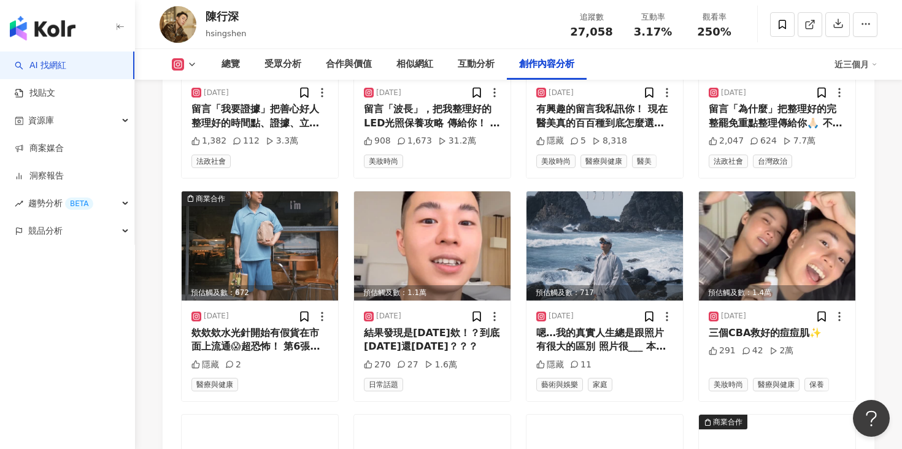
scroll to position [4463, 0]
